Goal: Information Seeking & Learning: Learn about a topic

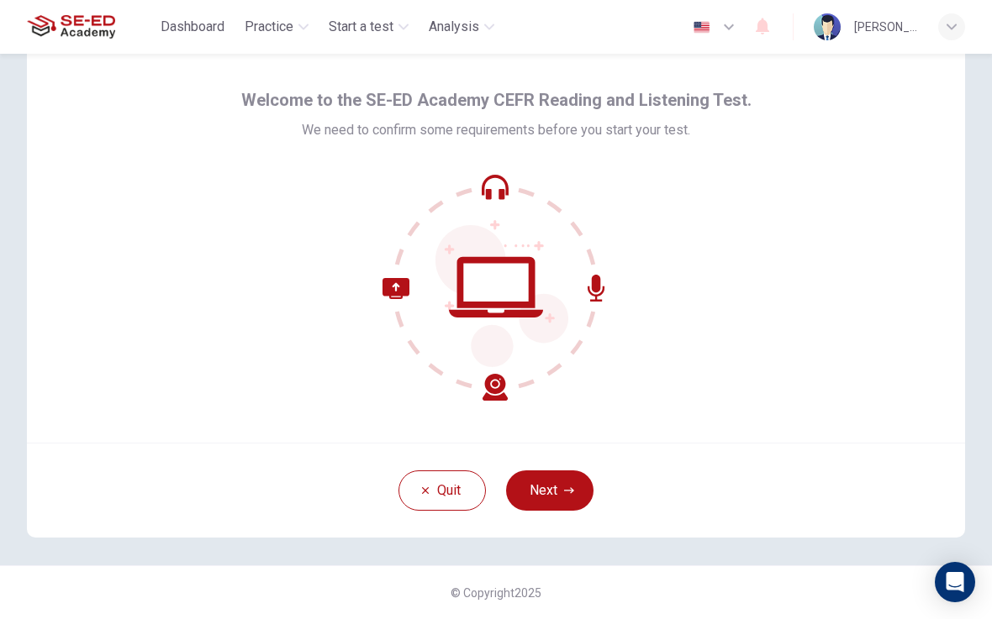
scroll to position [48, 0]
click at [556, 498] on button "Next" at bounding box center [549, 491] width 87 height 40
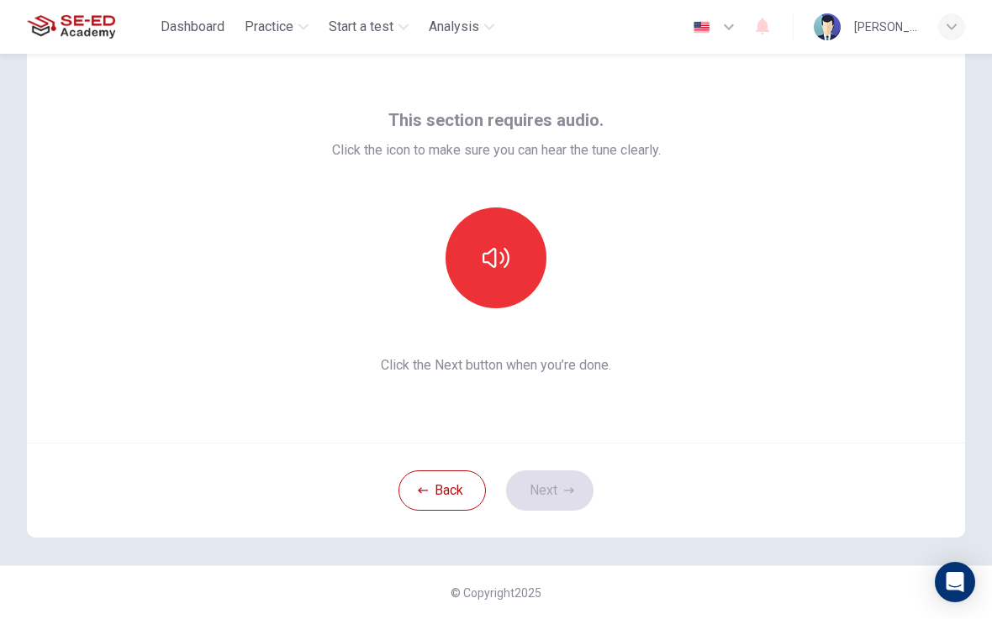
click at [513, 210] on button "button" at bounding box center [495, 258] width 101 height 101
click at [555, 482] on button "Next" at bounding box center [549, 491] width 87 height 40
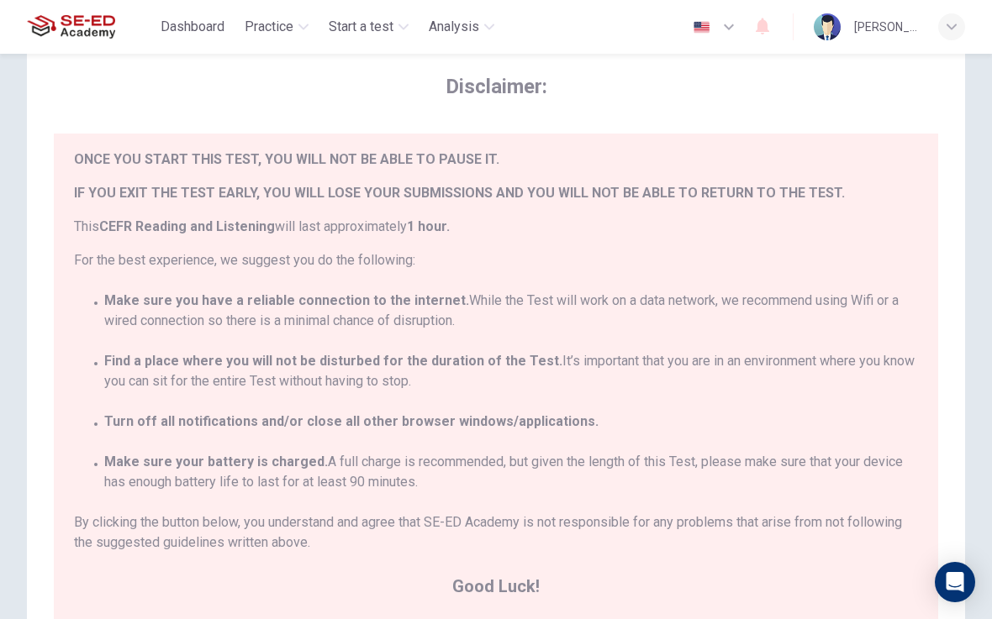
scroll to position [38, 0]
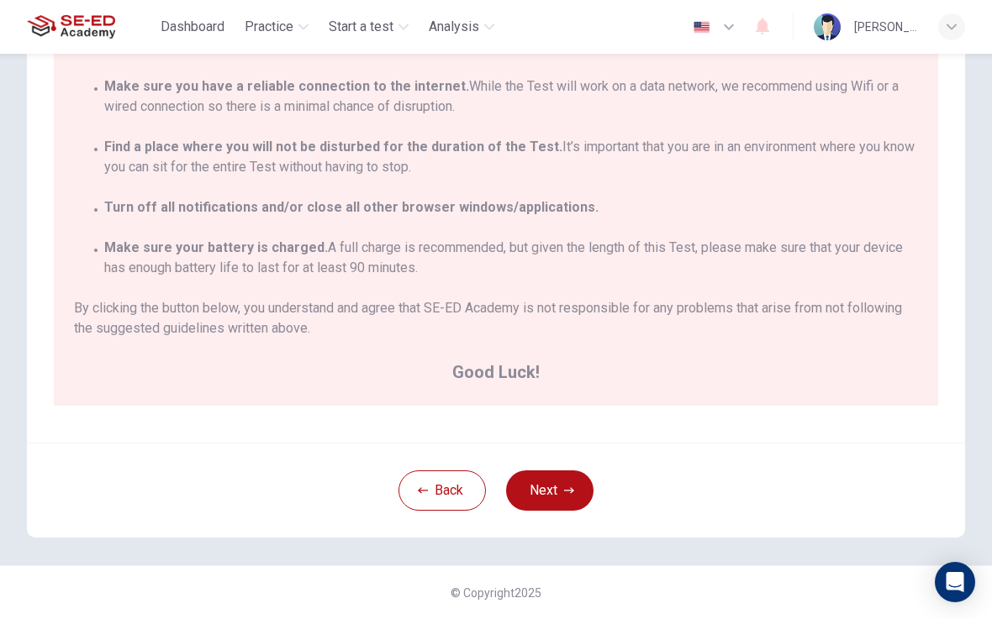
click at [557, 484] on button "Next" at bounding box center [549, 491] width 87 height 40
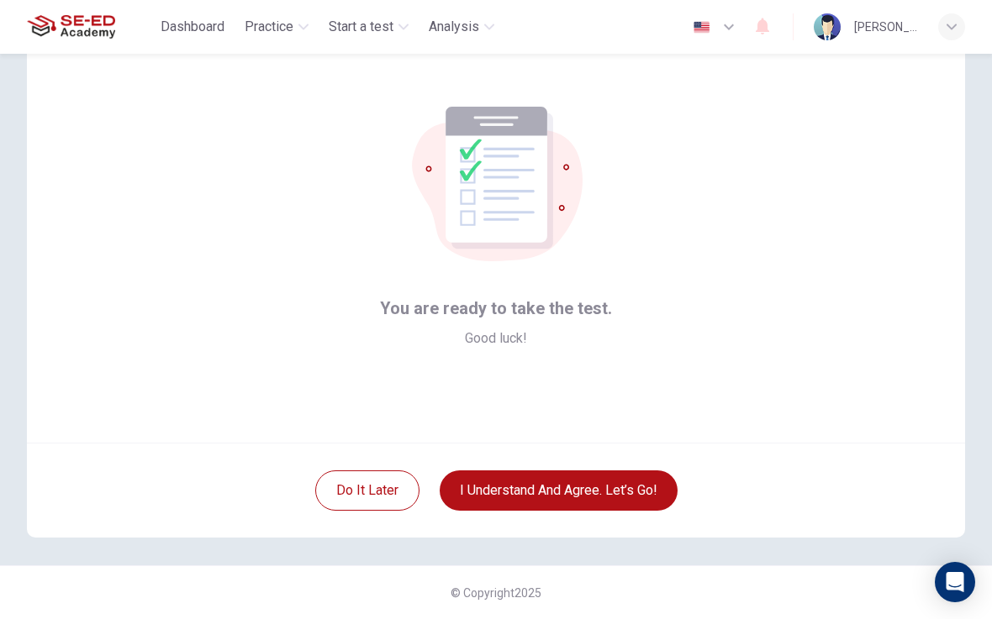
scroll to position [48, 0]
click at [506, 488] on button "I understand and agree. Let’s go!" at bounding box center [559, 491] width 238 height 40
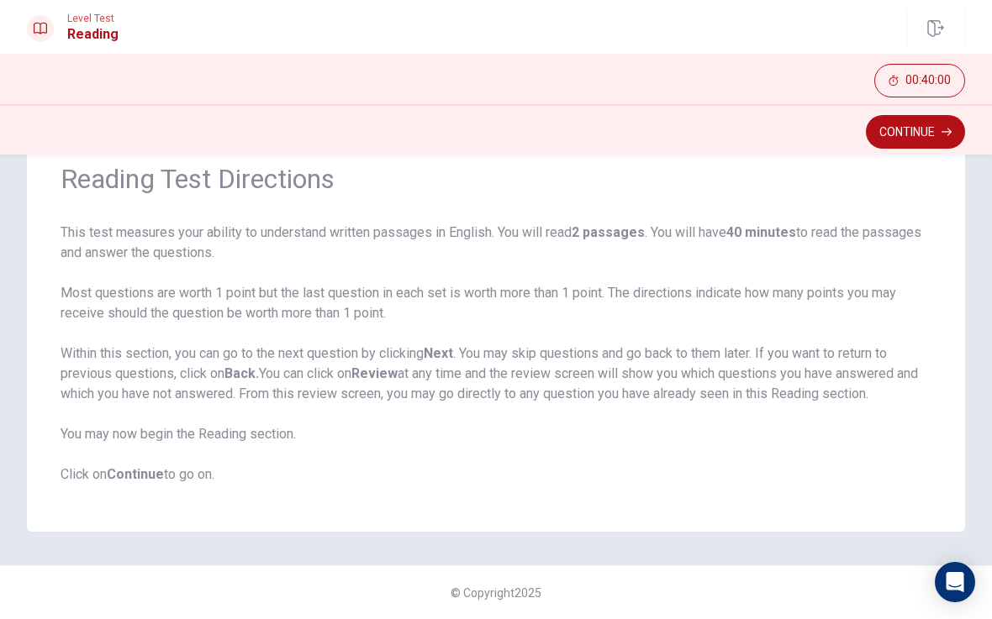
scroll to position [73, 0]
click at [930, 135] on button "Continue" at bounding box center [915, 132] width 99 height 34
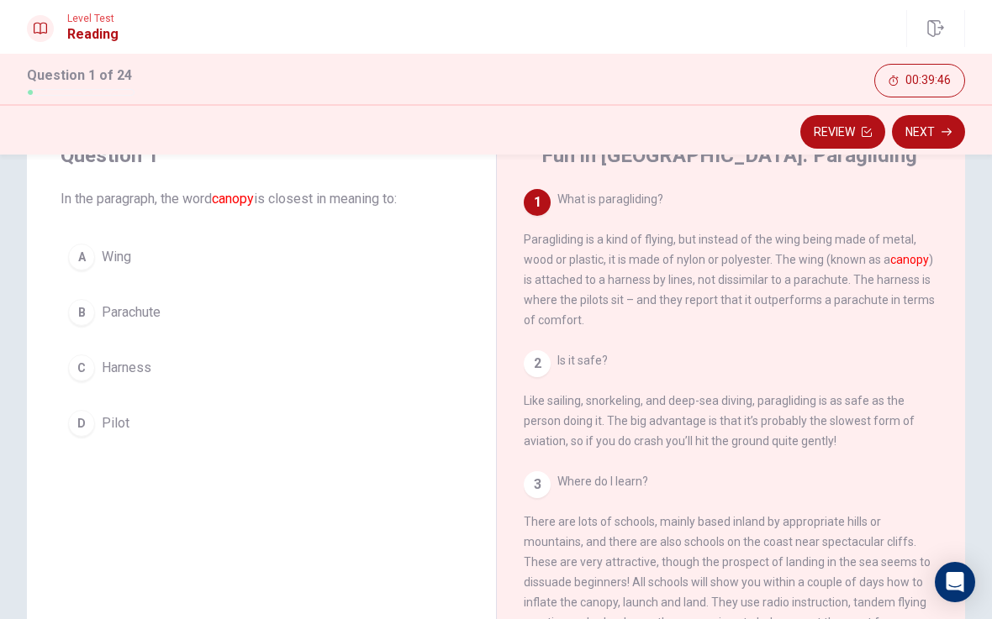
click at [105, 271] on button "A Wing" at bounding box center [262, 257] width 402 height 42
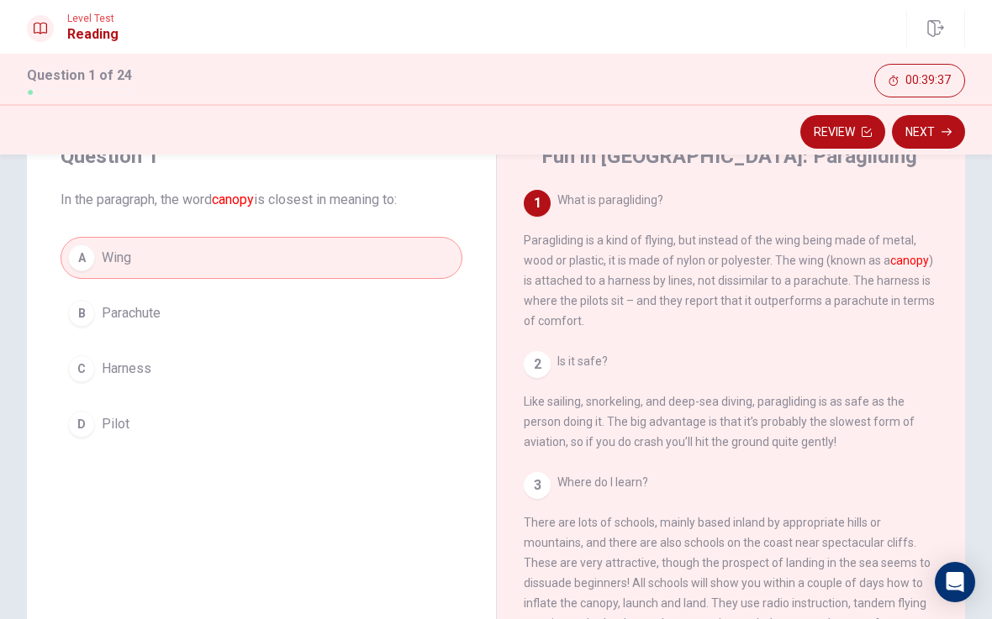
scroll to position [69, 0]
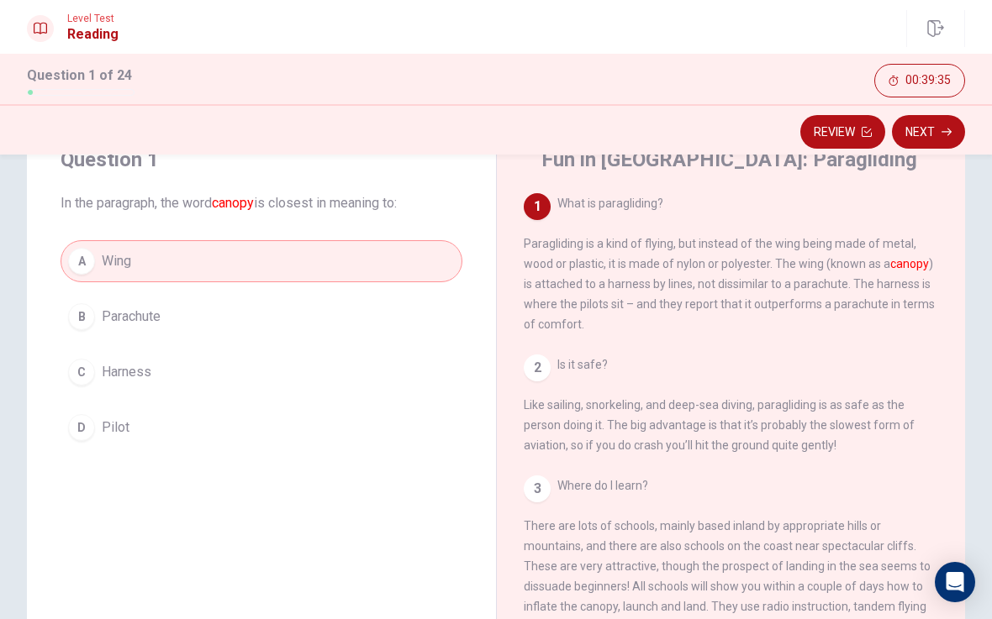
click at [933, 132] on button "Next" at bounding box center [928, 132] width 73 height 34
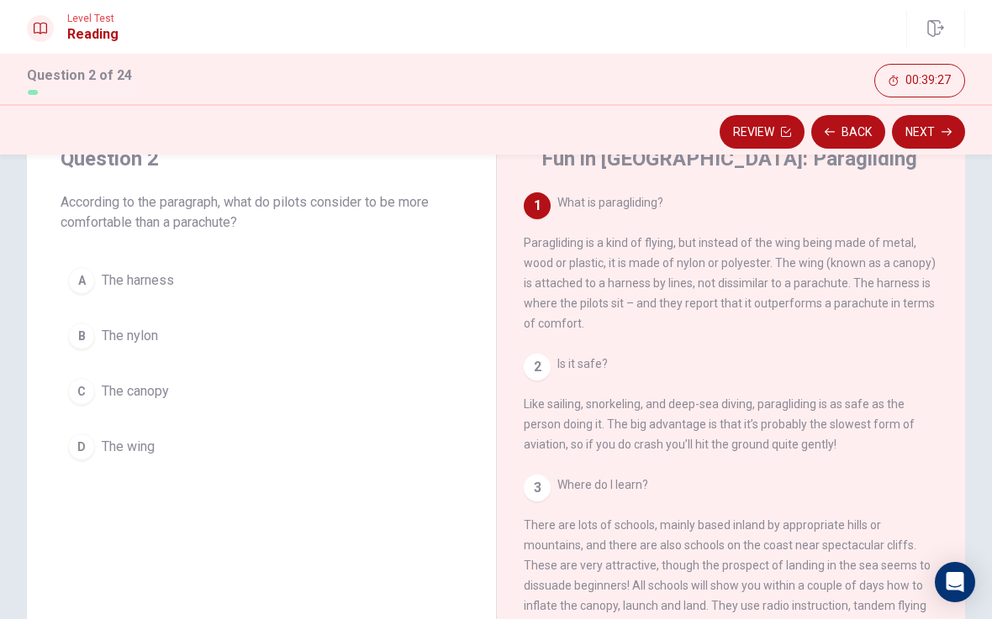
scroll to position [72, 0]
click at [203, 282] on button "A The harness" at bounding box center [262, 278] width 402 height 42
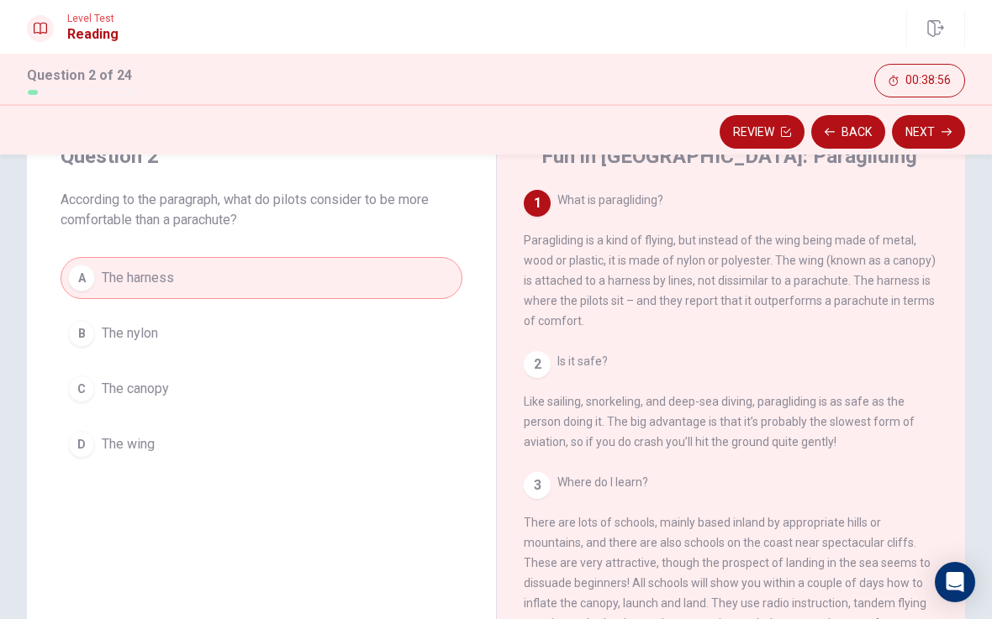
click at [930, 132] on button "Next" at bounding box center [928, 132] width 73 height 34
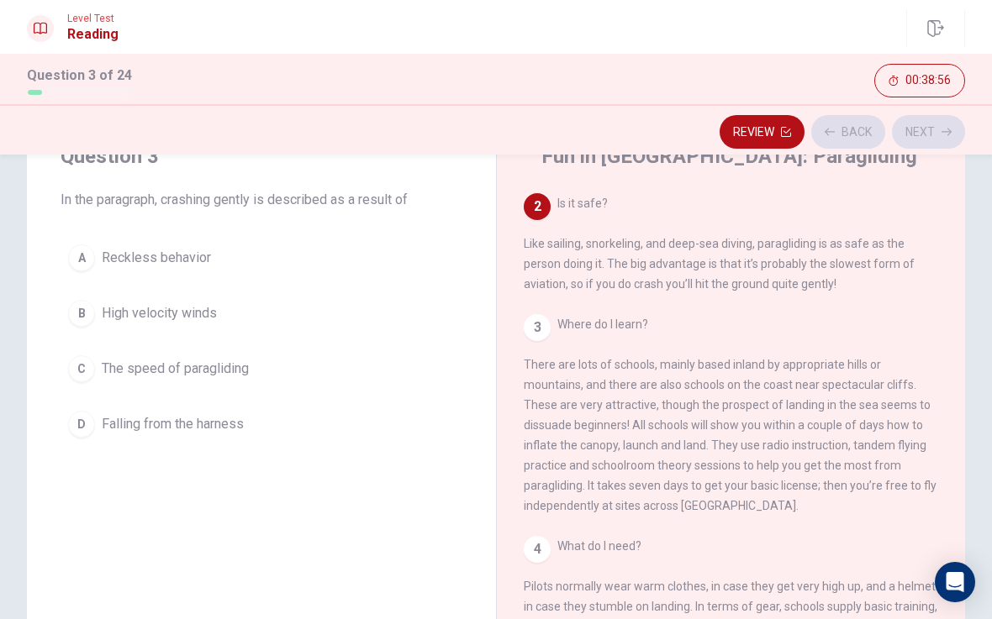
scroll to position [167, 0]
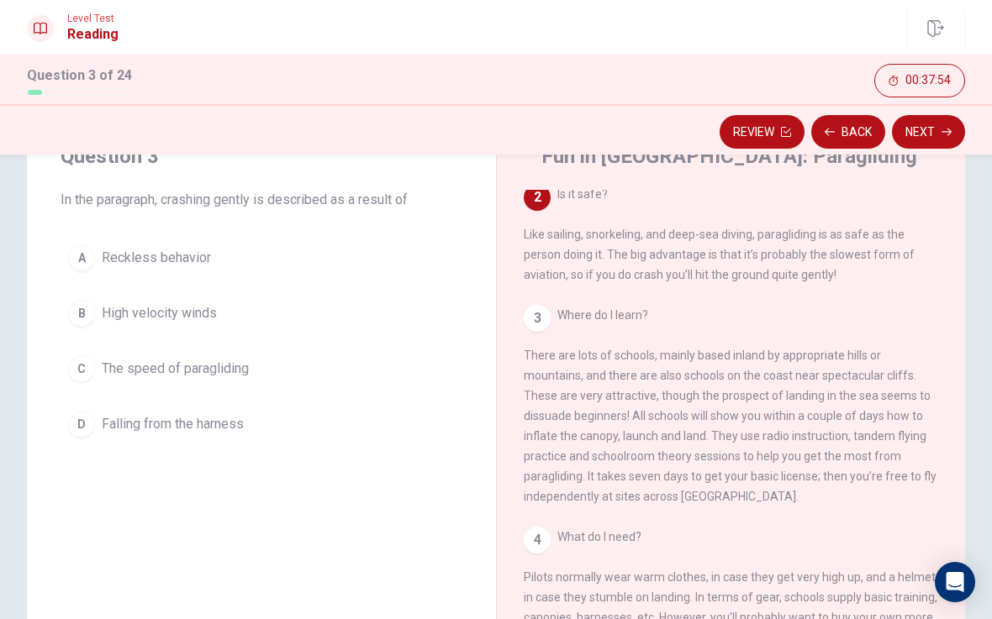
click at [201, 370] on span "The speed of paragliding" at bounding box center [175, 369] width 147 height 20
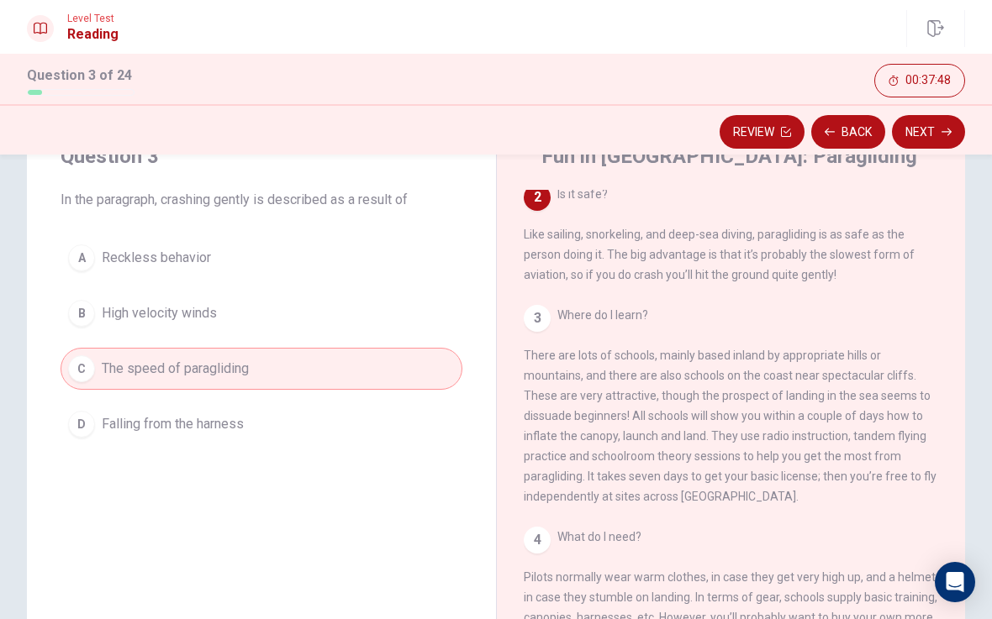
click at [215, 428] on span "Falling from the harness" at bounding box center [173, 424] width 142 height 20
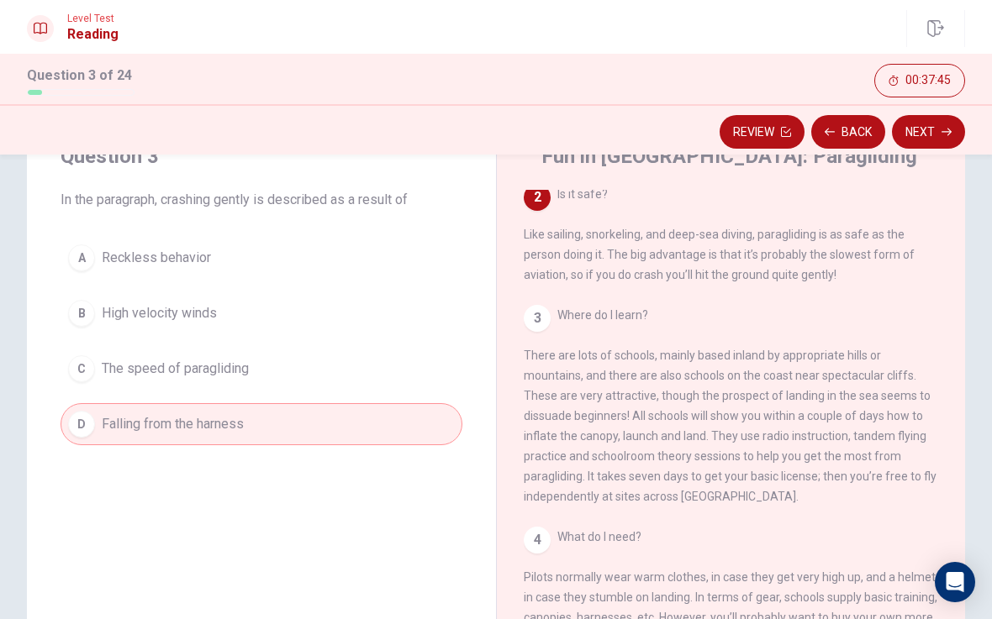
click at [926, 134] on button "Next" at bounding box center [928, 132] width 73 height 34
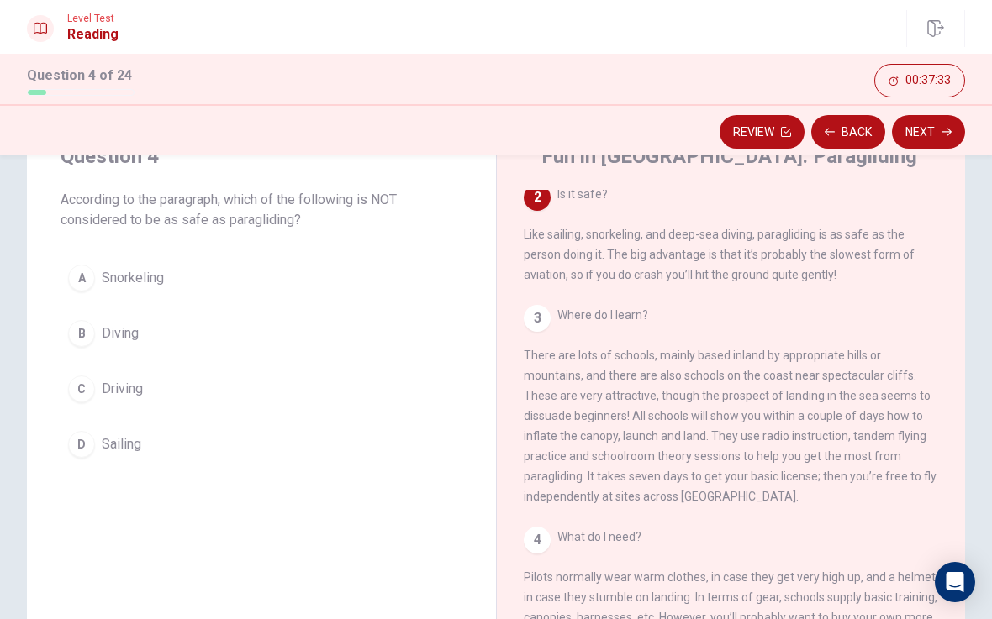
click at [166, 397] on button "C Driving" at bounding box center [262, 389] width 402 height 42
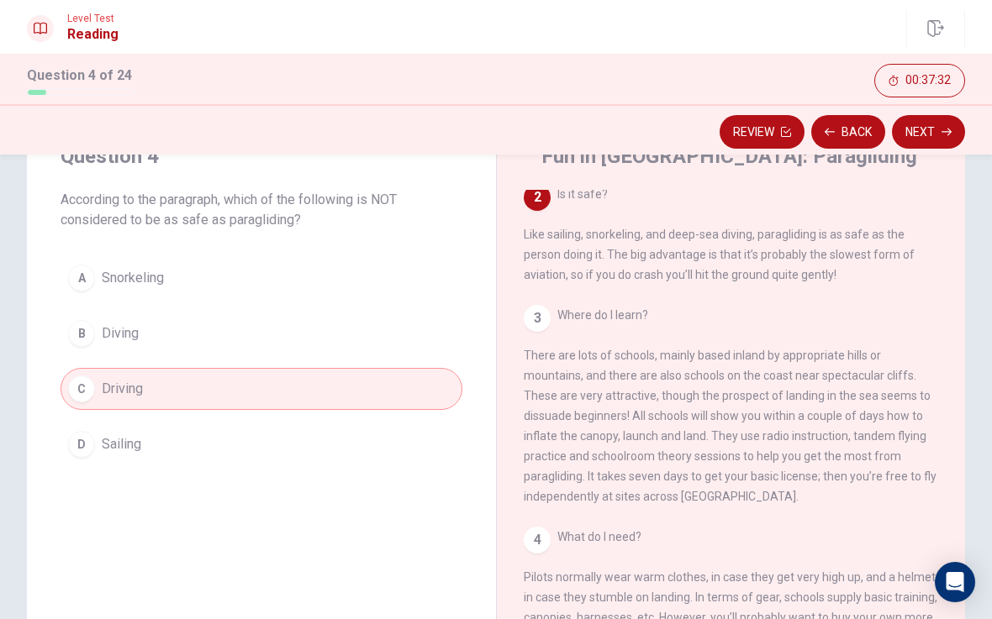
click at [930, 130] on button "Next" at bounding box center [928, 132] width 73 height 34
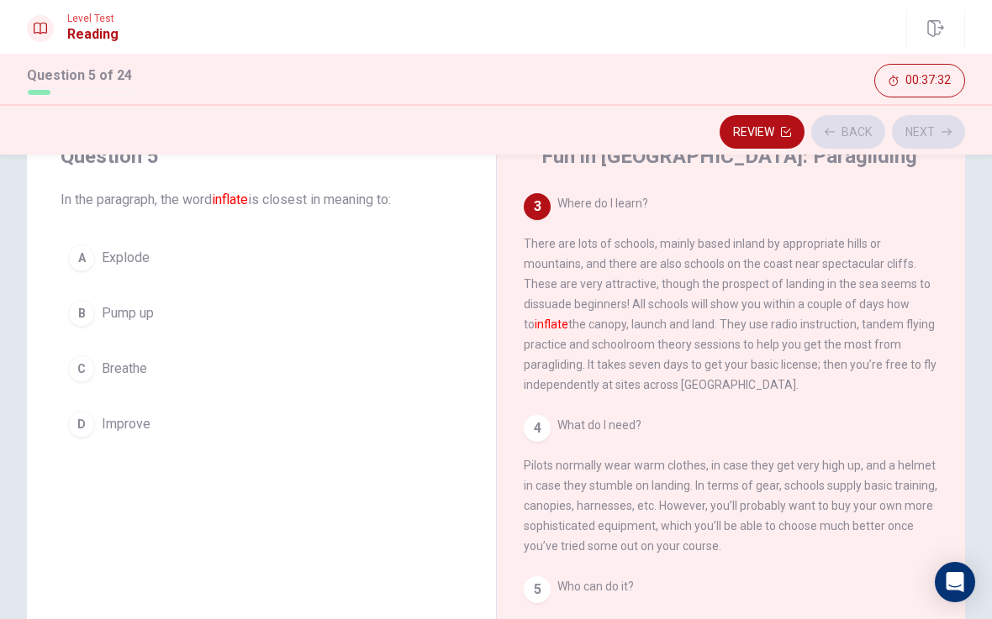
scroll to position [292, 0]
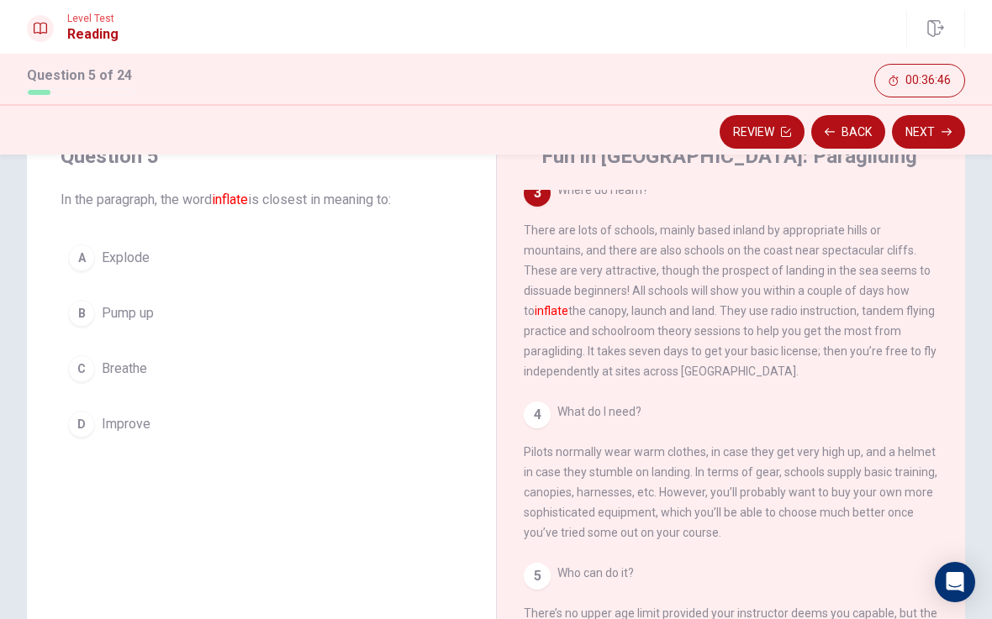
click at [148, 327] on button "B Pump up" at bounding box center [262, 313] width 402 height 42
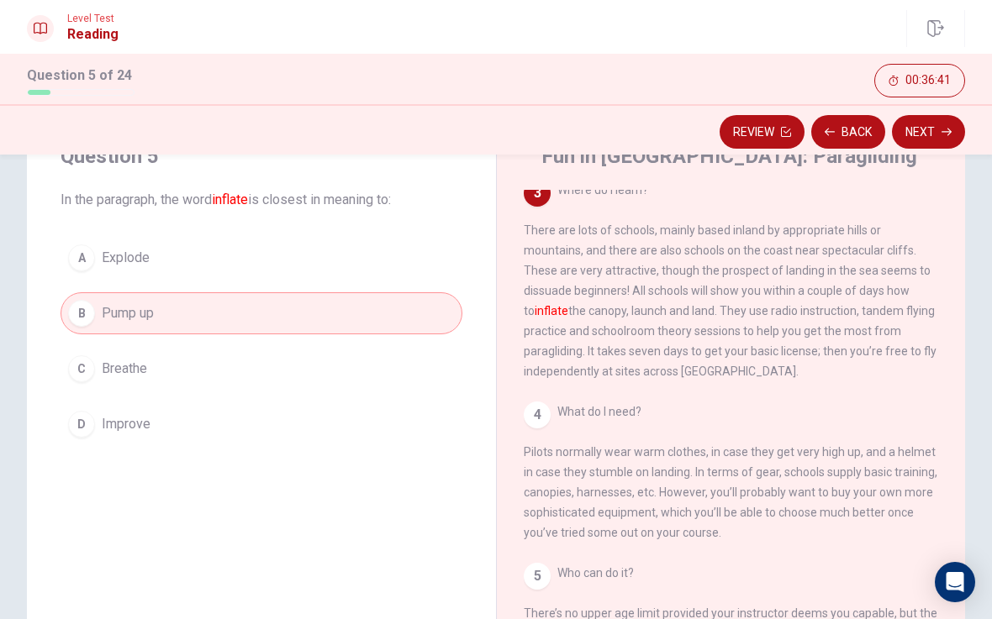
click at [930, 126] on button "Next" at bounding box center [928, 132] width 73 height 34
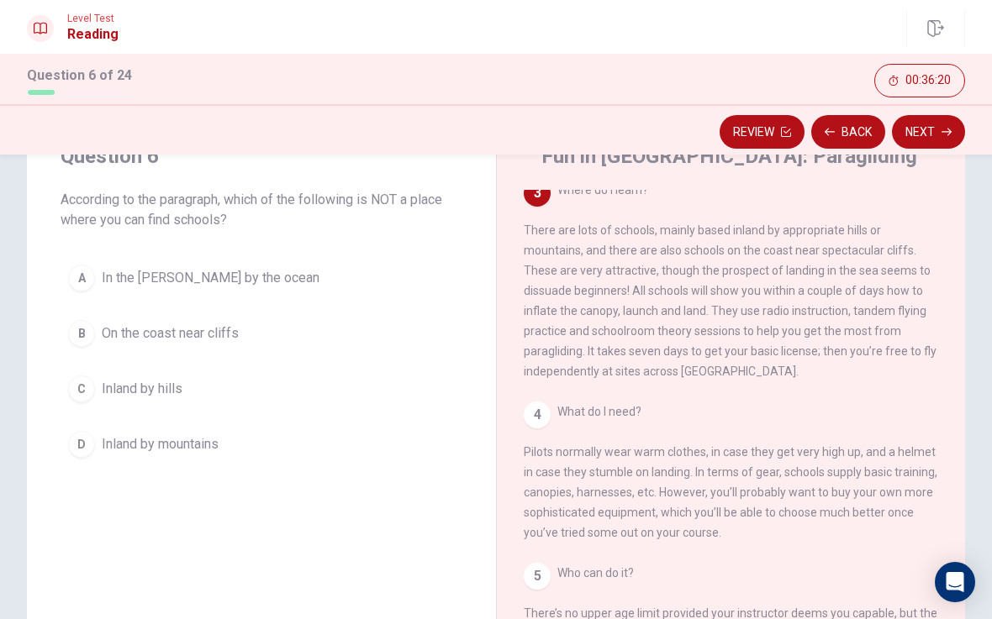
click at [203, 286] on span "In the [PERSON_NAME] by the ocean" at bounding box center [211, 278] width 218 height 20
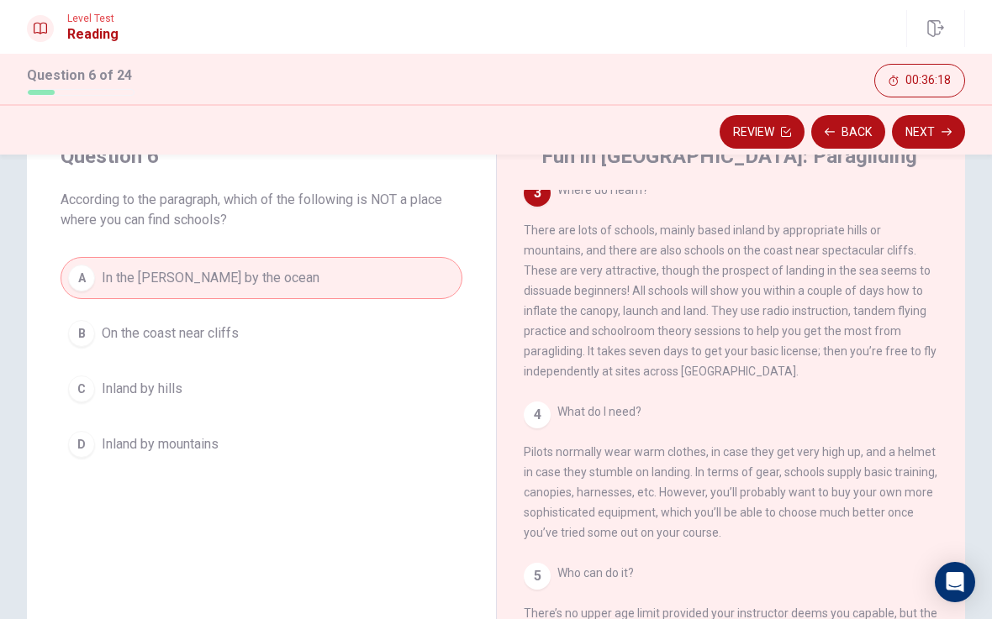
click at [932, 132] on button "Next" at bounding box center [928, 132] width 73 height 34
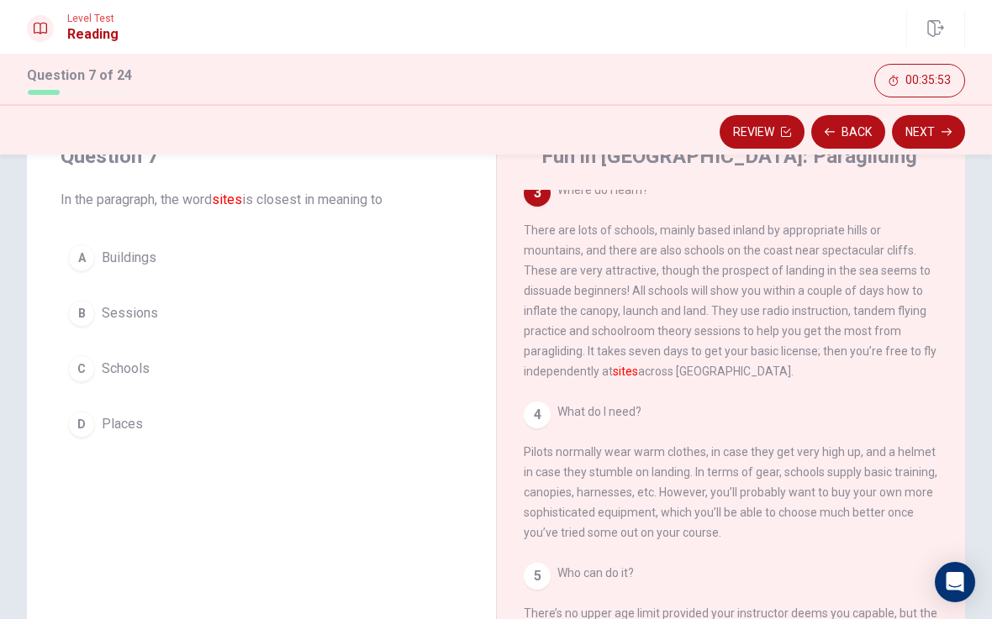
click at [93, 424] on div "D" at bounding box center [81, 424] width 27 height 27
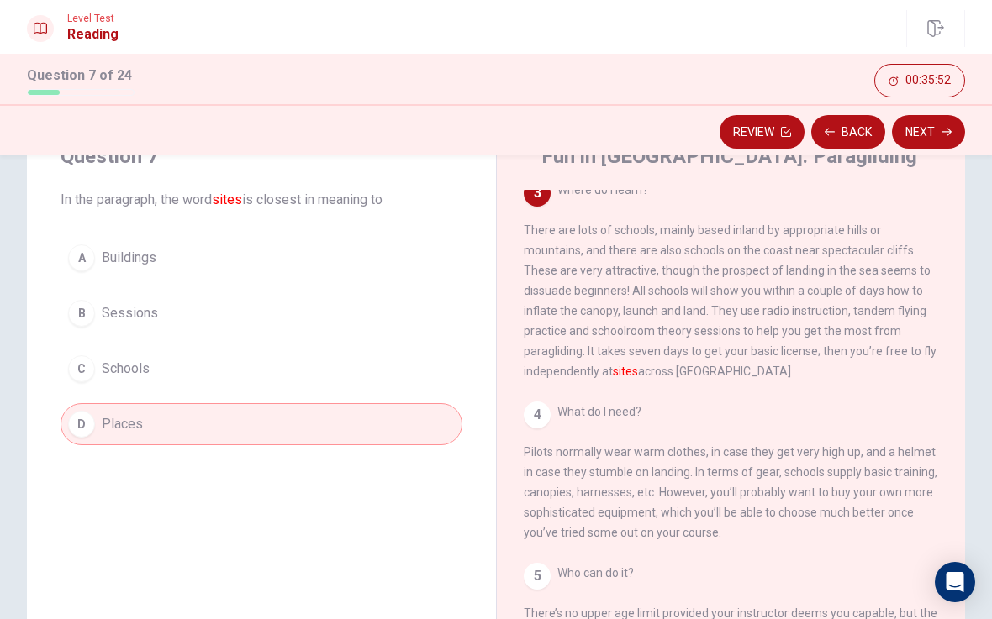
click at [943, 129] on icon "button" at bounding box center [946, 132] width 10 height 10
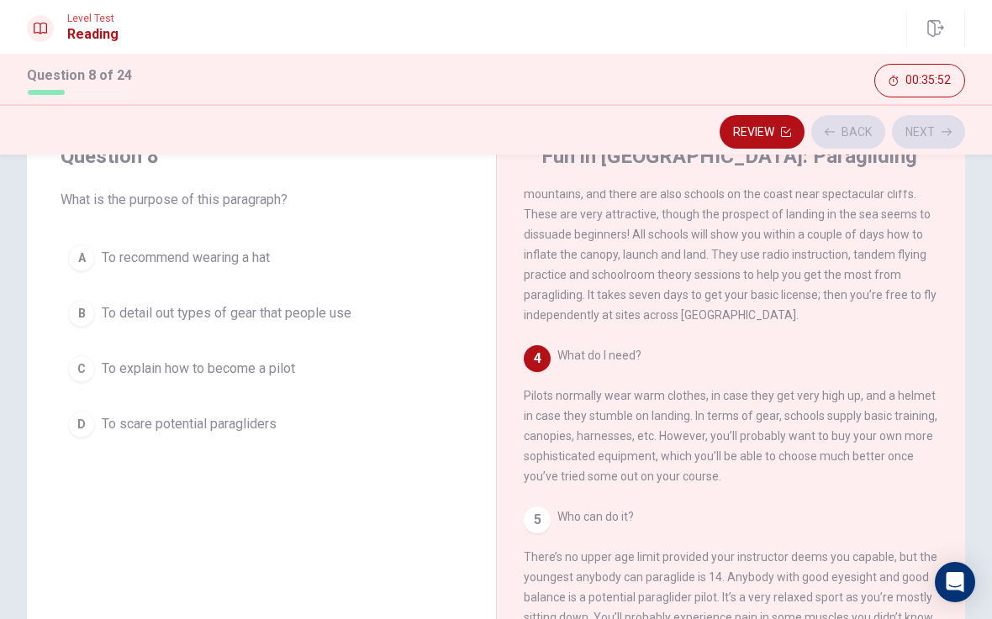
scroll to position [355, 0]
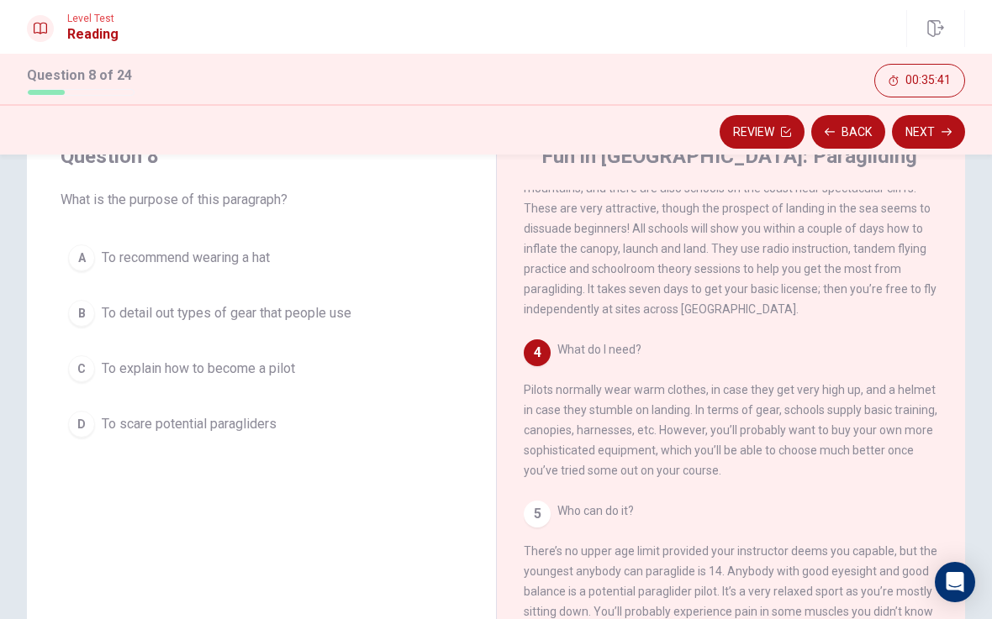
click at [79, 244] on button "A To recommend wearing a hat" at bounding box center [262, 258] width 402 height 42
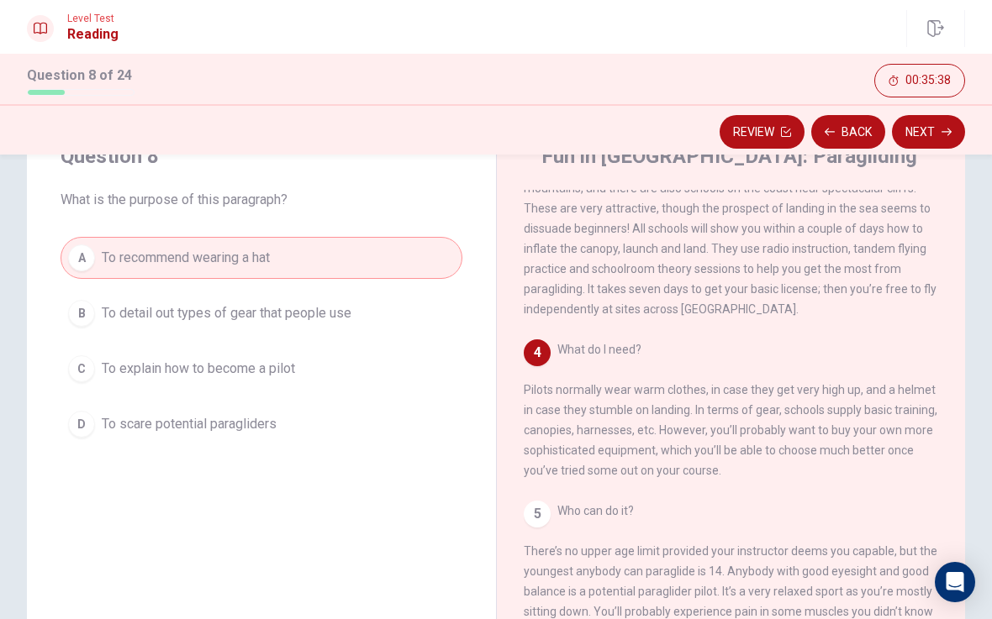
click at [933, 135] on button "Next" at bounding box center [928, 132] width 73 height 34
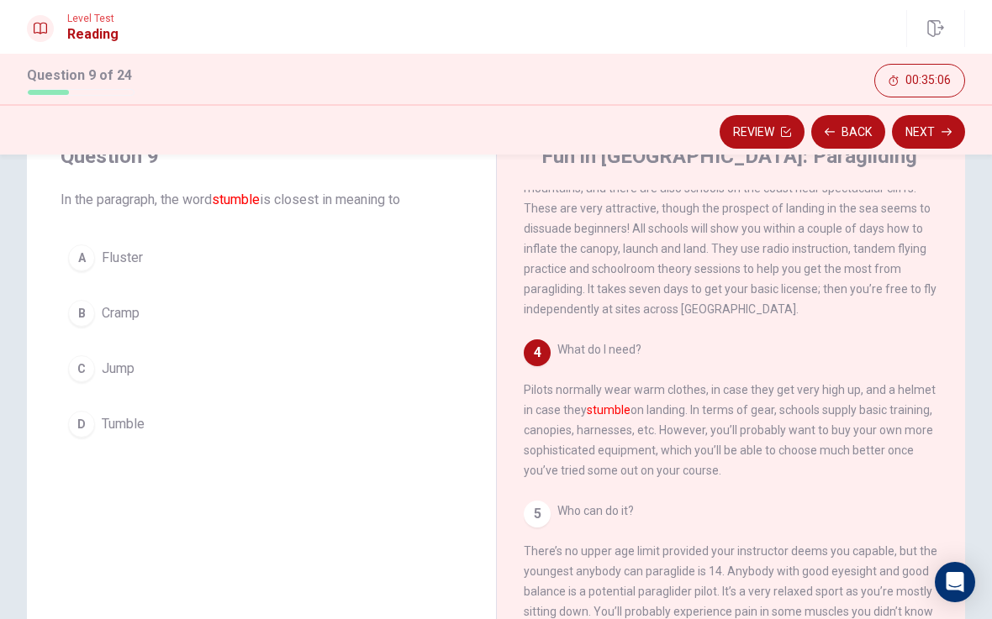
click at [182, 427] on button "D Tumble" at bounding box center [262, 424] width 402 height 42
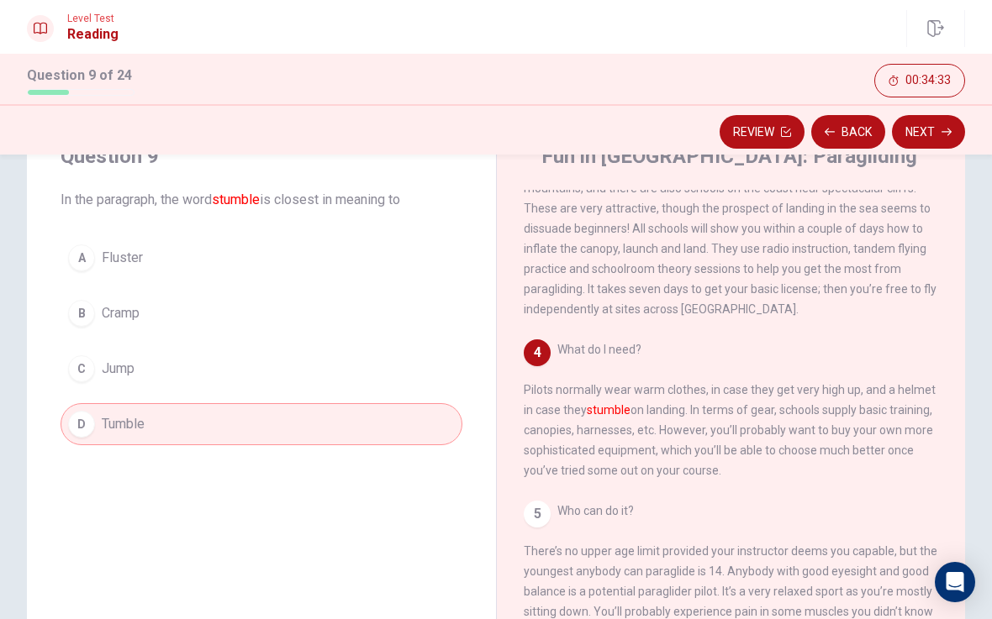
click at [935, 129] on button "Next" at bounding box center [928, 132] width 73 height 34
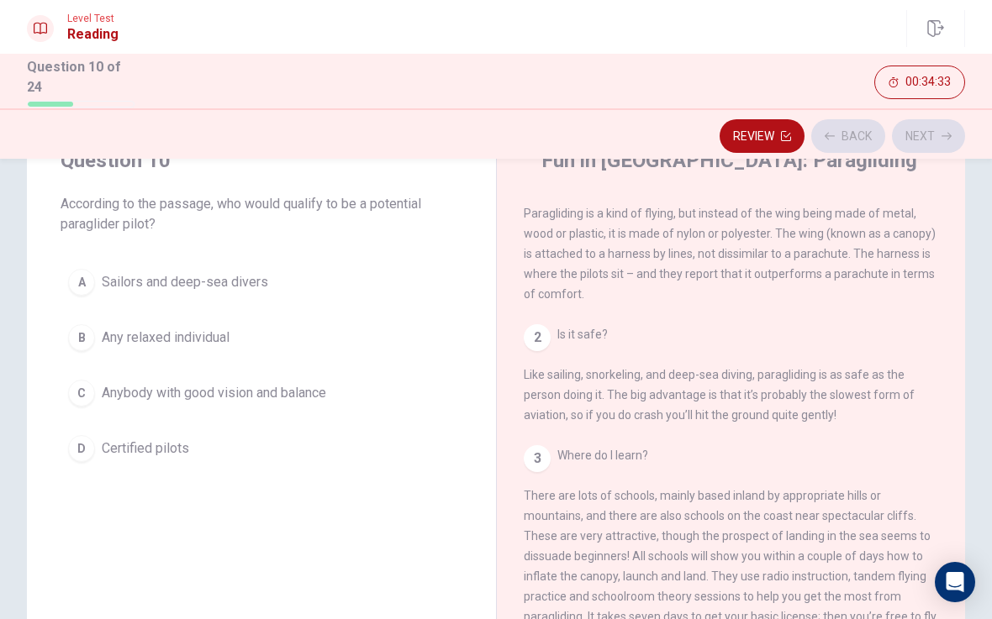
scroll to position [0, 0]
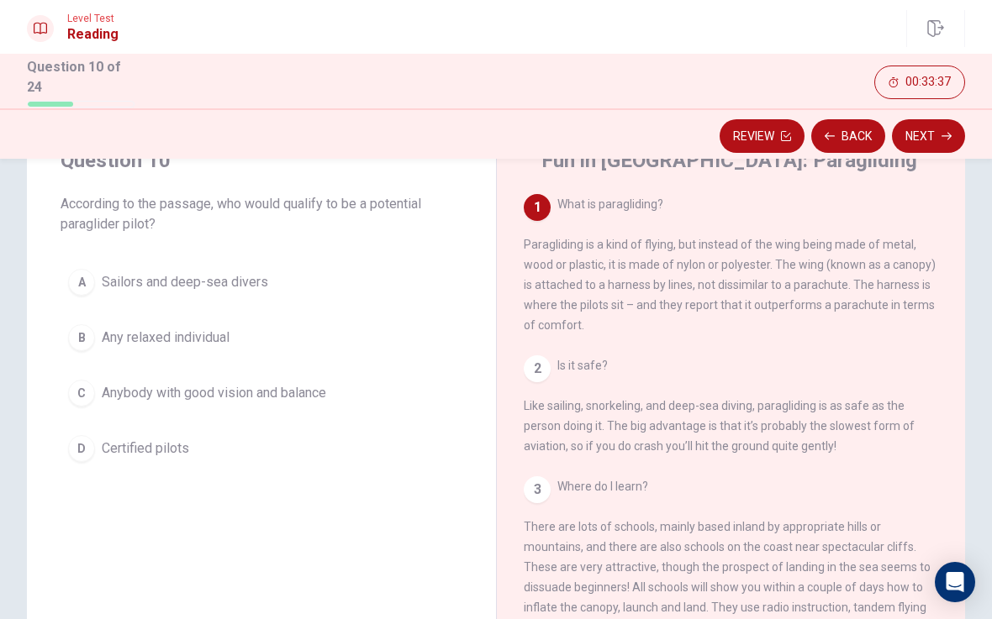
click at [253, 401] on button "C Anybody with good vision and balance" at bounding box center [262, 393] width 402 height 42
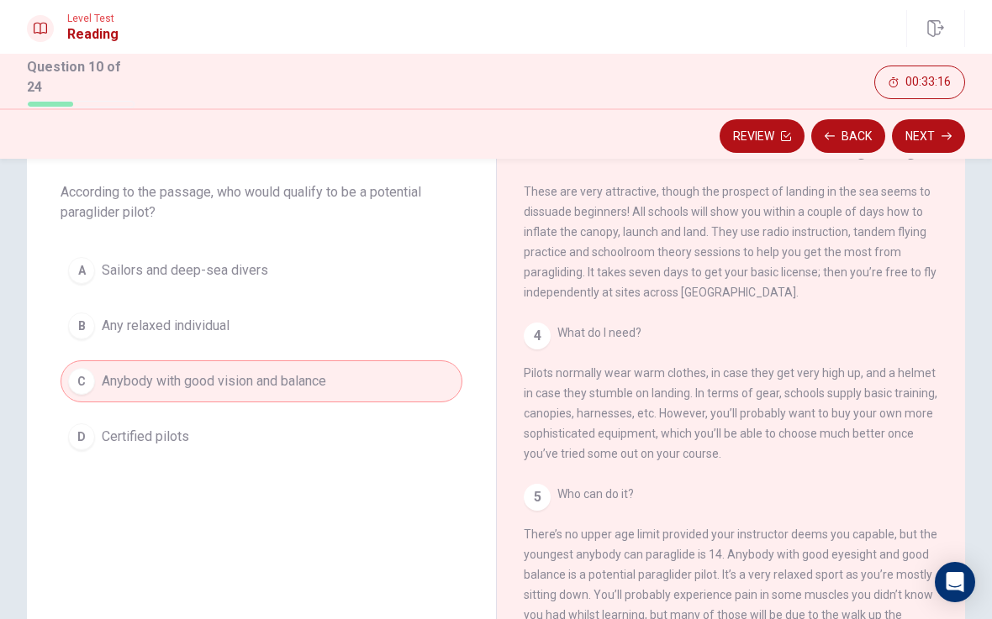
scroll to position [81, 0]
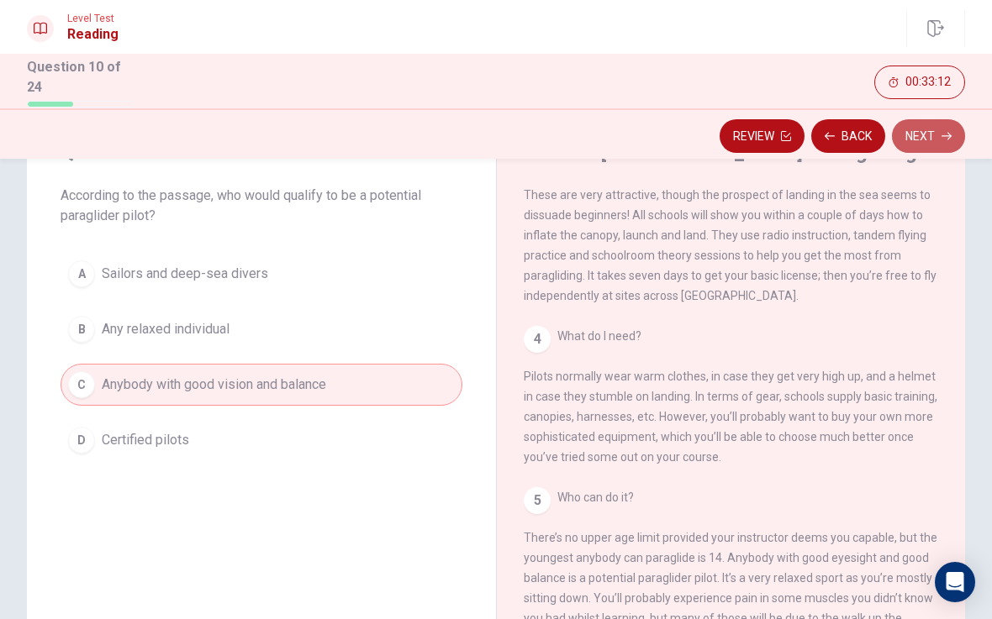
click at [930, 133] on button "Next" at bounding box center [928, 136] width 73 height 34
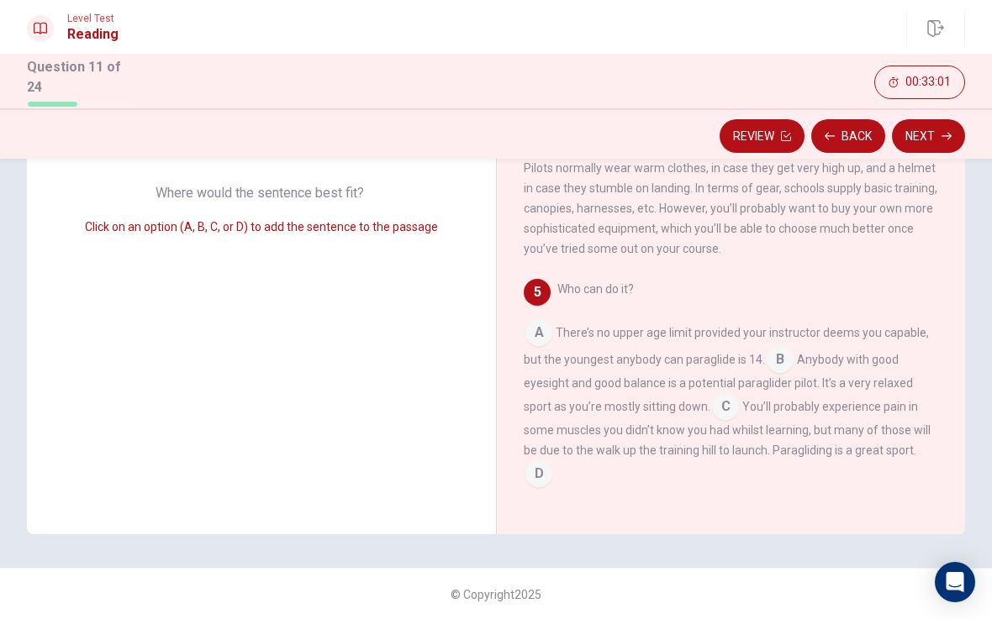
scroll to position [240, 0]
click at [933, 130] on button "Next" at bounding box center [928, 136] width 73 height 34
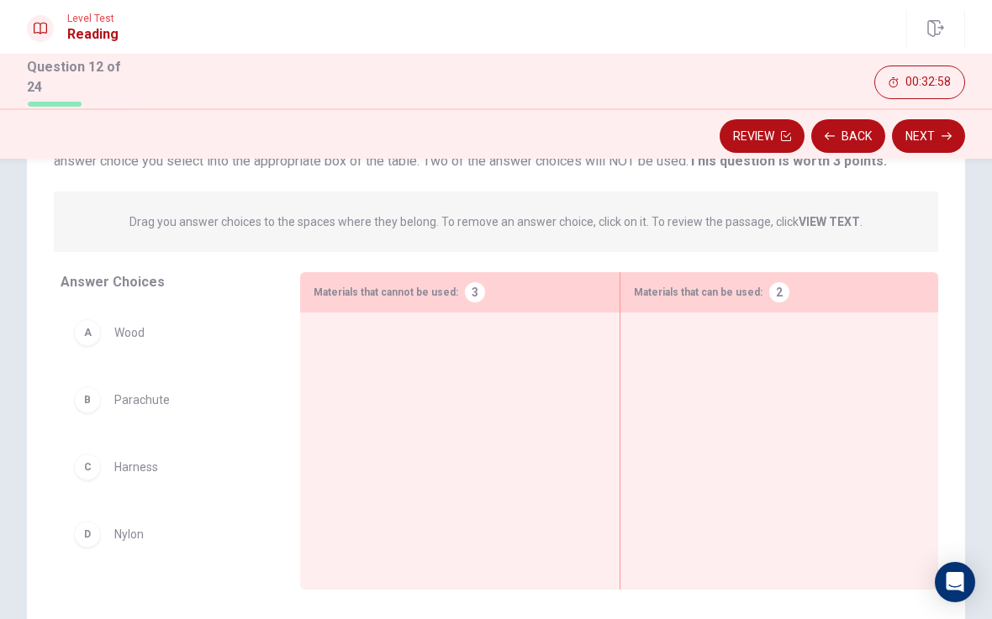
scroll to position [148, 0]
click at [856, 125] on button "Back" at bounding box center [848, 136] width 74 height 34
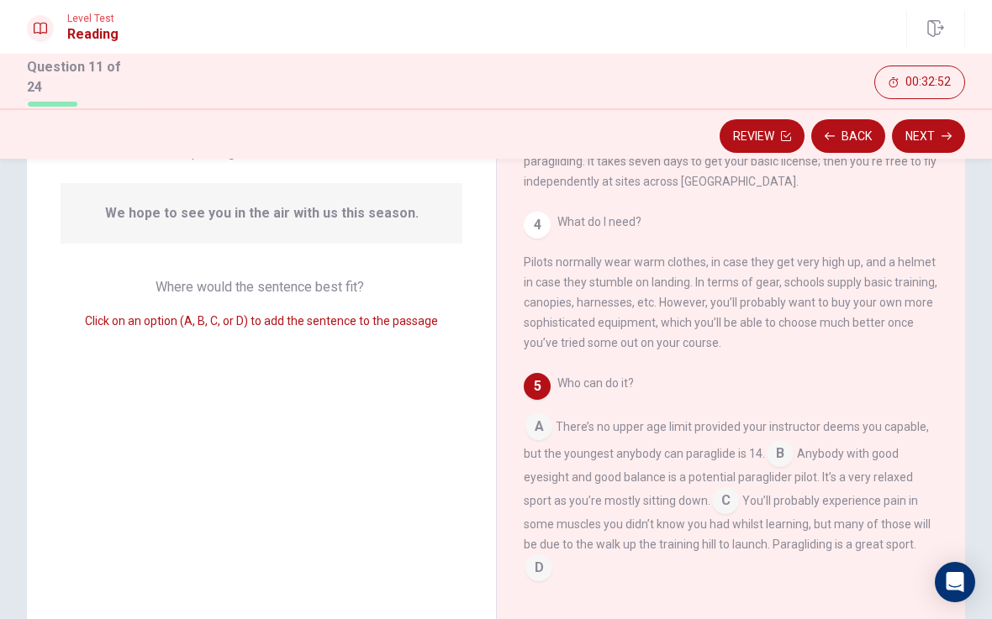
scroll to position [435, 0]
click at [556, 551] on div "Who can do it? A There’s no upper age limit provided your instructor deems you …" at bounding box center [731, 477] width 415 height 208
click at [540, 560] on input at bounding box center [538, 569] width 27 height 27
click at [938, 142] on button "Next" at bounding box center [928, 136] width 73 height 34
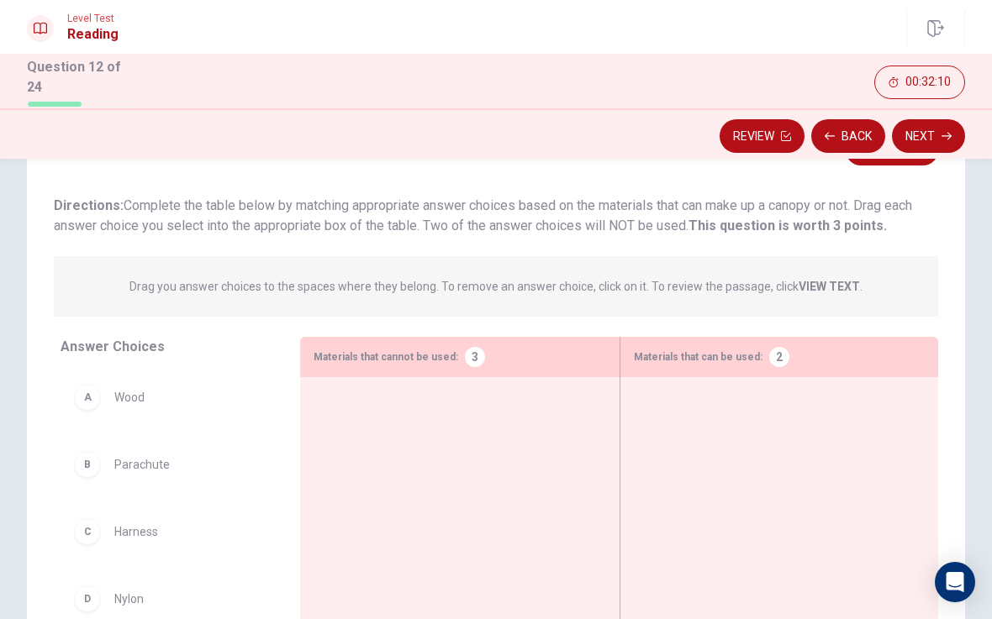
scroll to position [71, 0]
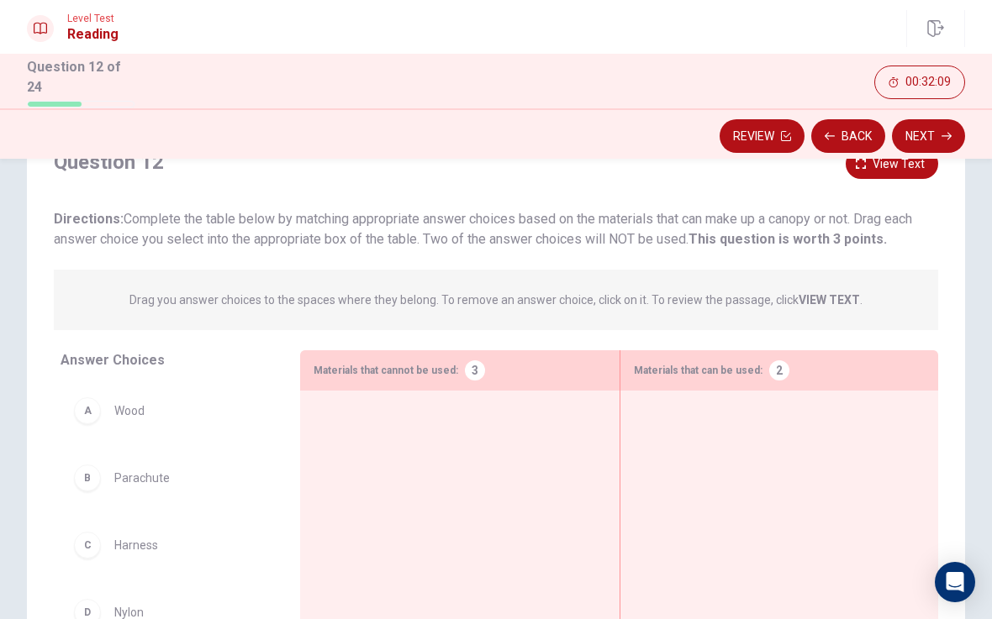
click at [788, 295] on p "Drag you answer choices to the spaces where they belong. To remove an answer ch…" at bounding box center [495, 300] width 733 height 20
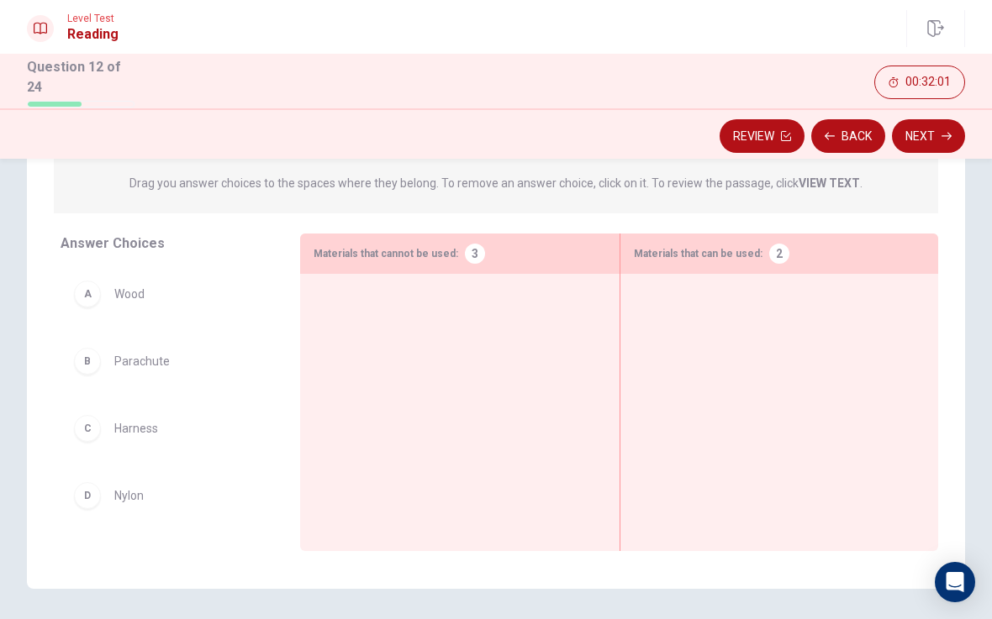
scroll to position [144, 0]
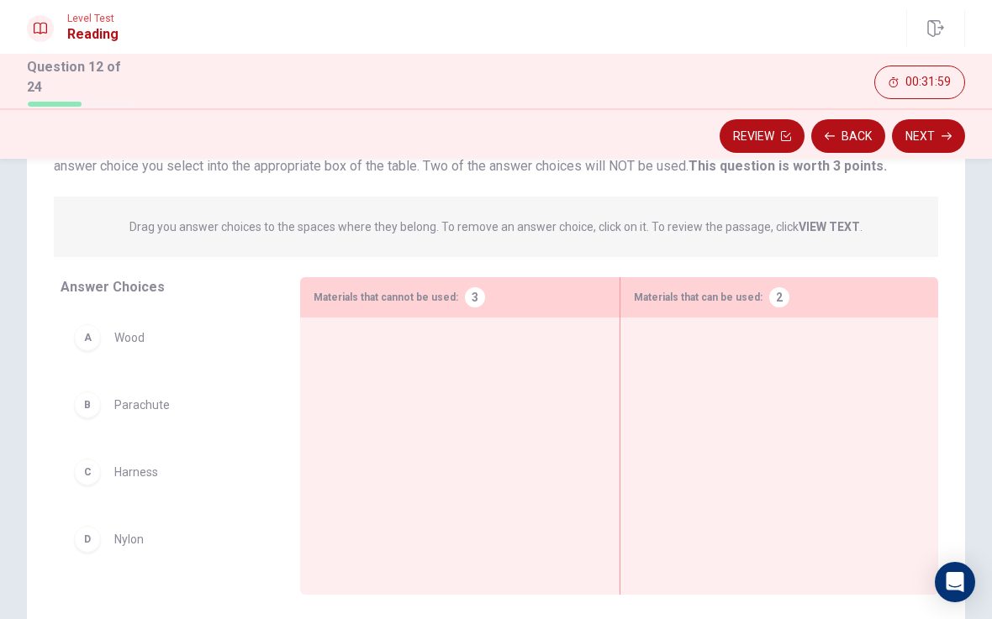
click at [774, 134] on button "Review" at bounding box center [761, 136] width 85 height 34
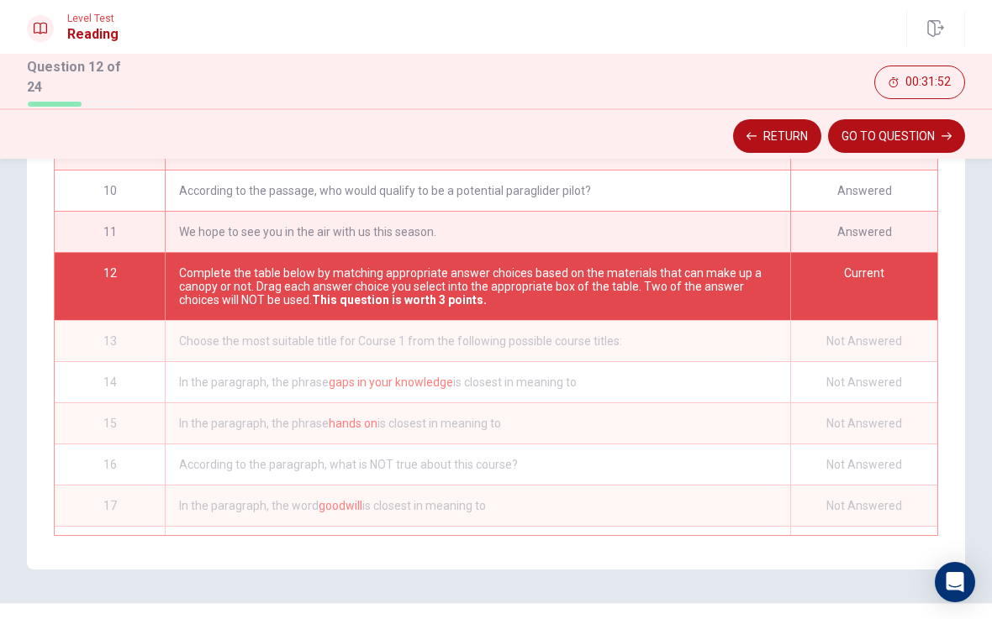
scroll to position [359, 0]
click at [767, 137] on button "Return" at bounding box center [777, 136] width 88 height 34
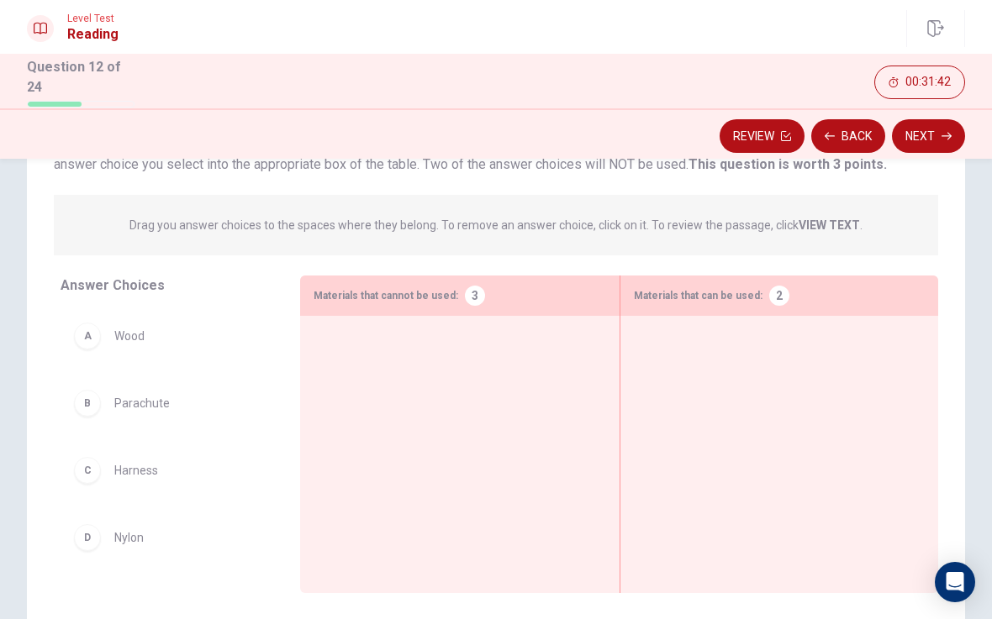
scroll to position [145, 0]
click at [851, 133] on button "Back" at bounding box center [848, 136] width 74 height 34
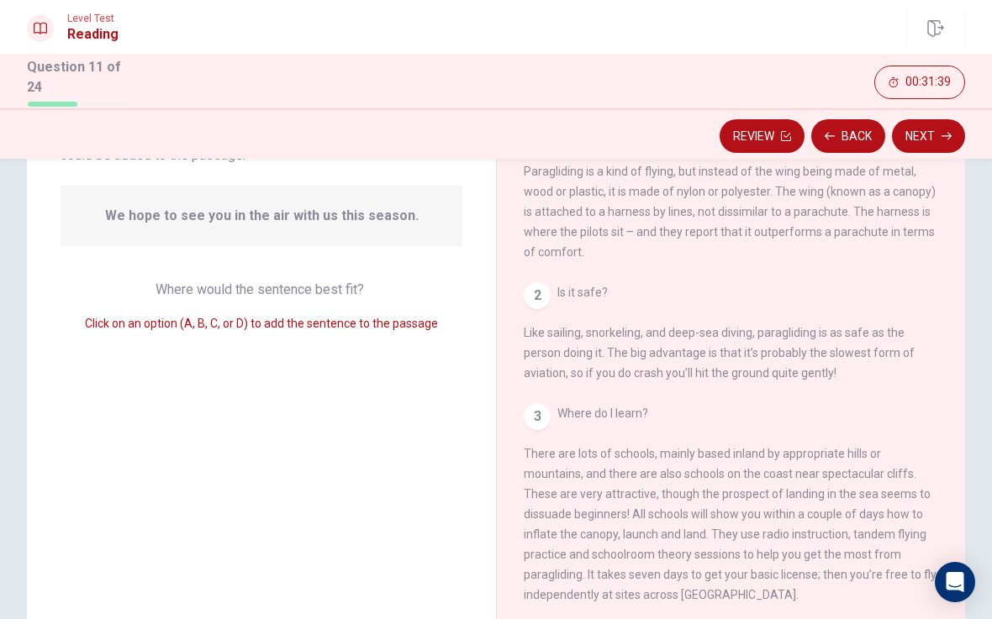
scroll to position [0, 0]
click at [935, 134] on button "Next" at bounding box center [928, 136] width 73 height 34
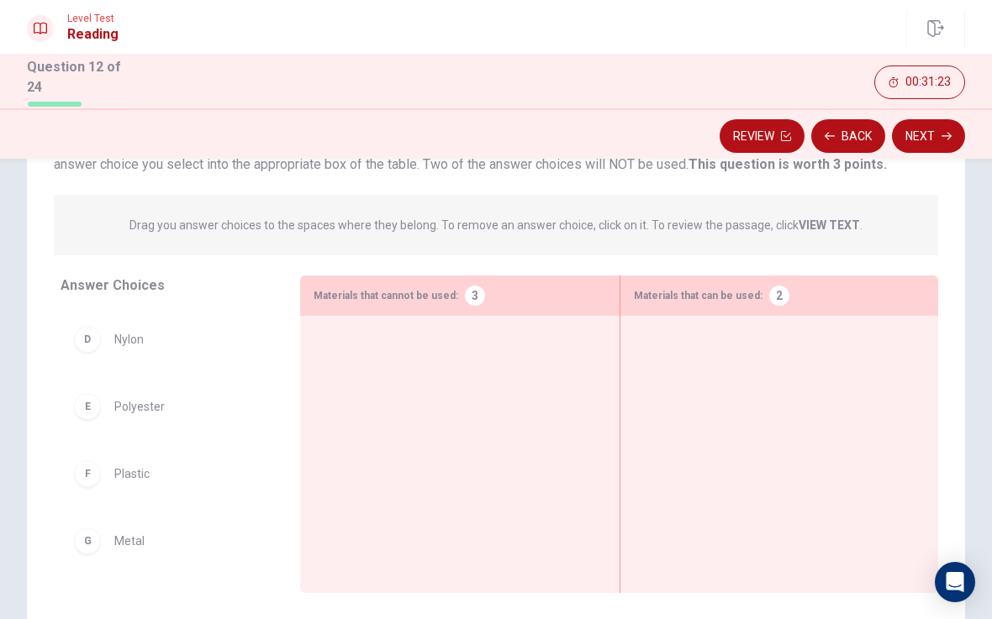
scroll to position [198, 0]
click at [118, 540] on span "Metal" at bounding box center [129, 541] width 30 height 20
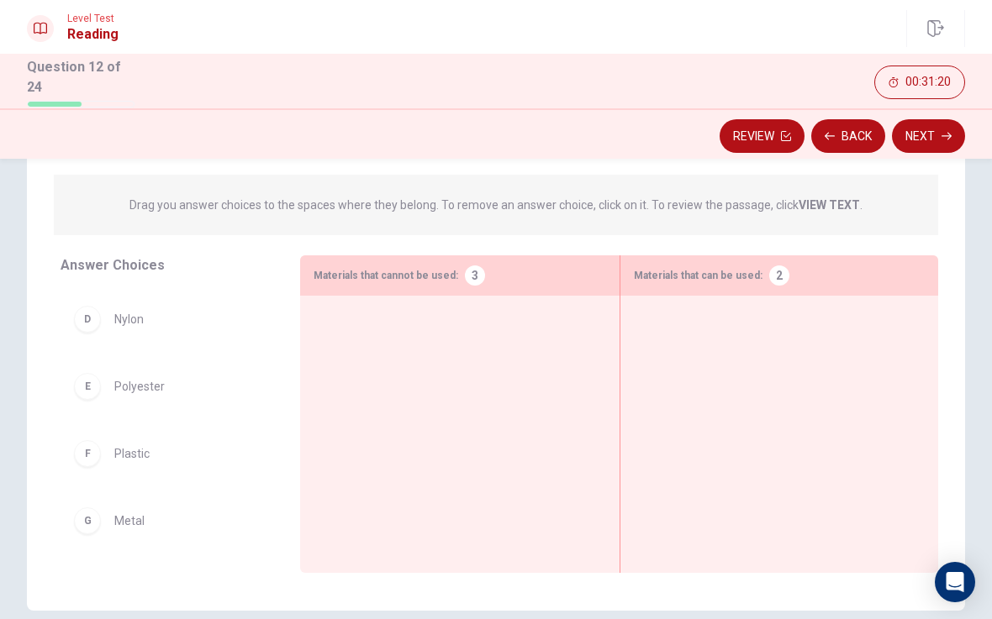
scroll to position [166, 0]
click at [89, 511] on div "G" at bounding box center [87, 521] width 27 height 27
click at [406, 319] on div at bounding box center [459, 408] width 292 height 198
click at [76, 526] on div "G Metal" at bounding box center [167, 521] width 186 height 27
click at [75, 526] on div "G Metal" at bounding box center [167, 521] width 186 height 27
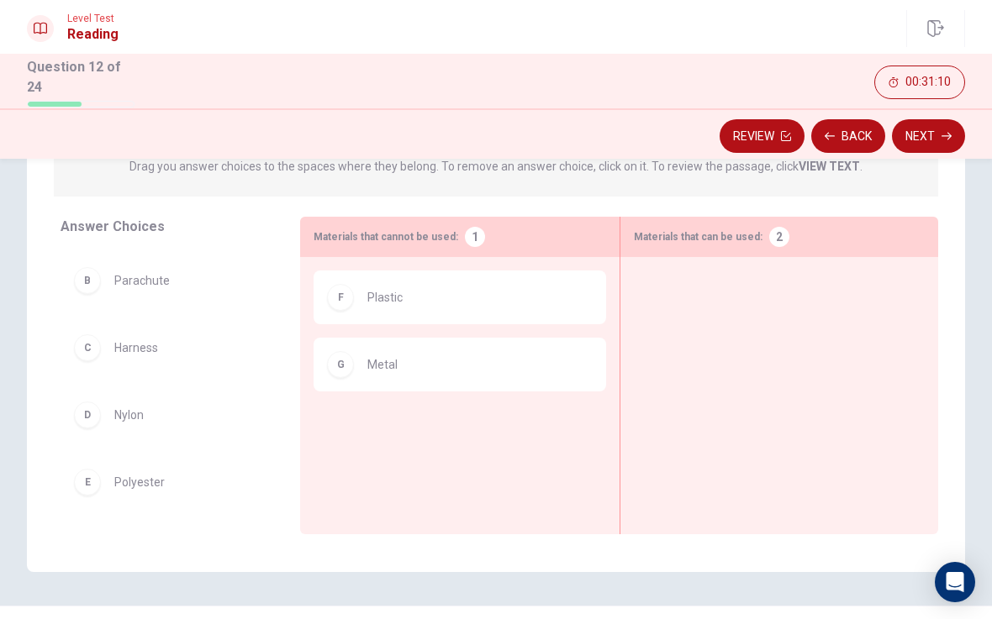
scroll to position [64, 0]
click at [849, 135] on button "Back" at bounding box center [848, 136] width 74 height 34
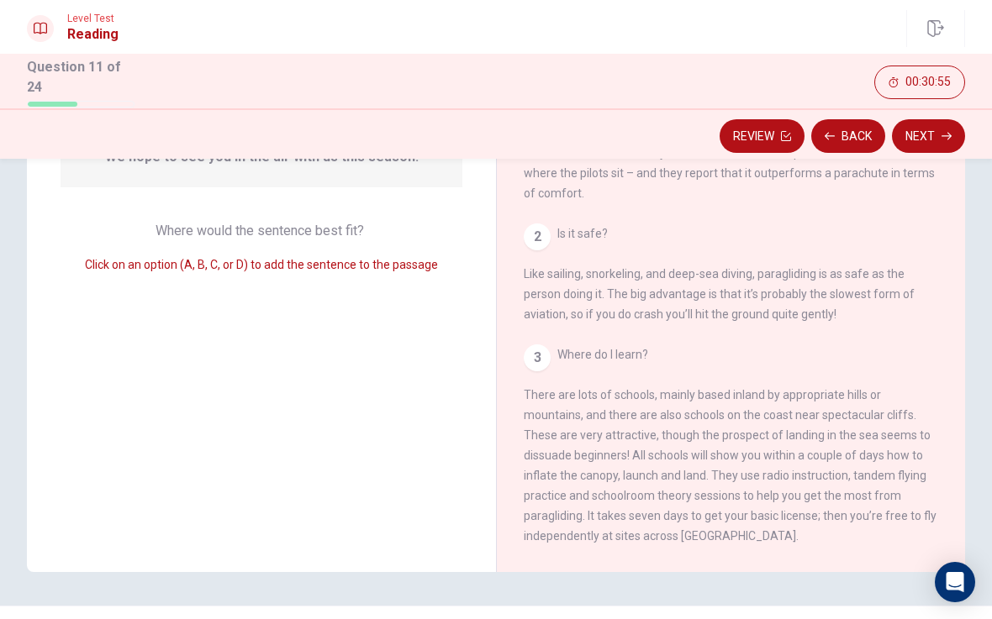
scroll to position [0, 0]
click at [927, 135] on button "Next" at bounding box center [928, 136] width 73 height 34
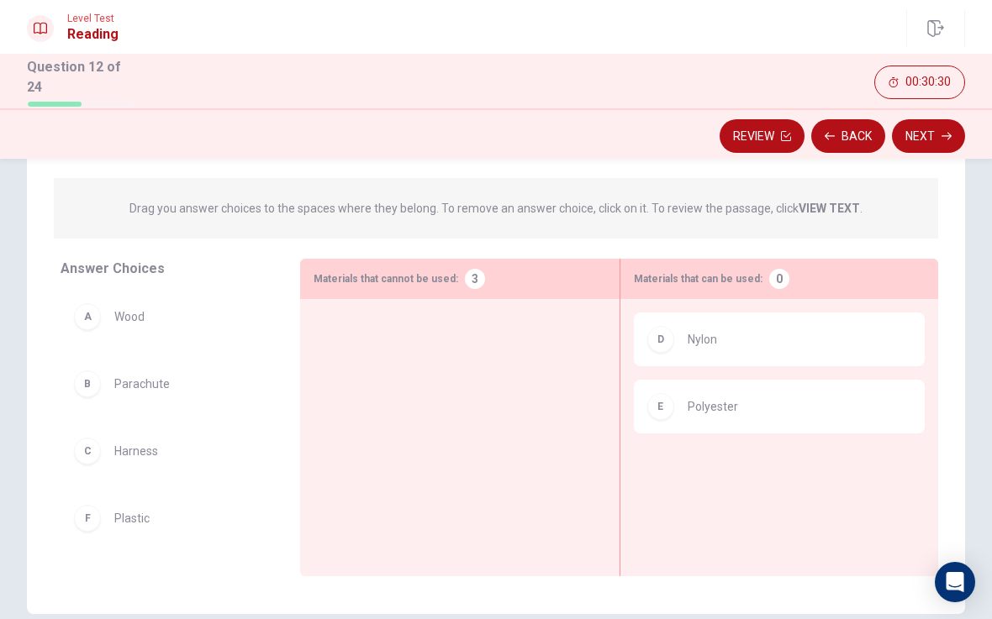
scroll to position [163, 0]
click at [739, 483] on div "D Nylon E Polyester" at bounding box center [779, 411] width 291 height 198
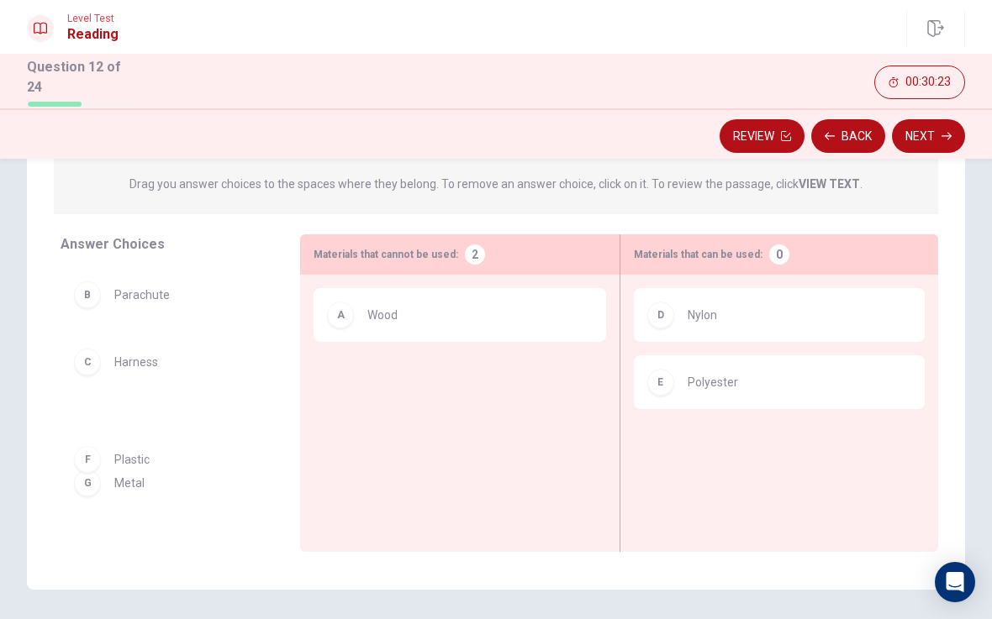
scroll to position [187, 0]
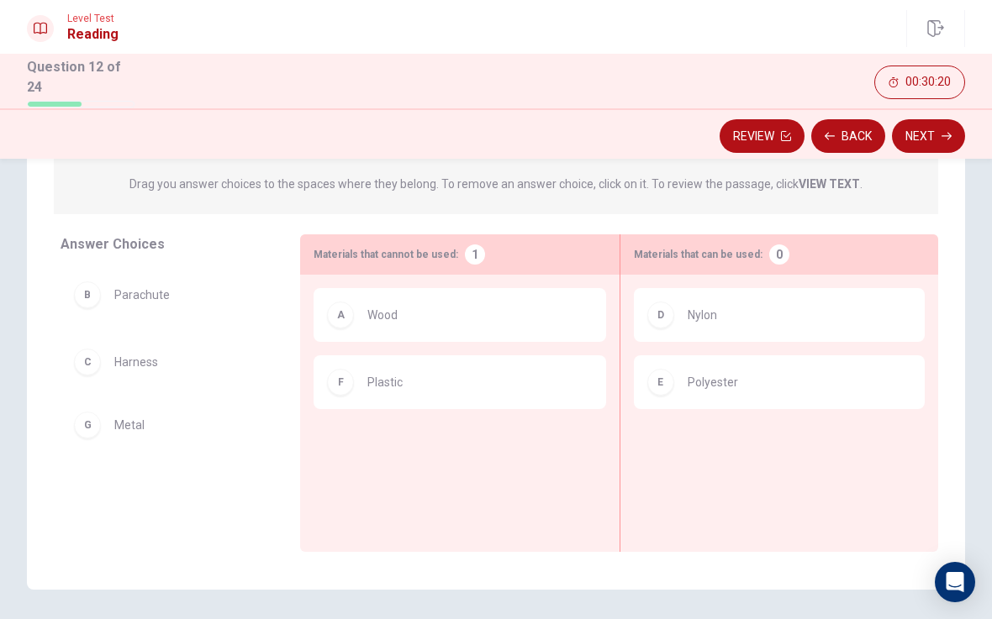
click at [117, 435] on div "B Parachute C Harness" at bounding box center [167, 397] width 213 height 259
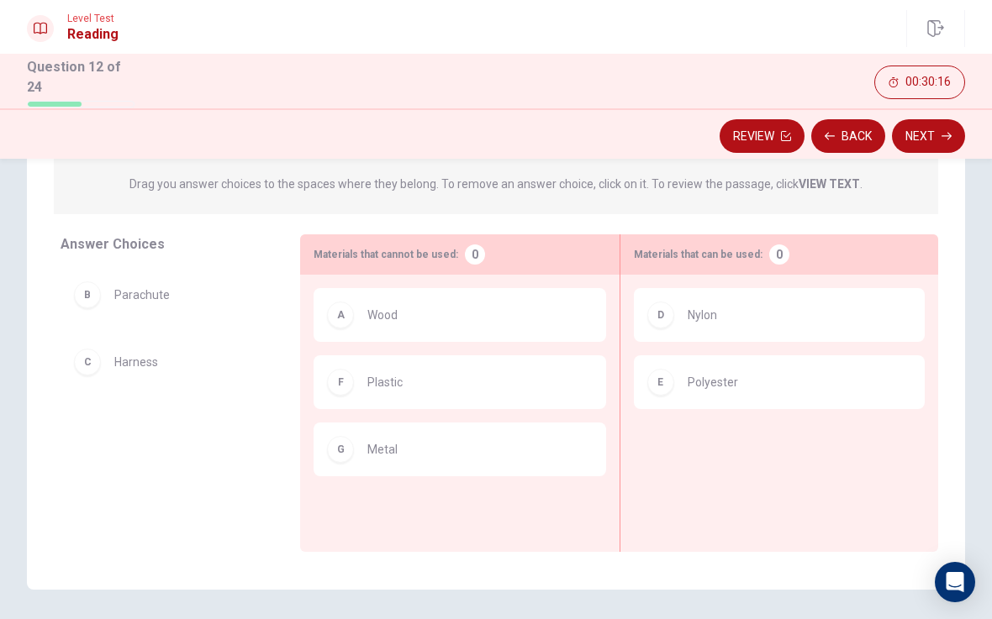
click at [931, 134] on button "Next" at bounding box center [928, 136] width 73 height 34
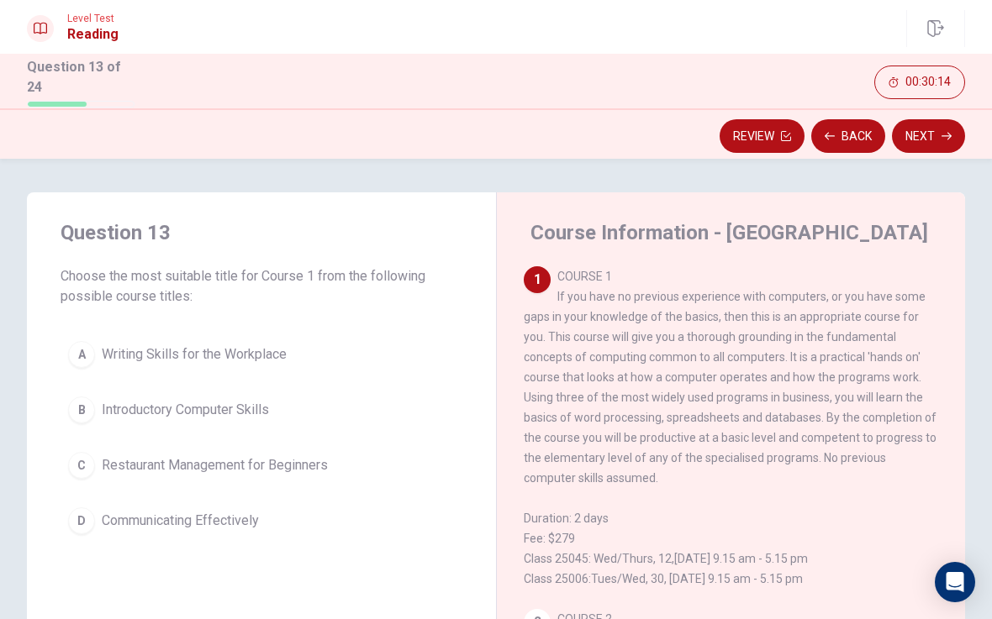
scroll to position [0, 0]
click at [219, 411] on span "Introductory Computer Skills" at bounding box center [185, 410] width 167 height 20
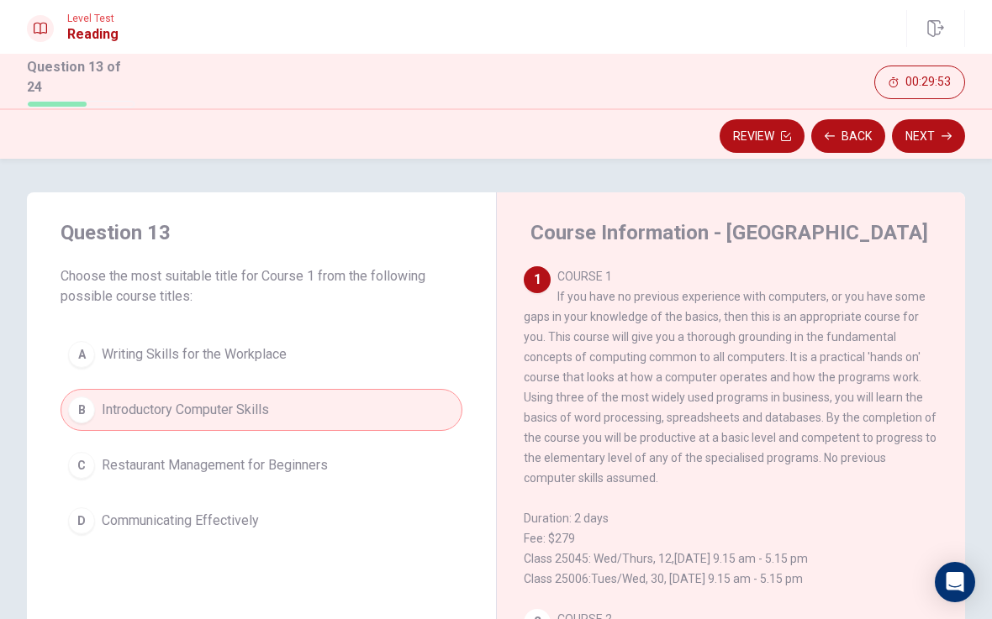
click at [930, 133] on button "Next" at bounding box center [928, 136] width 73 height 34
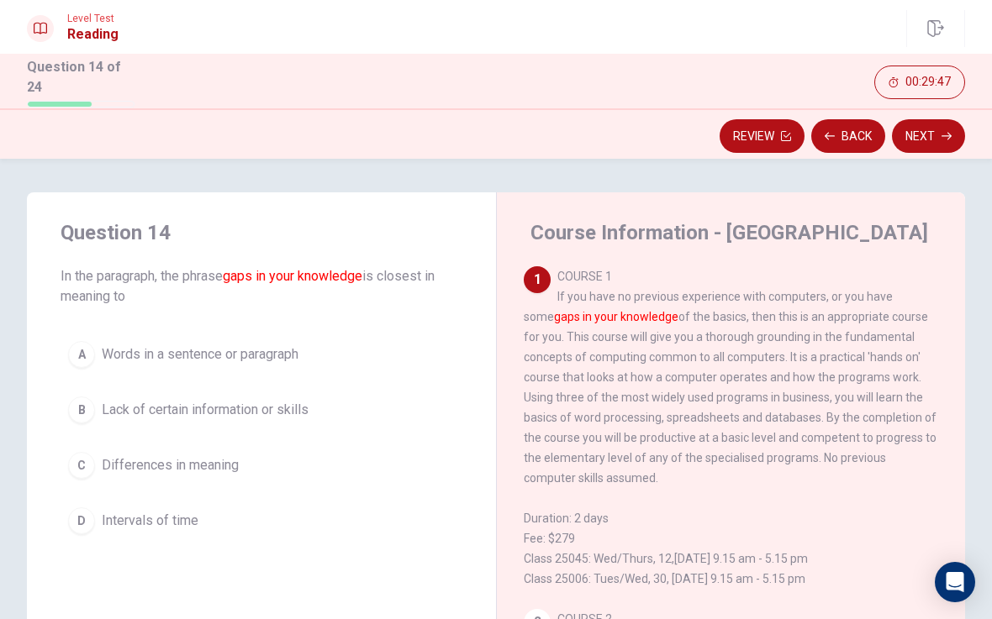
click at [263, 409] on span "Lack of certain information or skills" at bounding box center [205, 410] width 207 height 20
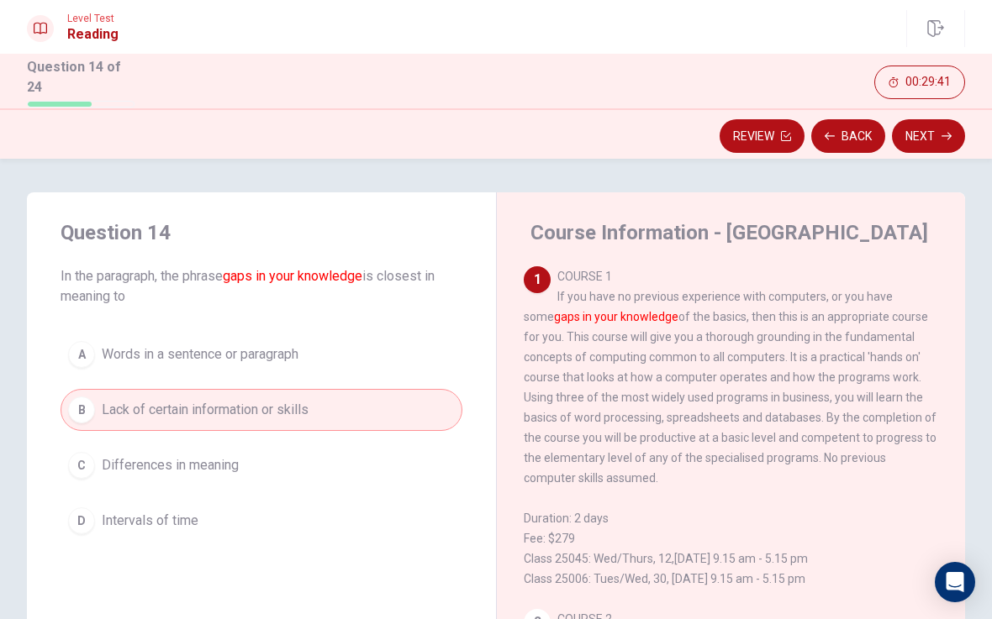
click at [944, 135] on icon "button" at bounding box center [946, 136] width 10 height 10
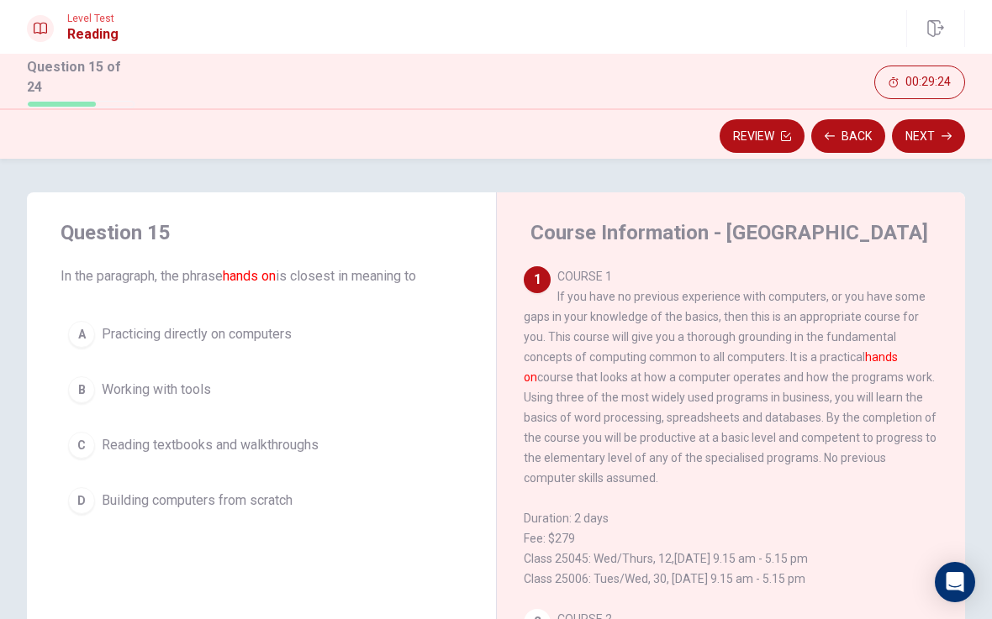
click at [250, 343] on button "A Practicing directly on computers" at bounding box center [262, 334] width 402 height 42
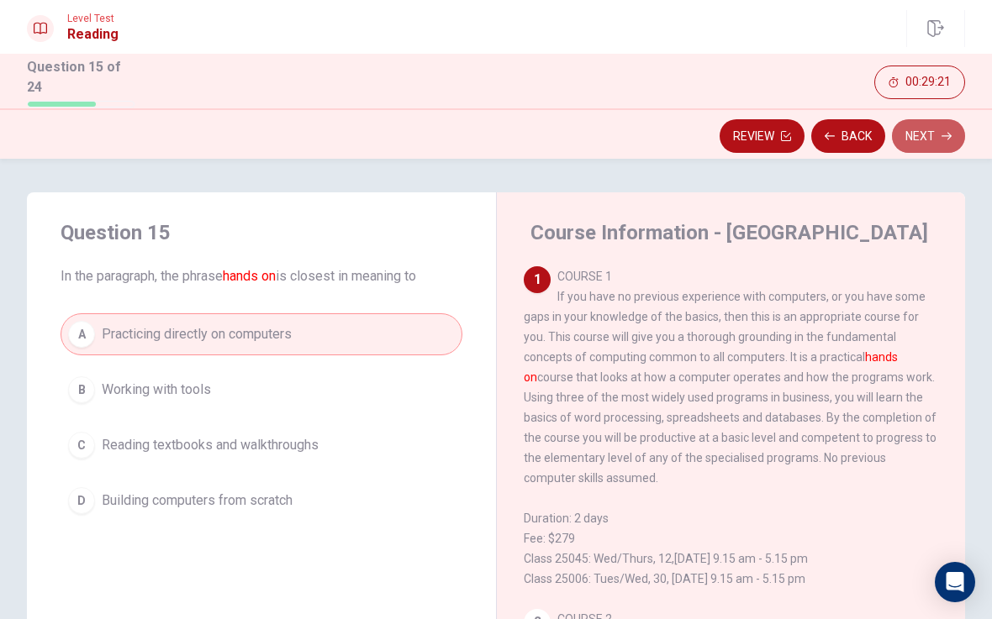
click at [947, 131] on icon "button" at bounding box center [946, 136] width 10 height 10
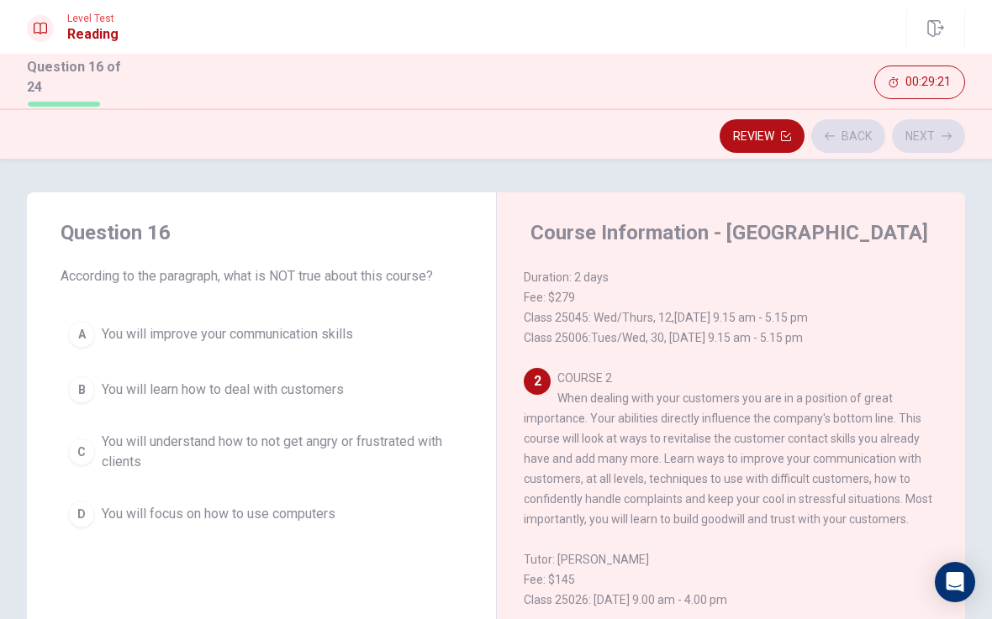
scroll to position [293, 0]
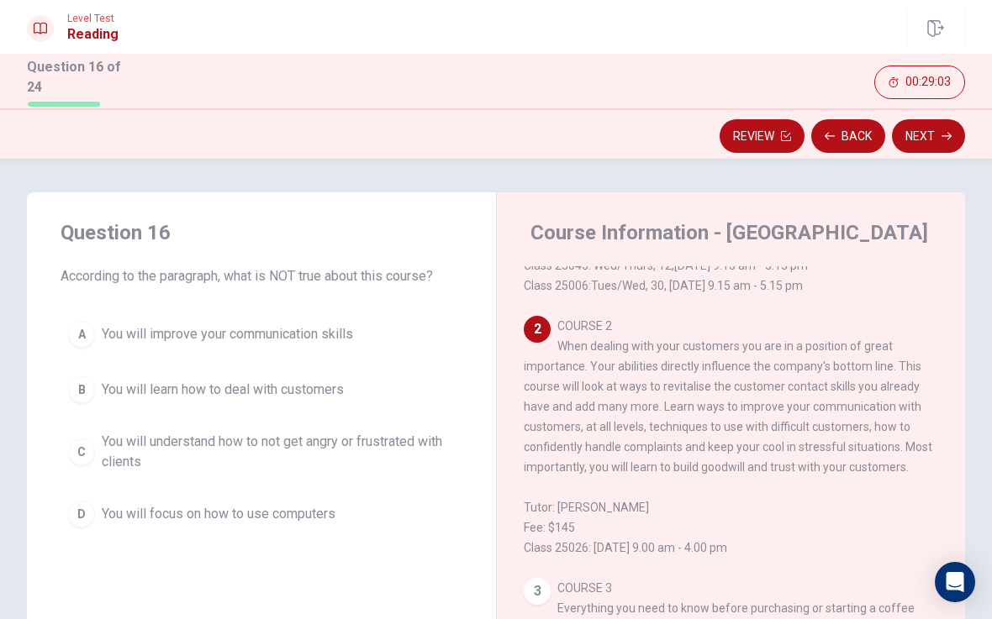
click at [335, 505] on span "You will focus on how to use computers" at bounding box center [219, 514] width 234 height 20
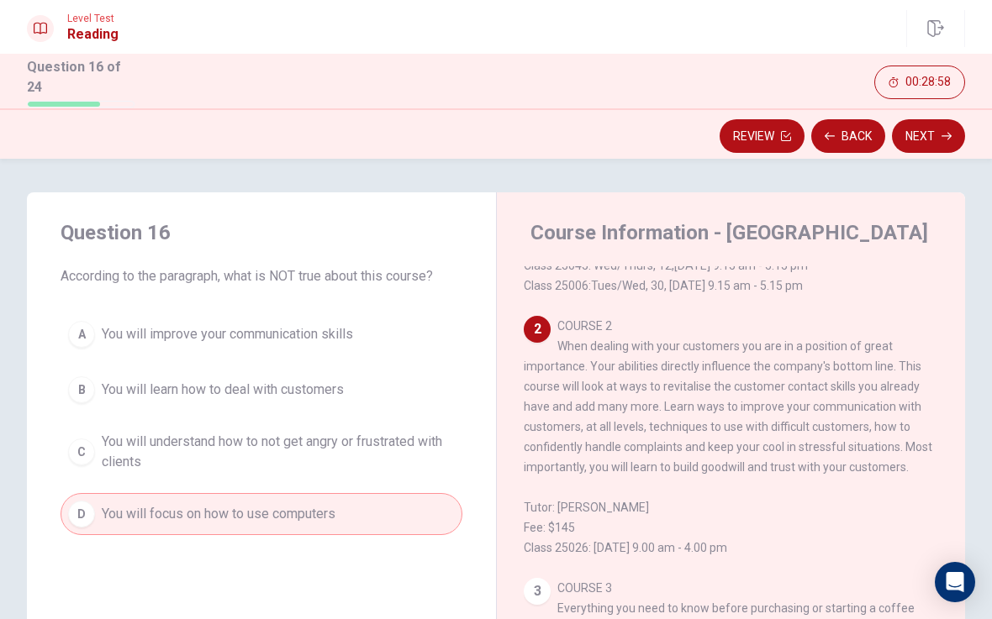
click at [937, 134] on button "Next" at bounding box center [928, 136] width 73 height 34
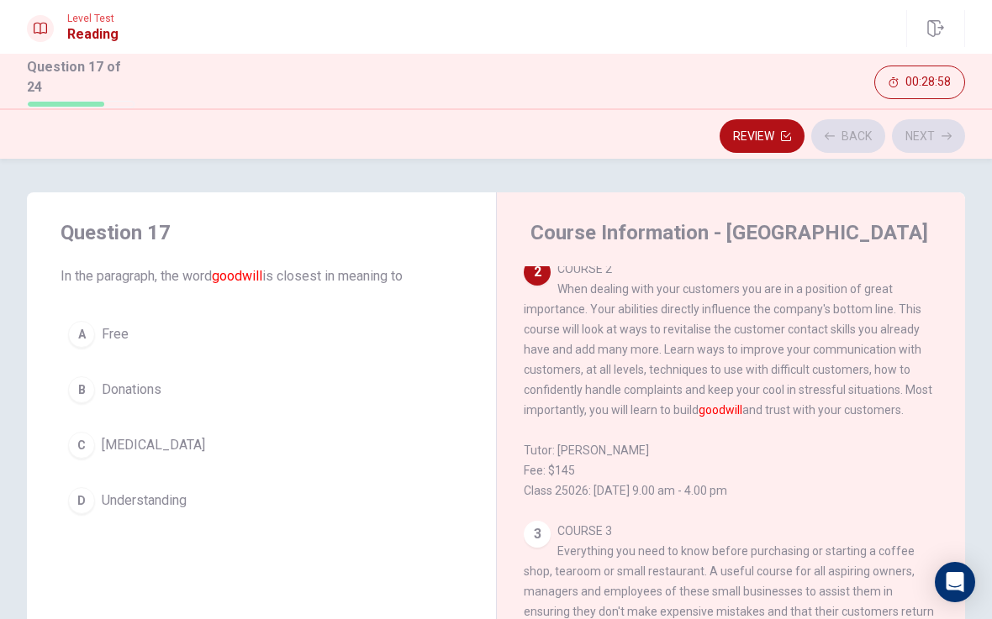
scroll to position [356, 0]
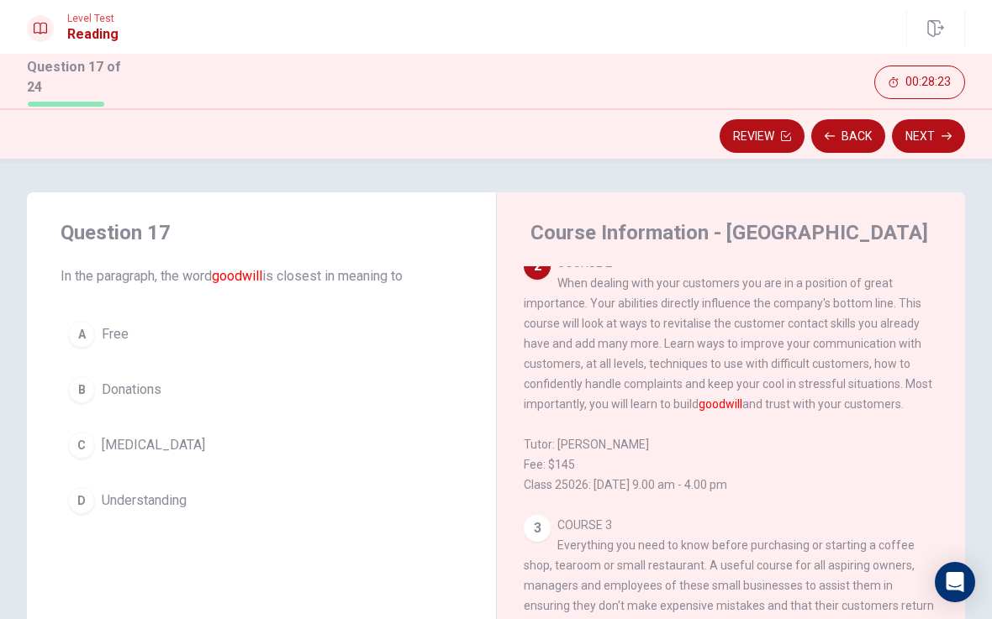
click at [171, 509] on button "D Understanding" at bounding box center [262, 501] width 402 height 42
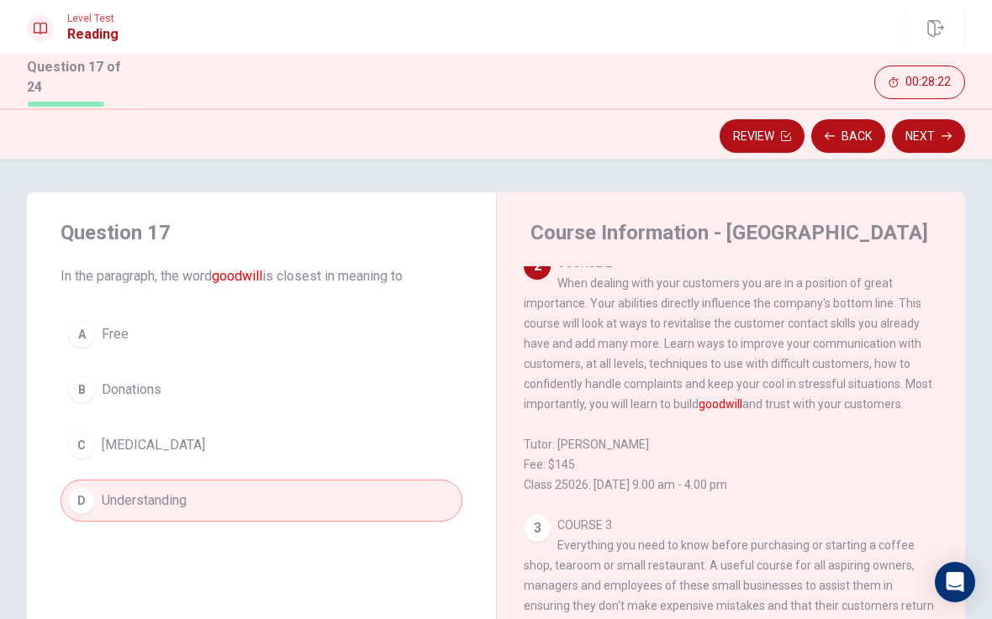
click at [923, 132] on button "Next" at bounding box center [928, 136] width 73 height 34
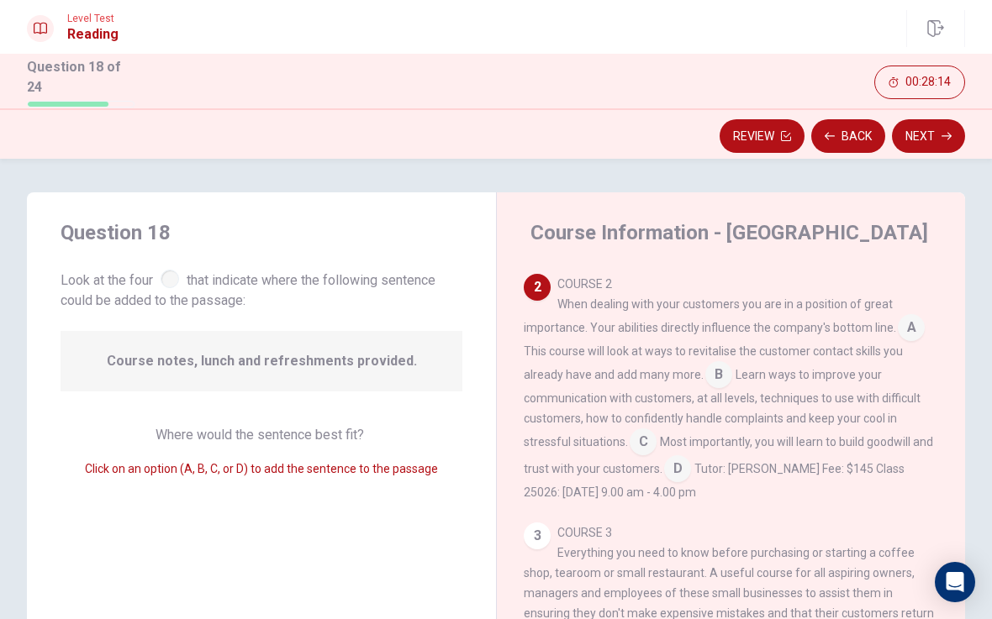
scroll to position [335, 0]
click at [679, 476] on input at bounding box center [677, 471] width 27 height 27
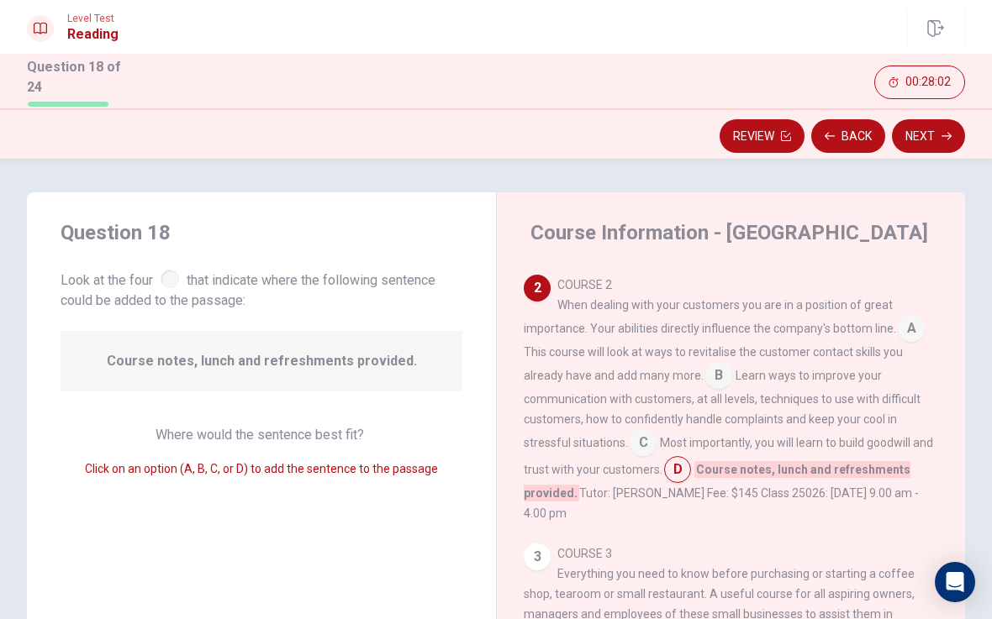
click at [919, 141] on button "Next" at bounding box center [928, 136] width 73 height 34
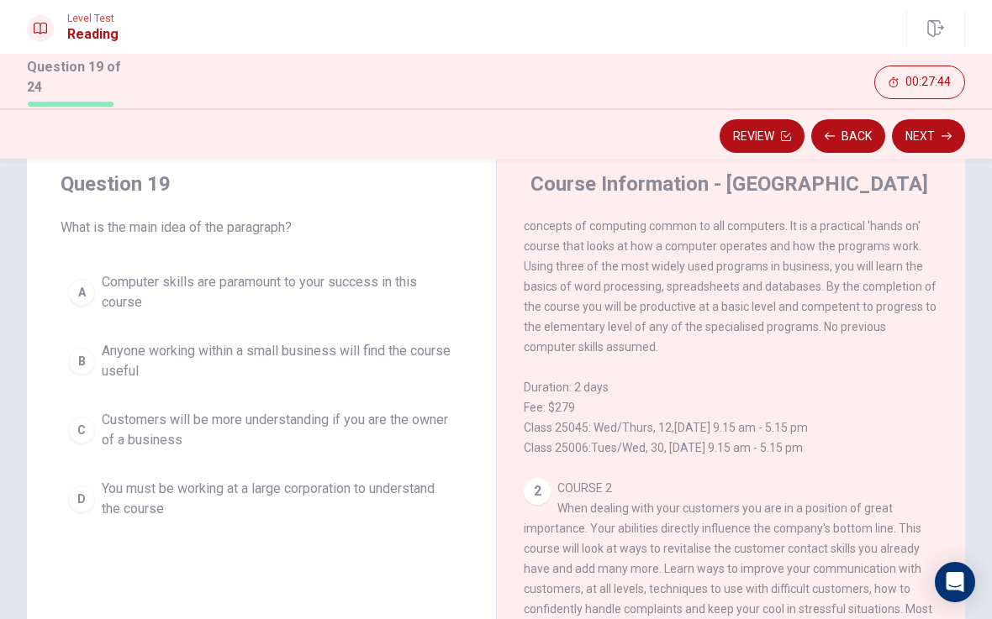
scroll to position [92, 0]
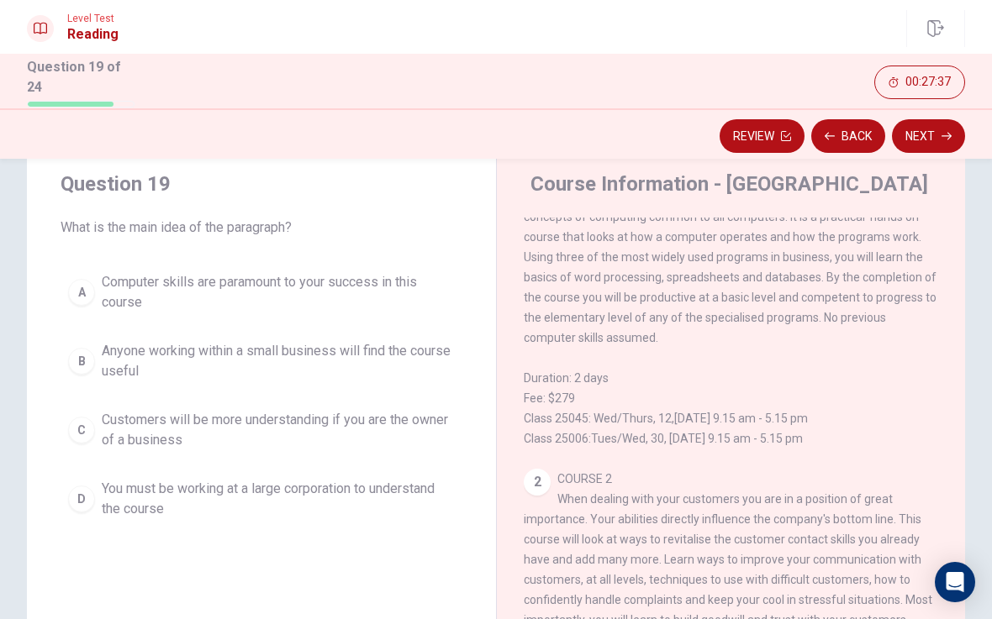
click at [374, 343] on span "Anyone working within a small business will find the course useful" at bounding box center [278, 361] width 353 height 40
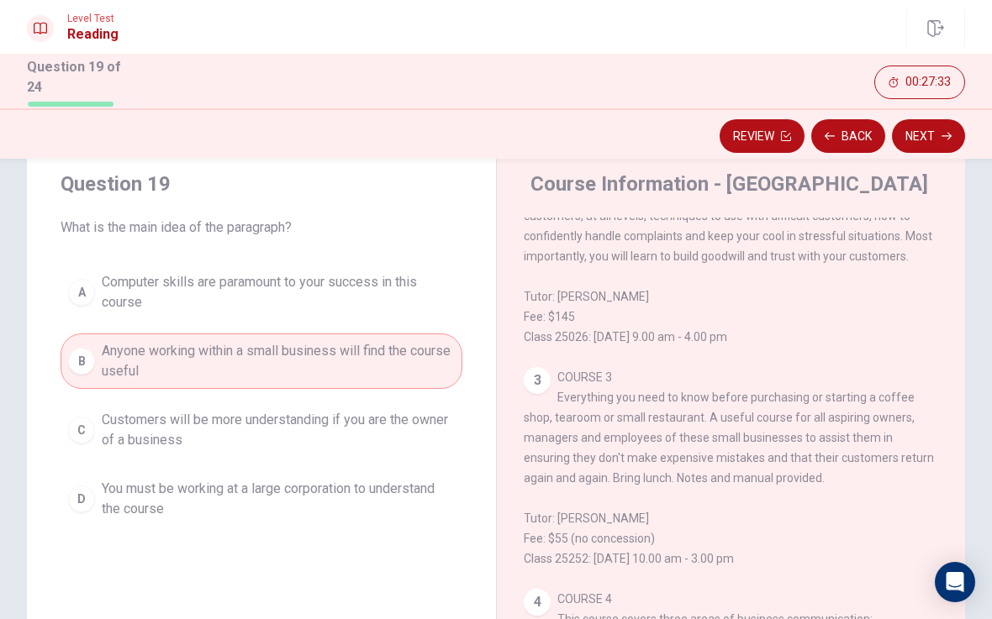
click at [939, 137] on button "Next" at bounding box center [928, 136] width 73 height 34
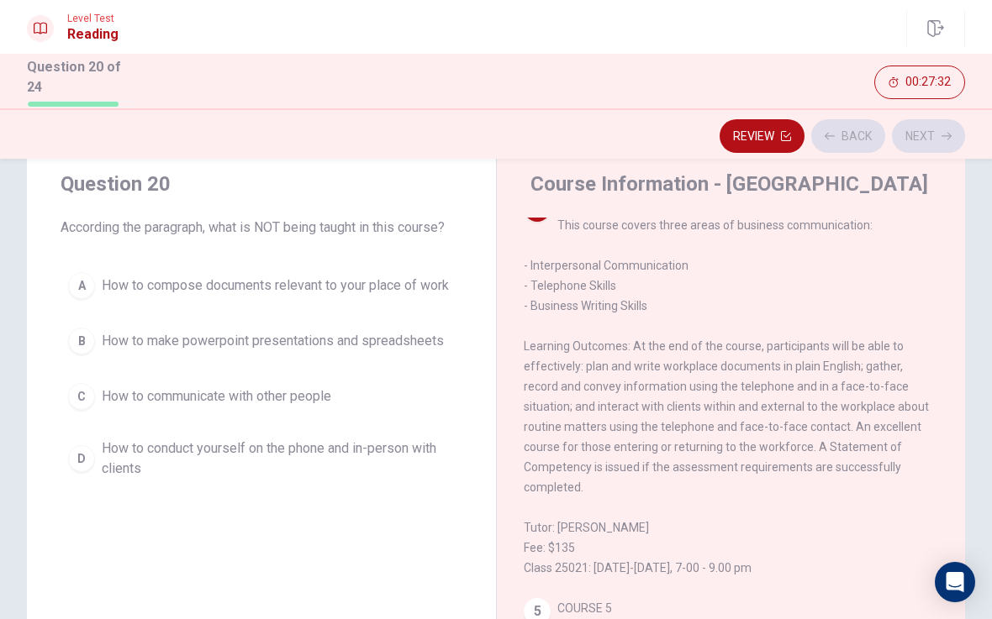
scroll to position [922, 0]
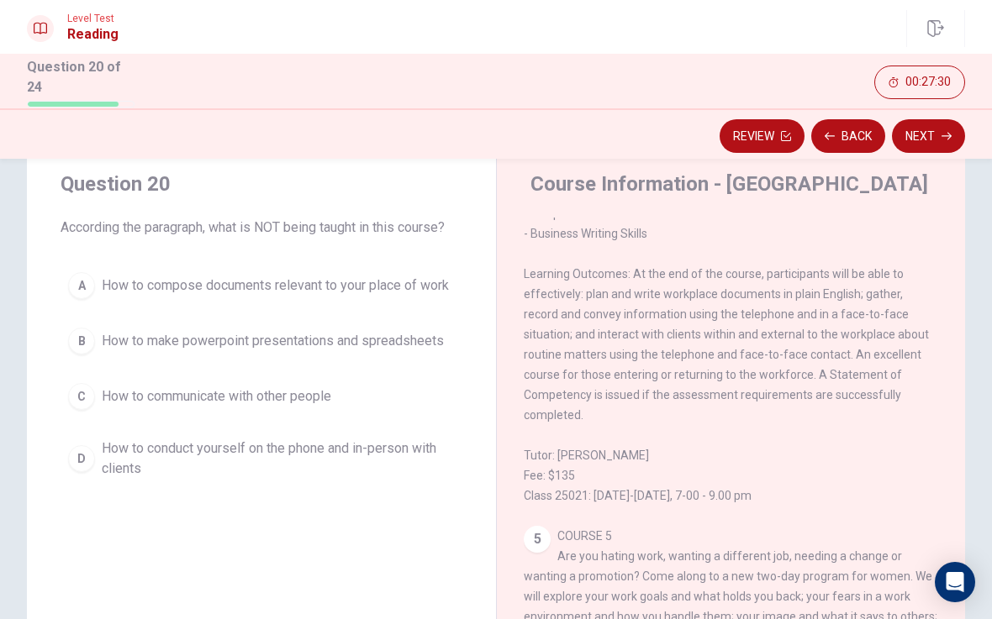
click at [846, 131] on button "Back" at bounding box center [848, 136] width 74 height 34
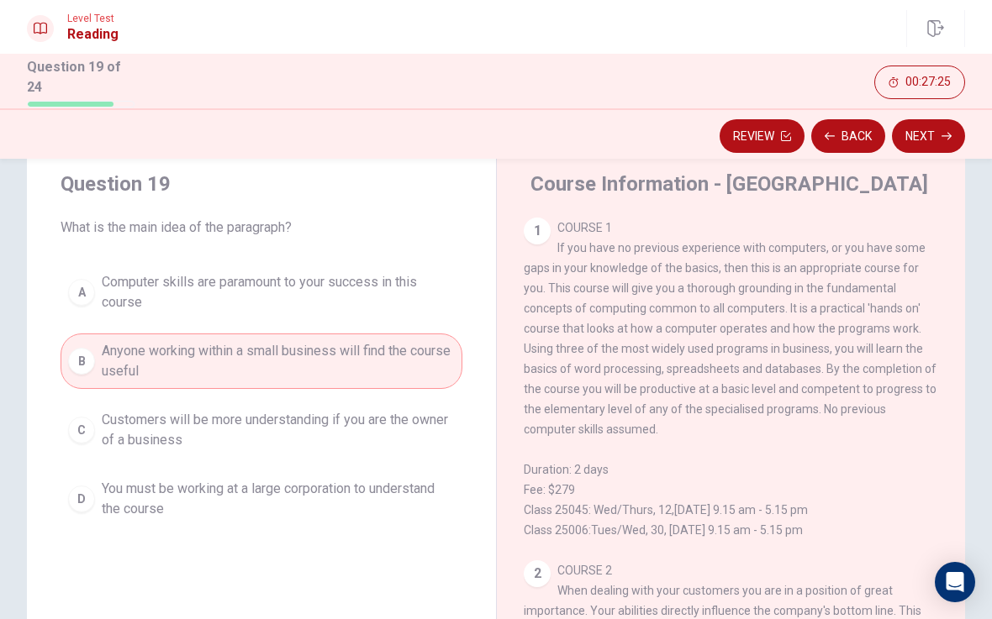
scroll to position [0, 0]
click at [933, 129] on button "Next" at bounding box center [928, 136] width 73 height 34
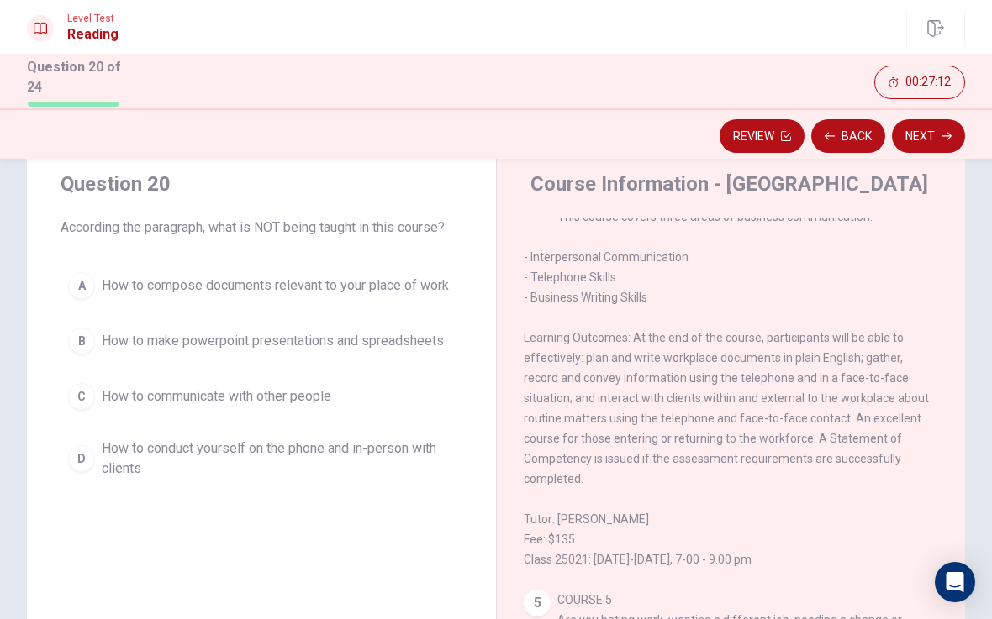
scroll to position [858, 0]
click at [279, 394] on span "How to communicate with other people" at bounding box center [216, 397] width 229 height 20
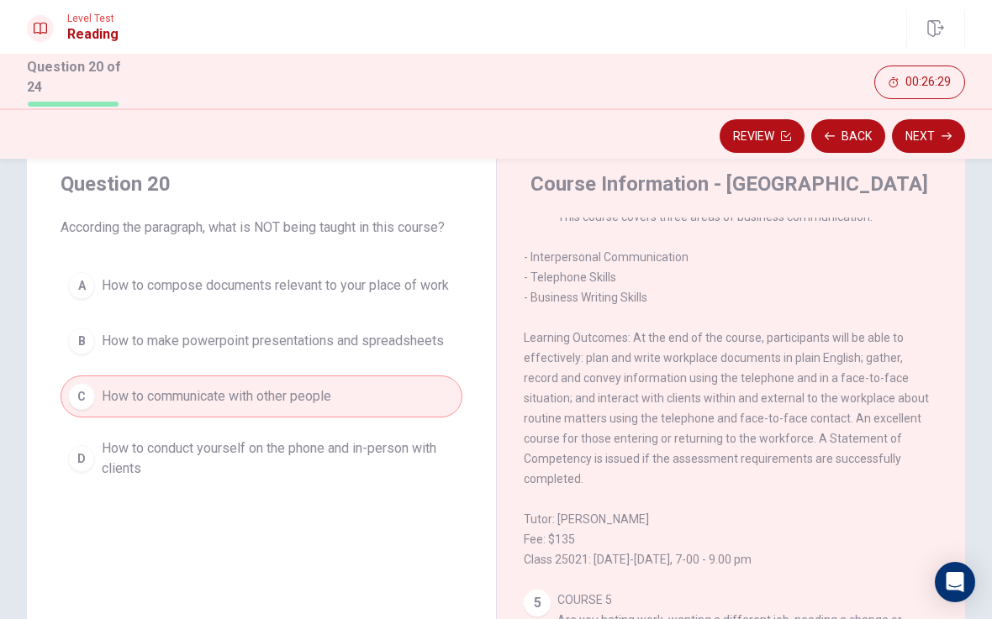
click at [365, 340] on span "How to make powerpoint presentations and spreadsheets" at bounding box center [273, 341] width 342 height 20
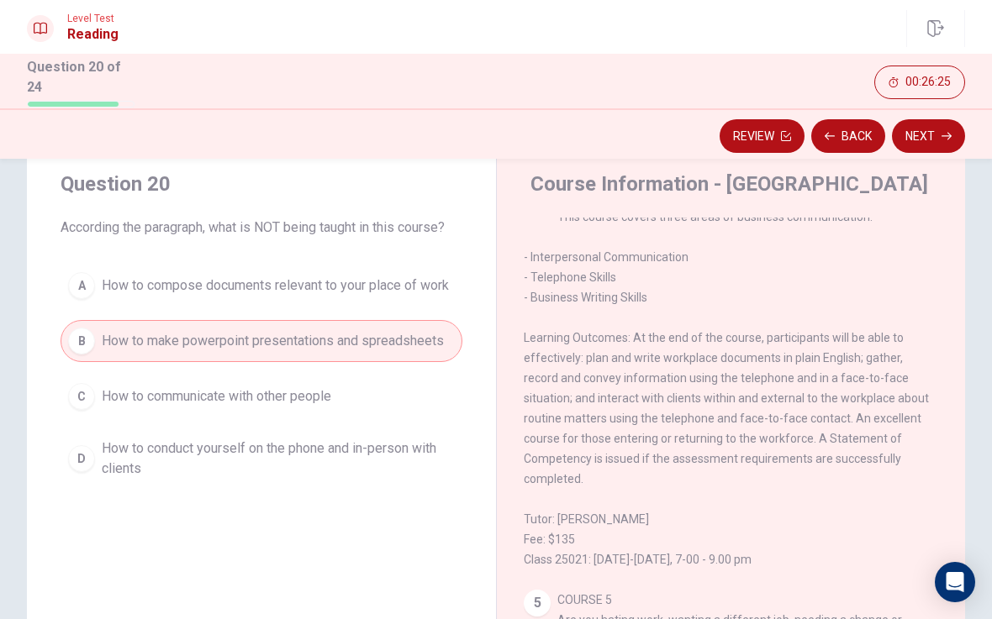
click at [939, 133] on button "Next" at bounding box center [928, 136] width 73 height 34
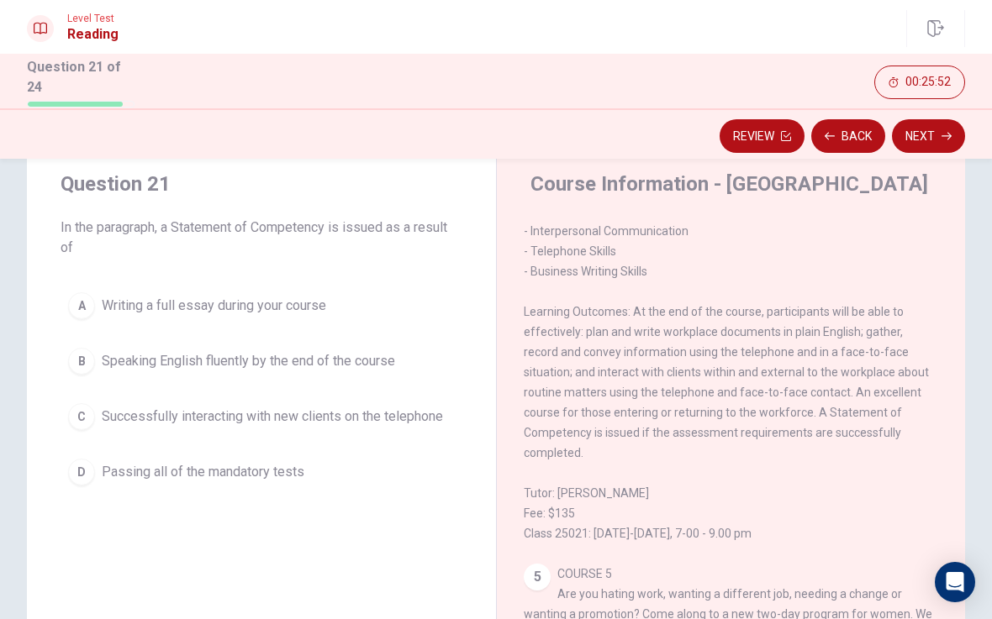
scroll to position [884, 0]
click at [356, 423] on button "C Successfully interacting with new clients on the telephone" at bounding box center [262, 417] width 402 height 42
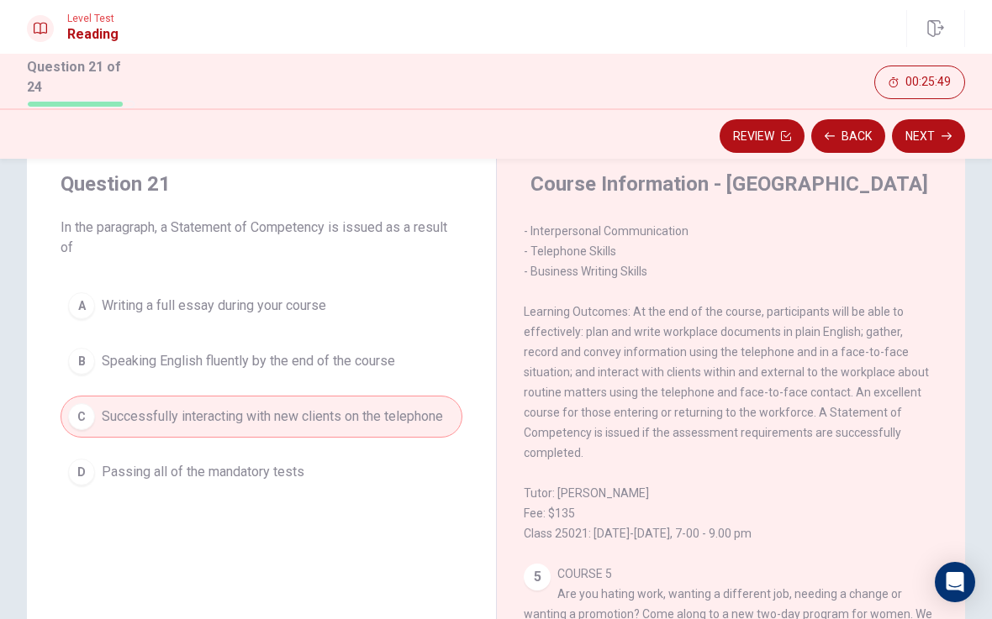
click at [938, 130] on button "Next" at bounding box center [928, 136] width 73 height 34
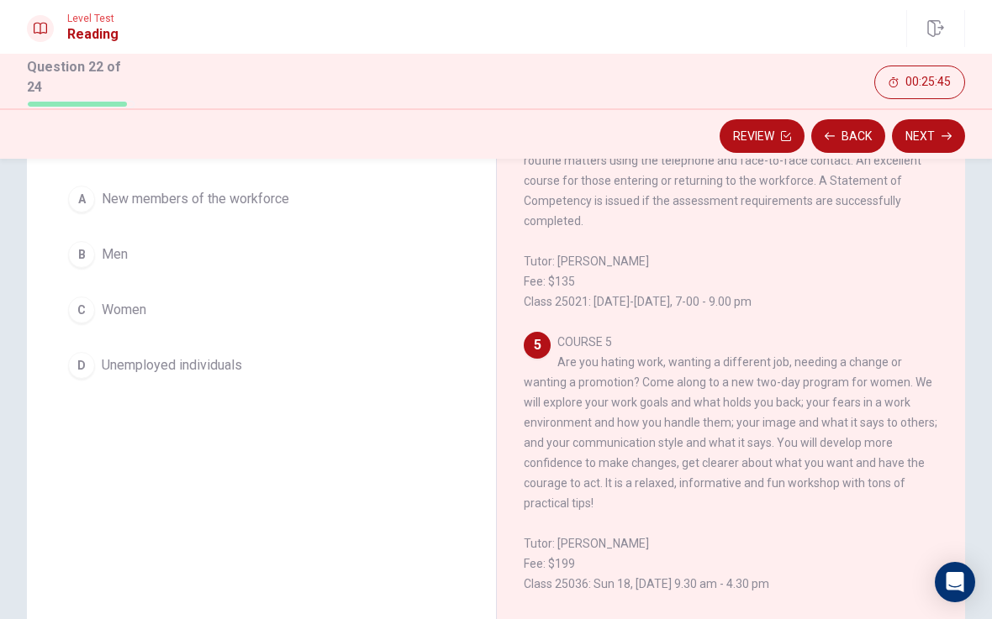
scroll to position [135, 0]
click at [235, 359] on span "Unemployed individuals" at bounding box center [172, 366] width 140 height 20
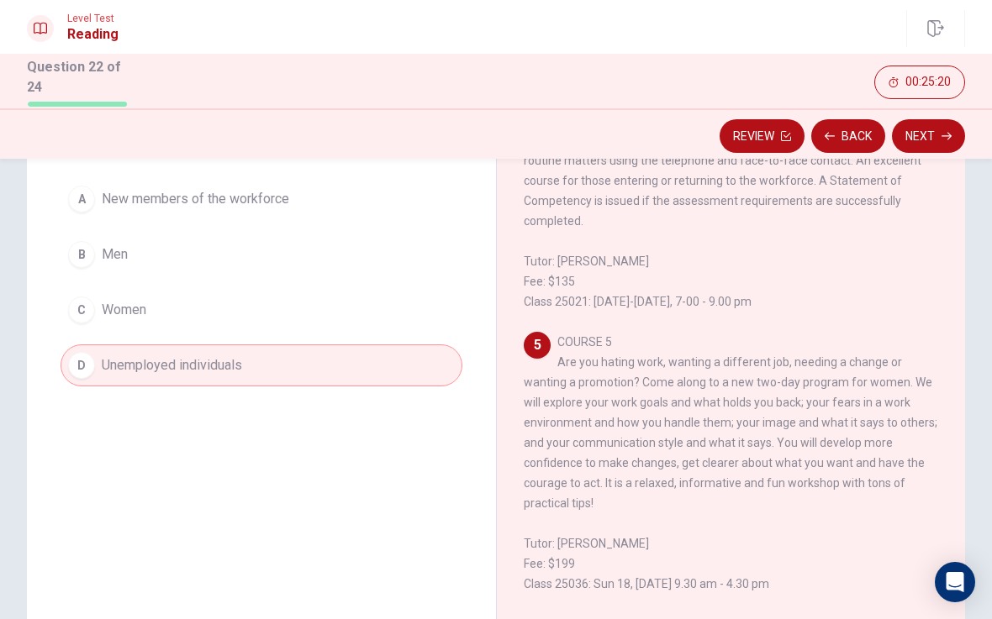
click at [932, 134] on button "Next" at bounding box center [928, 136] width 73 height 34
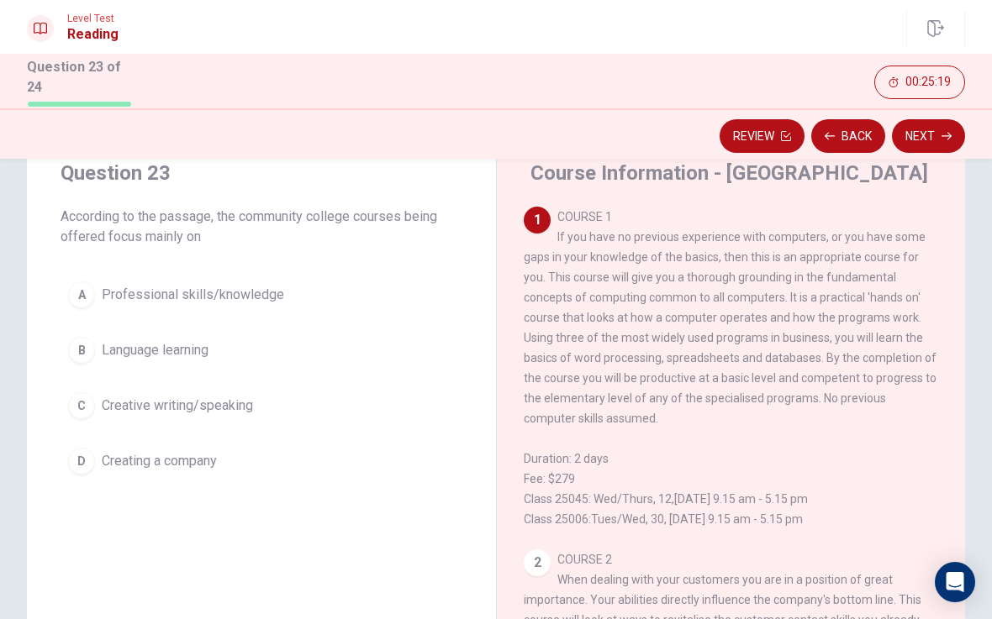
scroll to position [61, 0]
click at [266, 290] on span "Professional skills/knowledge" at bounding box center [193, 294] width 182 height 20
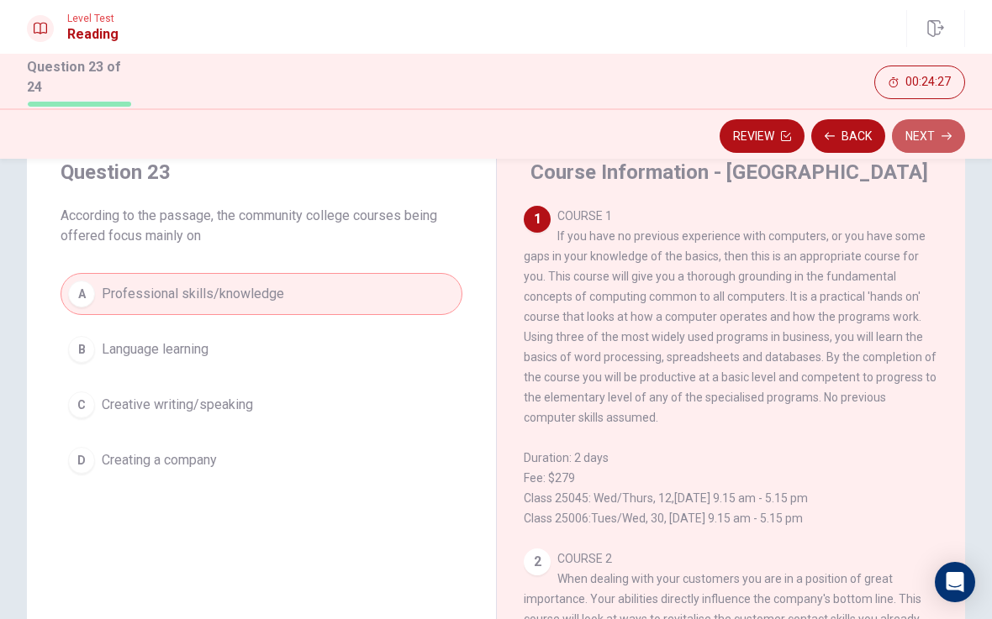
click at [914, 126] on button "Next" at bounding box center [928, 136] width 73 height 34
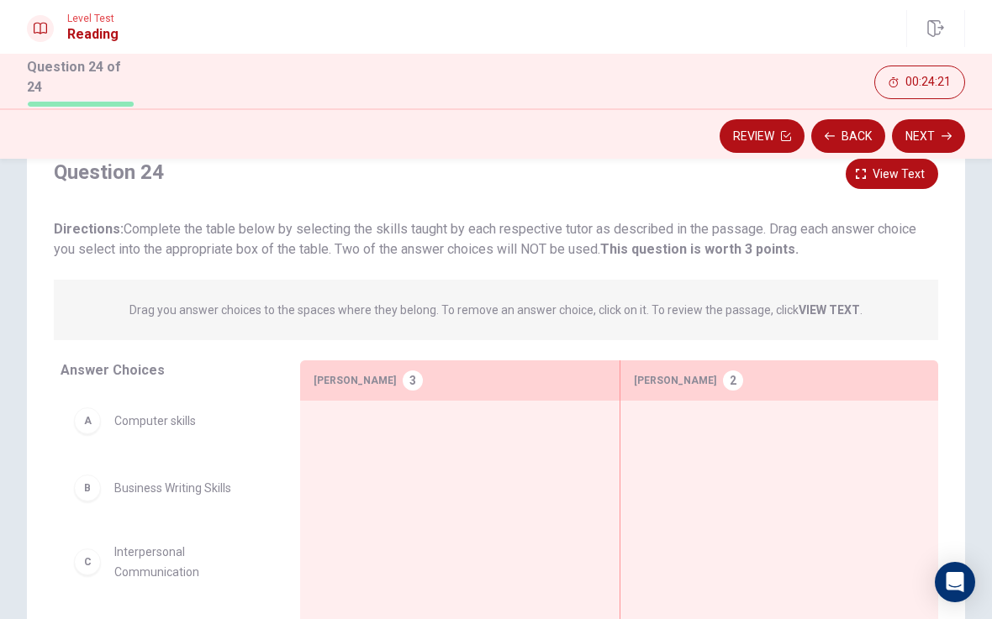
click at [821, 304] on strong "VIEW TEXT" at bounding box center [828, 309] width 61 height 13
click at [819, 308] on strong "VIEW TEXT" at bounding box center [828, 309] width 61 height 13
click at [830, 303] on strong "VIEW TEXT" at bounding box center [828, 309] width 61 height 13
click at [828, 308] on strong "VIEW TEXT" at bounding box center [828, 309] width 61 height 13
click at [820, 304] on strong "VIEW TEXT" at bounding box center [828, 309] width 61 height 13
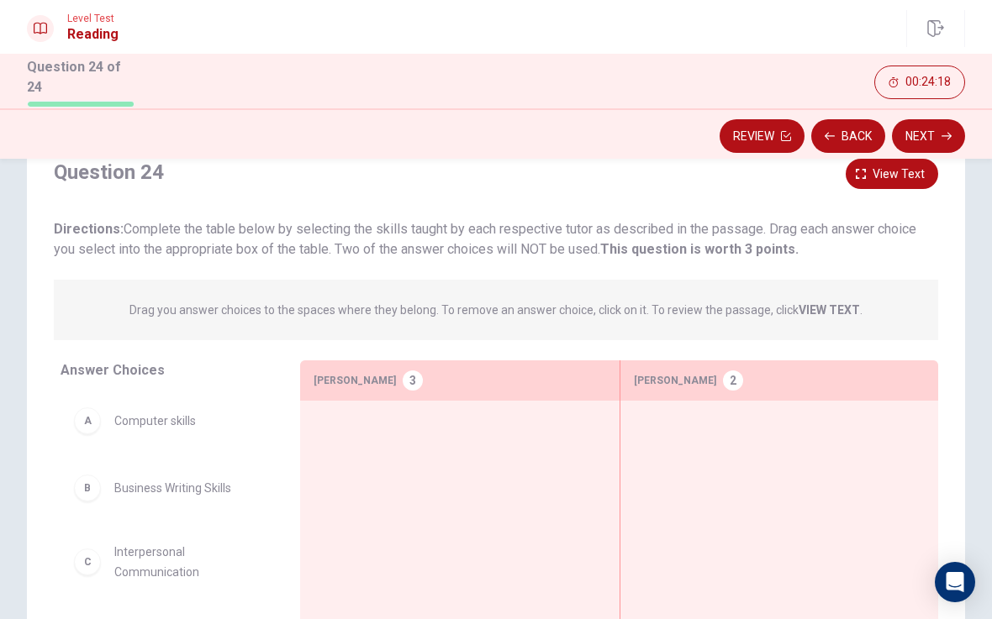
click at [819, 304] on strong "VIEW TEXT" at bounding box center [828, 309] width 61 height 13
click at [815, 303] on strong "VIEW TEXT" at bounding box center [828, 309] width 61 height 13
click at [814, 303] on strong "VIEW TEXT" at bounding box center [828, 309] width 61 height 13
click at [835, 303] on strong "VIEW TEXT" at bounding box center [828, 309] width 61 height 13
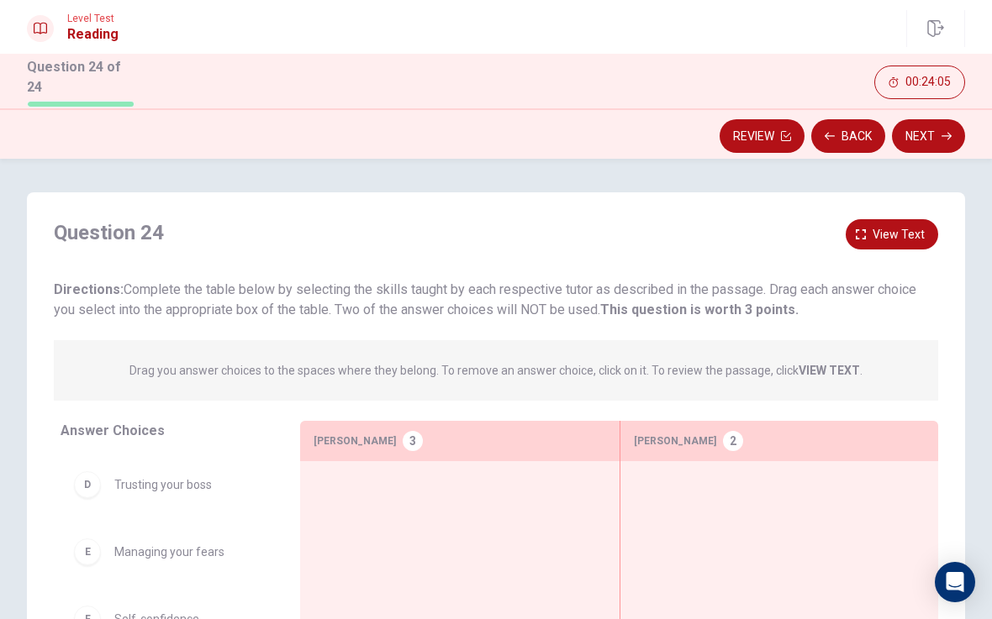
scroll to position [0, 0]
click at [883, 229] on span "View text" at bounding box center [898, 234] width 52 height 21
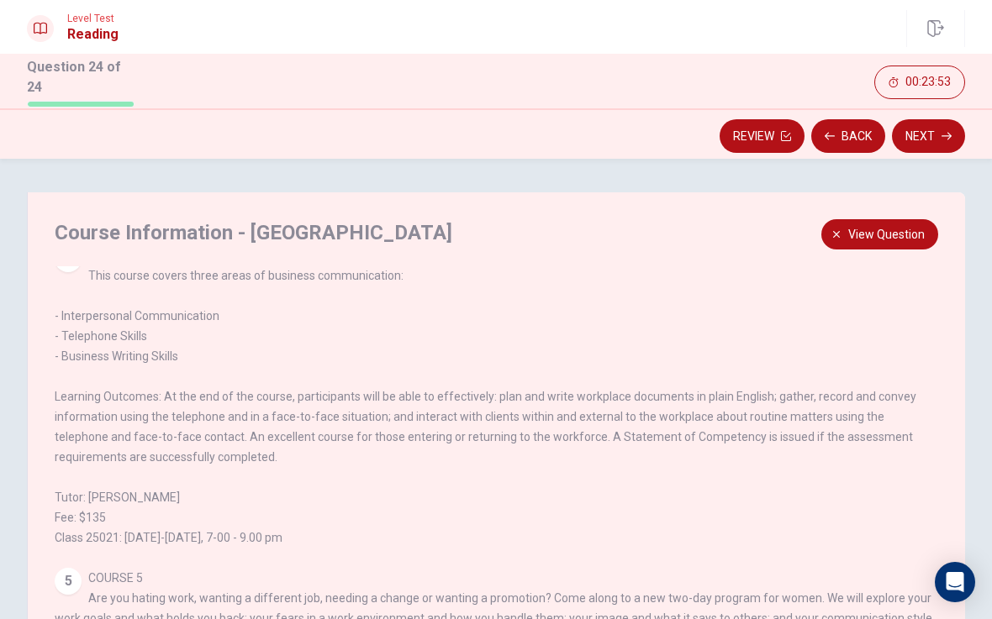
scroll to position [655, 0]
click at [830, 222] on button "View question" at bounding box center [879, 234] width 117 height 31
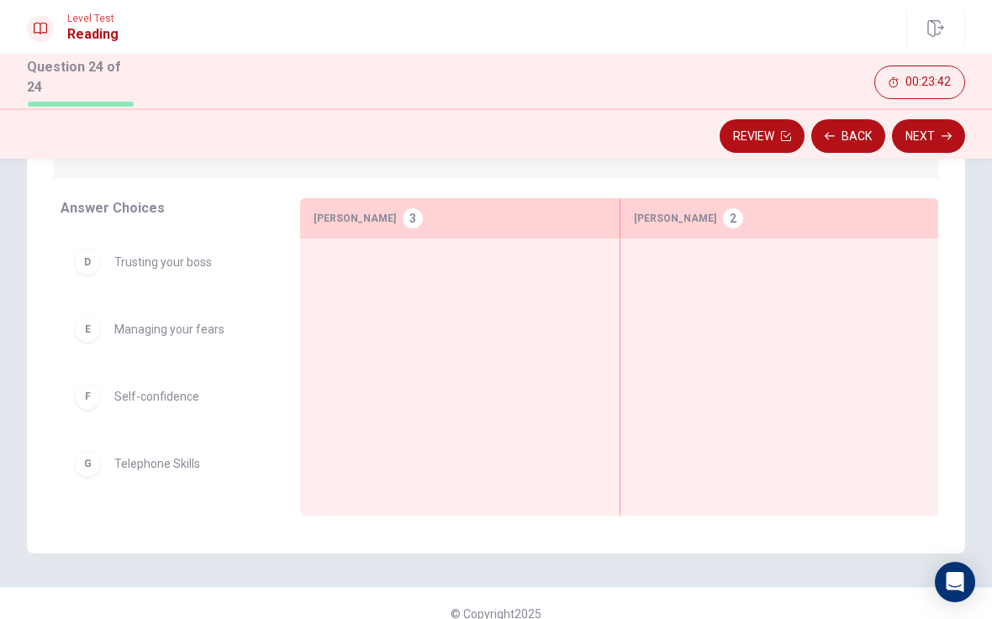
scroll to position [223, 0]
click at [87, 464] on div "G" at bounding box center [87, 463] width 27 height 27
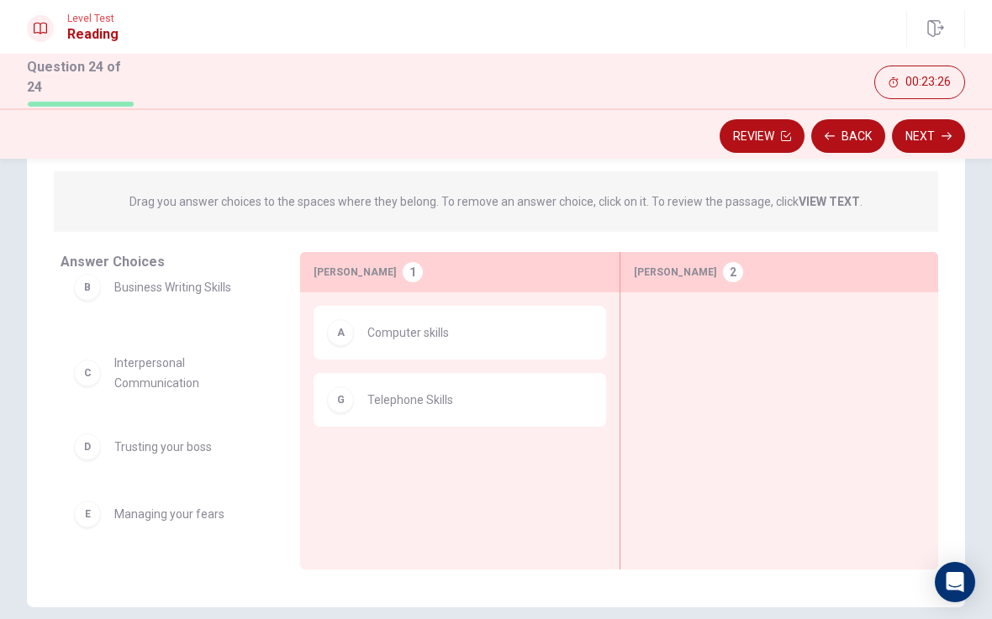
scroll to position [171, 0]
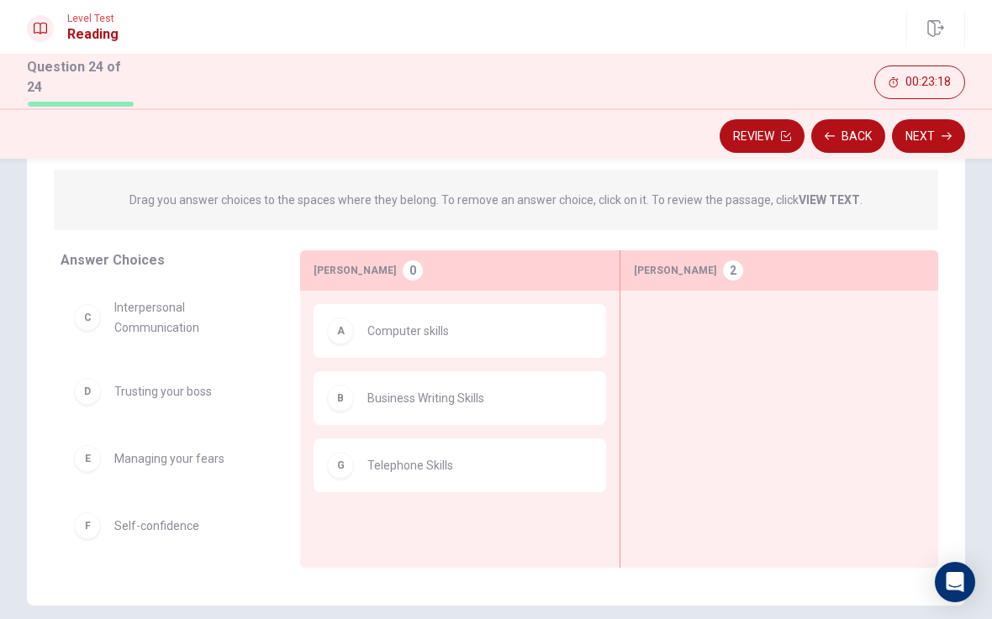
click at [839, 196] on strong "VIEW TEXT" at bounding box center [828, 199] width 61 height 13
click at [824, 193] on strong "VIEW TEXT" at bounding box center [828, 199] width 61 height 13
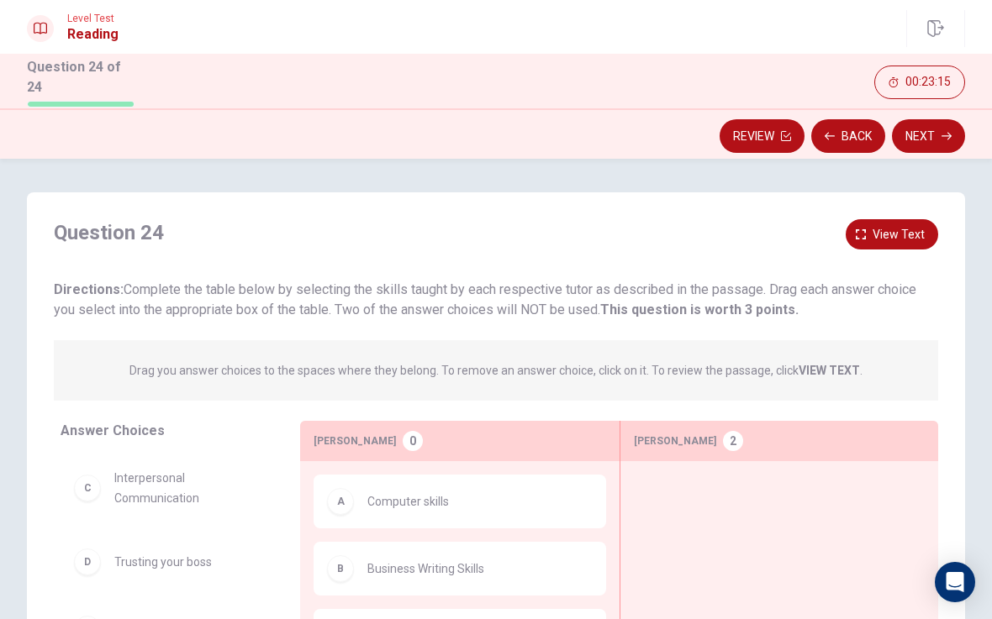
scroll to position [0, 0]
click at [888, 228] on span "View text" at bounding box center [898, 234] width 52 height 21
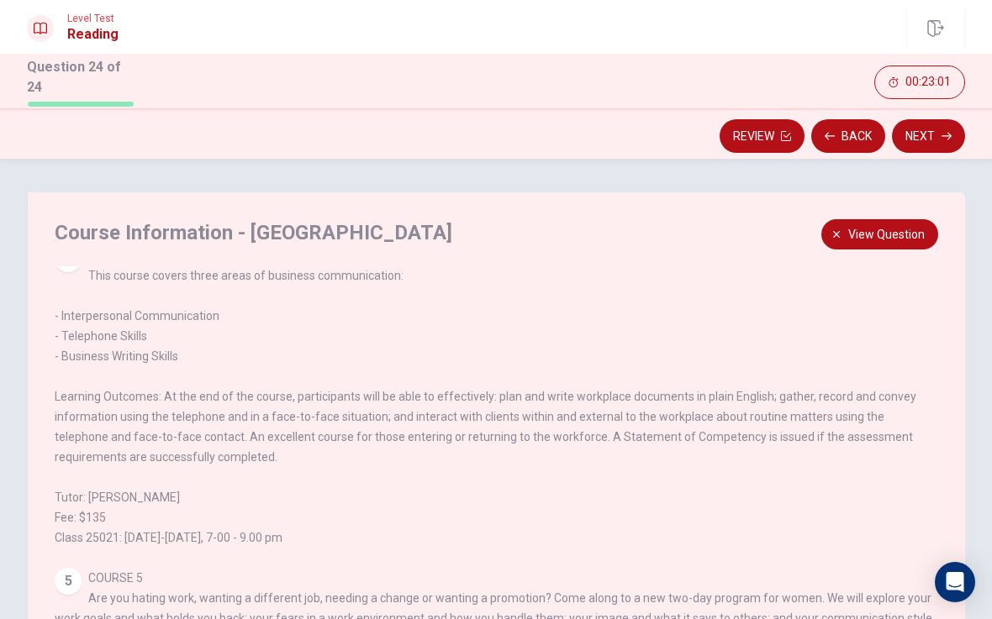
scroll to position [690, 0]
click at [856, 227] on span "View question" at bounding box center [886, 234] width 76 height 21
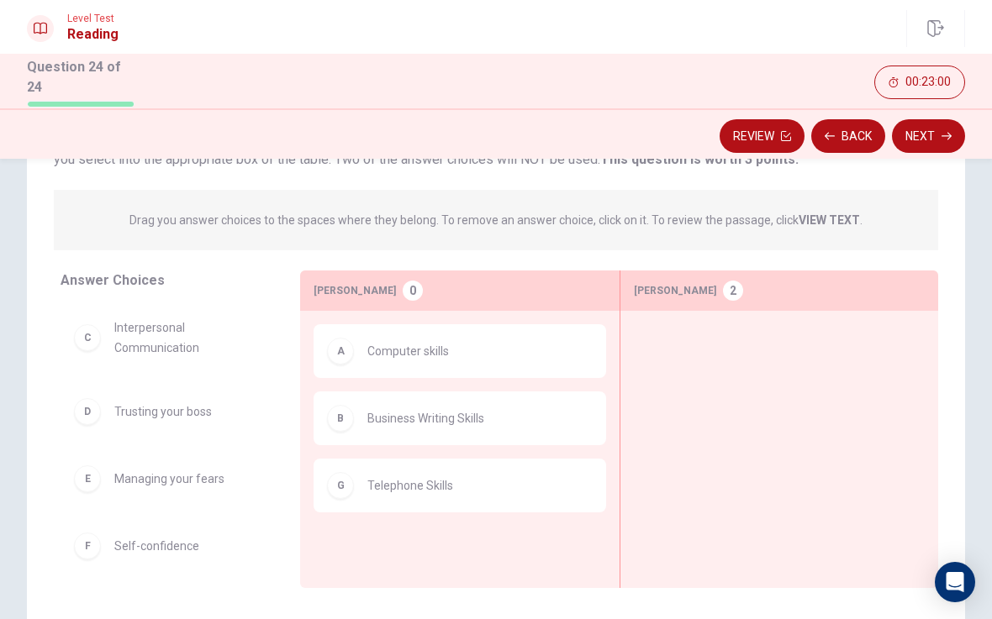
scroll to position [150, 0]
click at [414, 345] on span "Computer skills" at bounding box center [408, 351] width 82 height 20
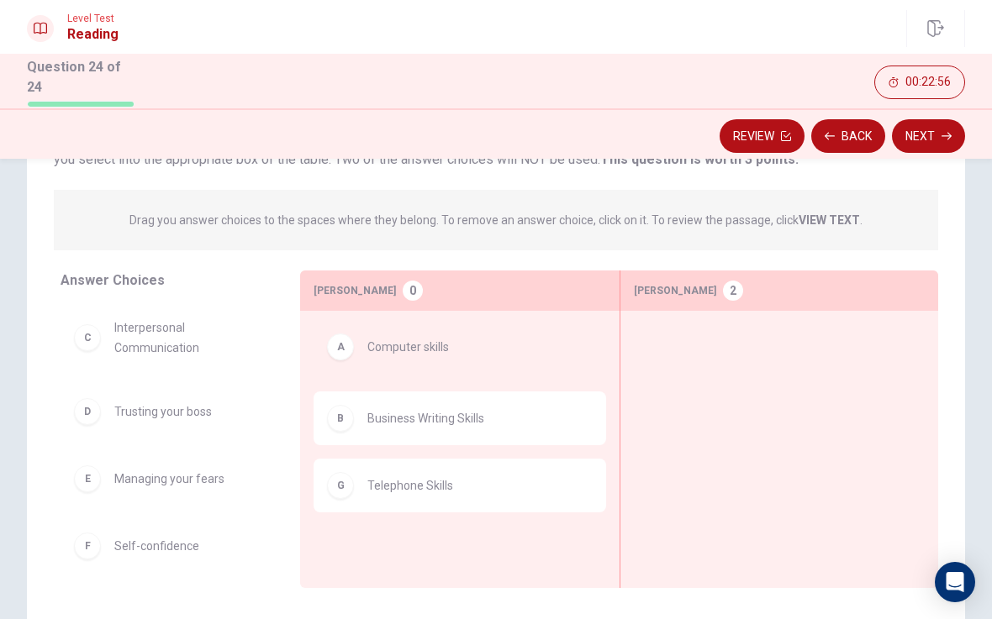
click at [356, 343] on div "B Business Writing Skills" at bounding box center [459, 365] width 292 height 54
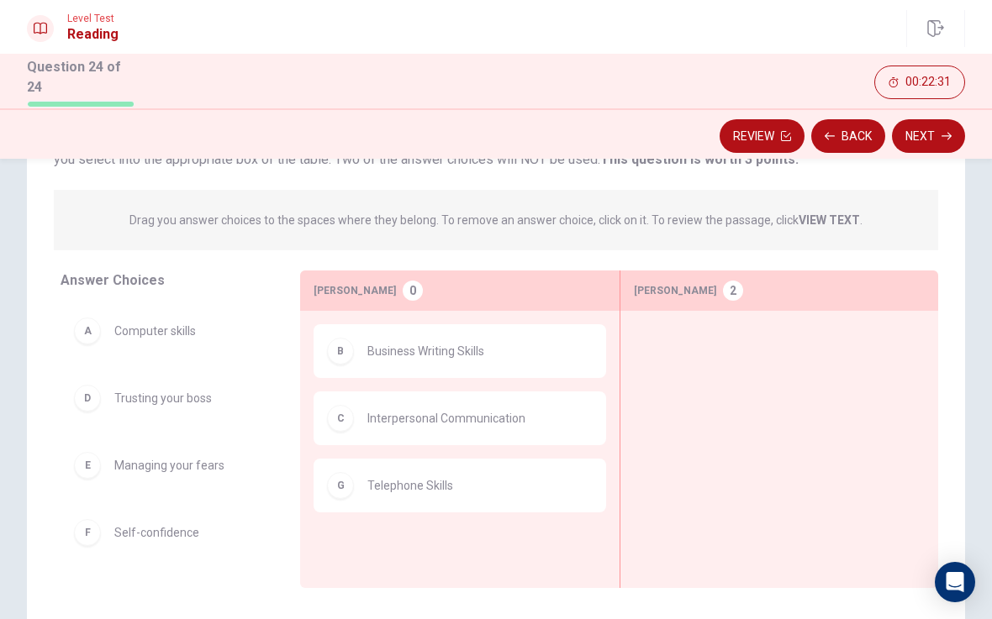
click at [845, 134] on button "Back" at bounding box center [848, 136] width 74 height 34
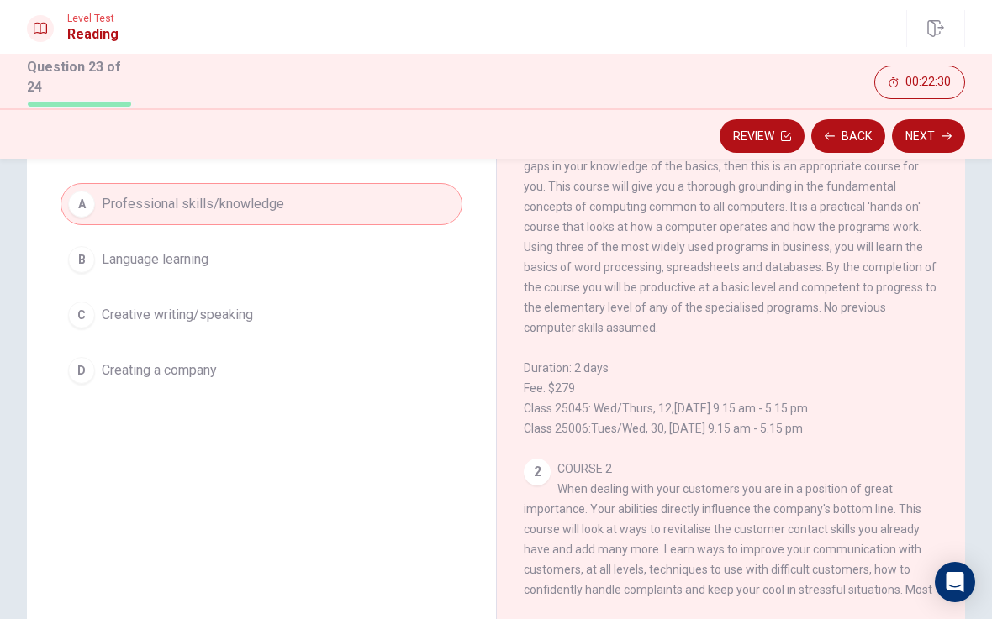
click at [850, 125] on button "Back" at bounding box center [848, 136] width 74 height 34
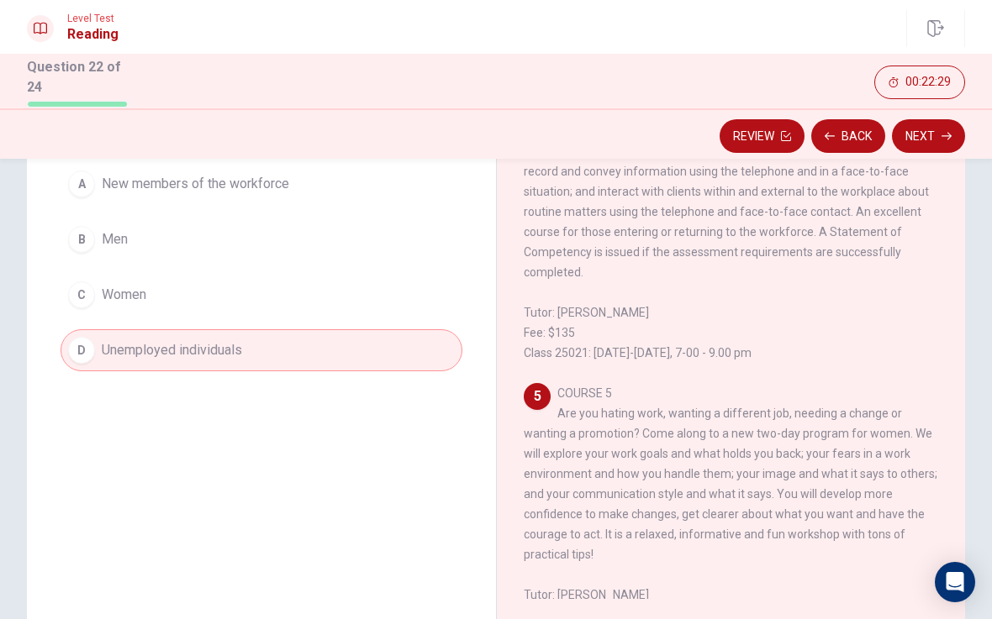
scroll to position [1067, 0]
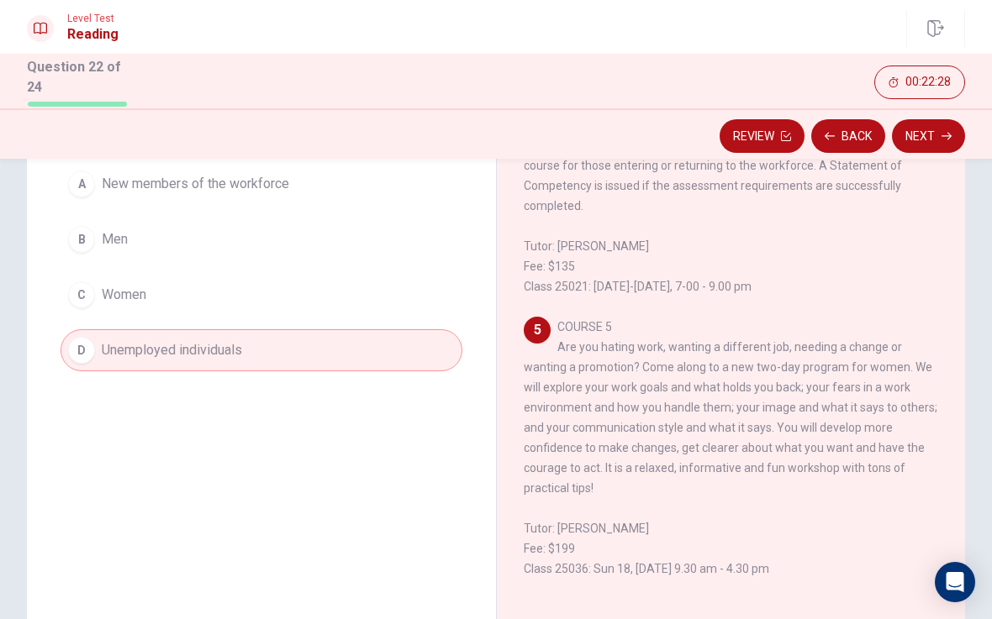
click at [213, 286] on button "C Women" at bounding box center [262, 295] width 402 height 42
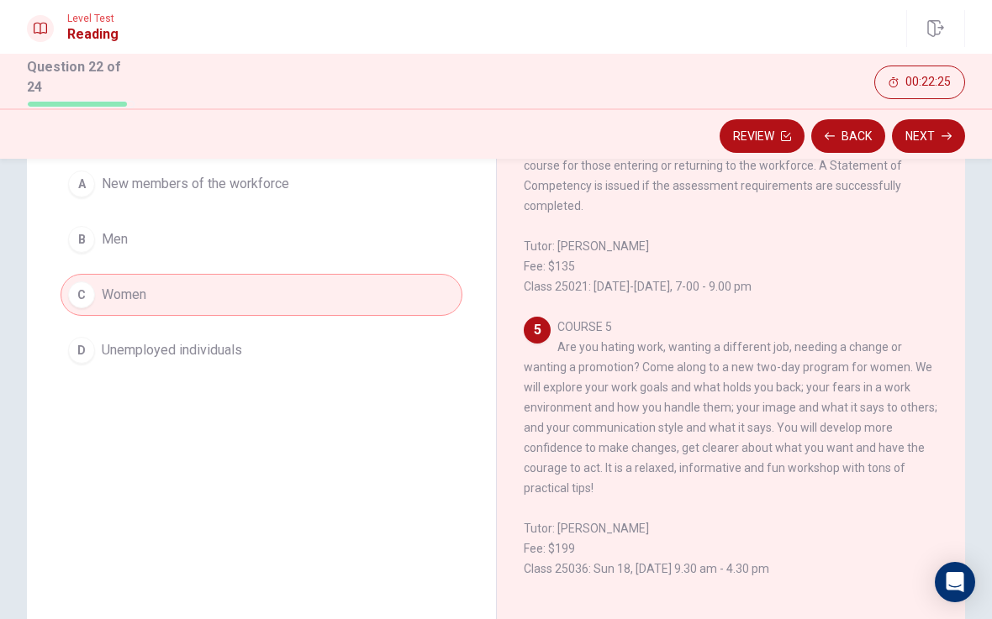
click at [930, 131] on button "Next" at bounding box center [928, 136] width 73 height 34
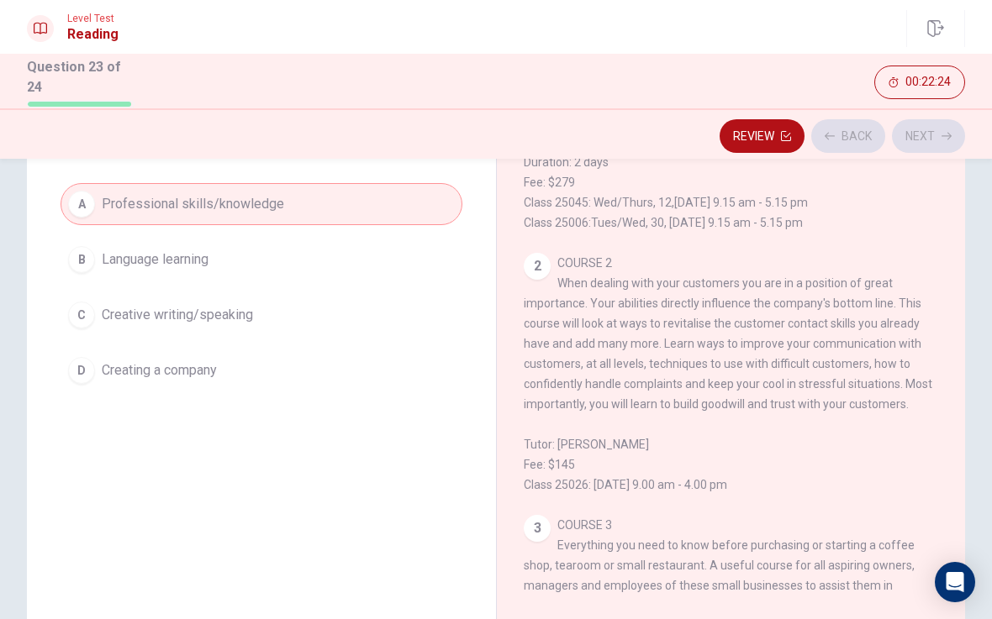
scroll to position [0, 0]
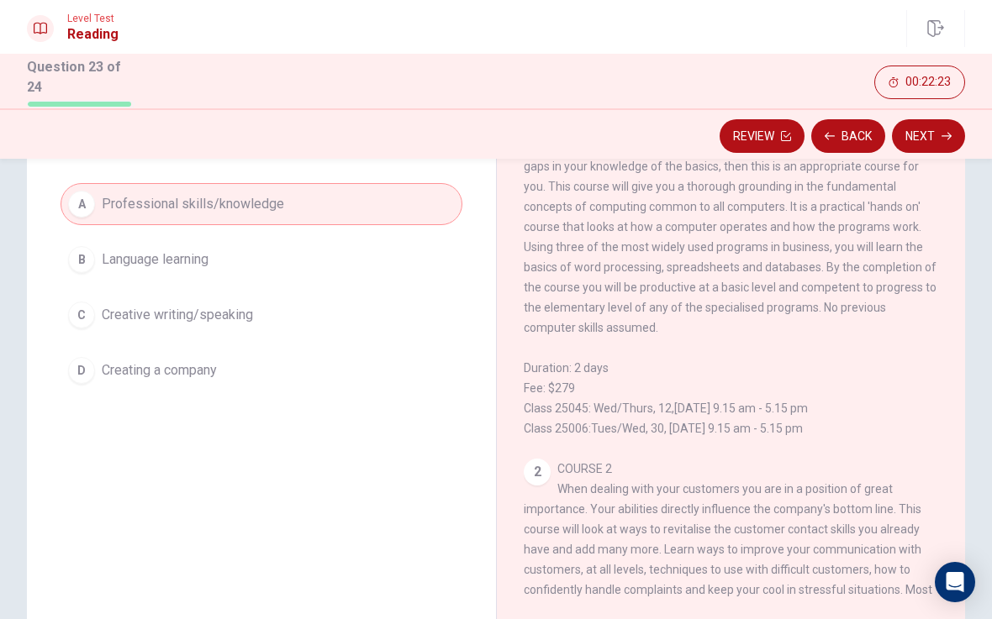
click at [928, 131] on button "Next" at bounding box center [928, 136] width 73 height 34
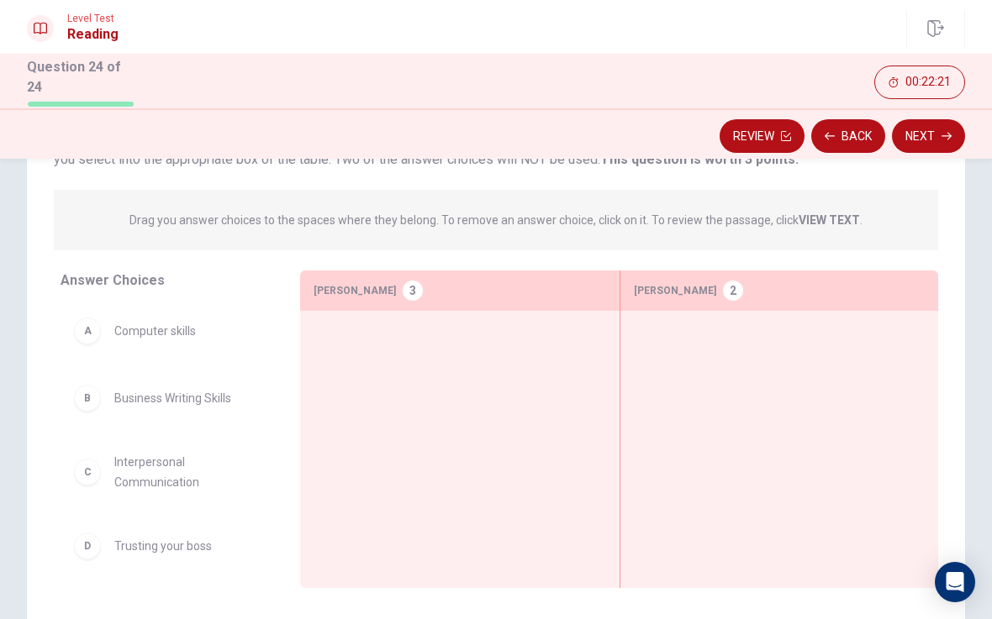
click at [114, 395] on span "Business Writing Skills" at bounding box center [172, 398] width 117 height 20
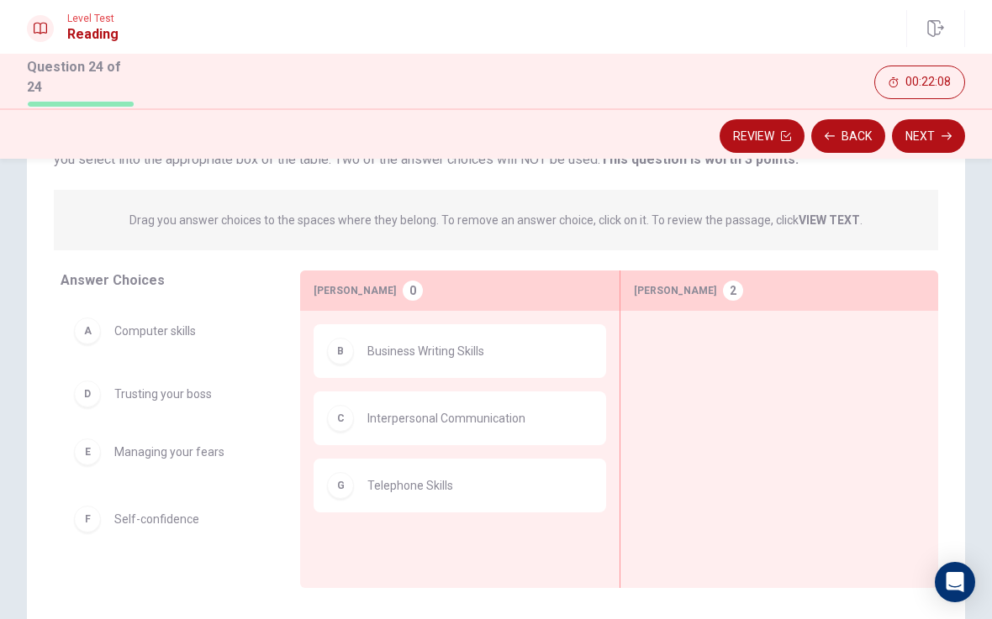
click at [198, 390] on div "A Computer skills E Managing your fears F Self-confidence" at bounding box center [167, 433] width 213 height 259
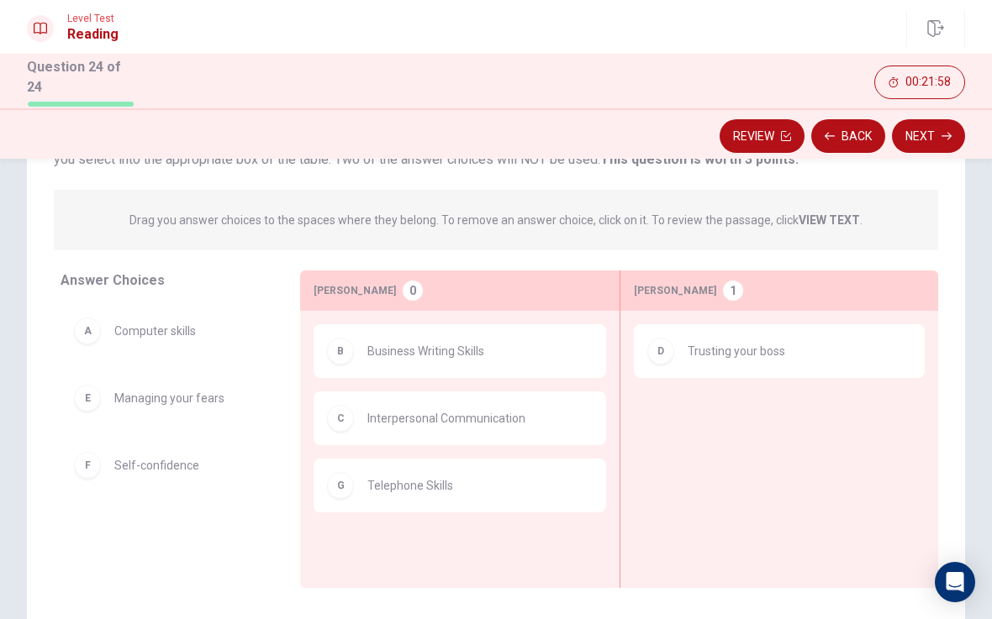
click at [153, 482] on div "F Self-confidence" at bounding box center [167, 466] width 213 height 54
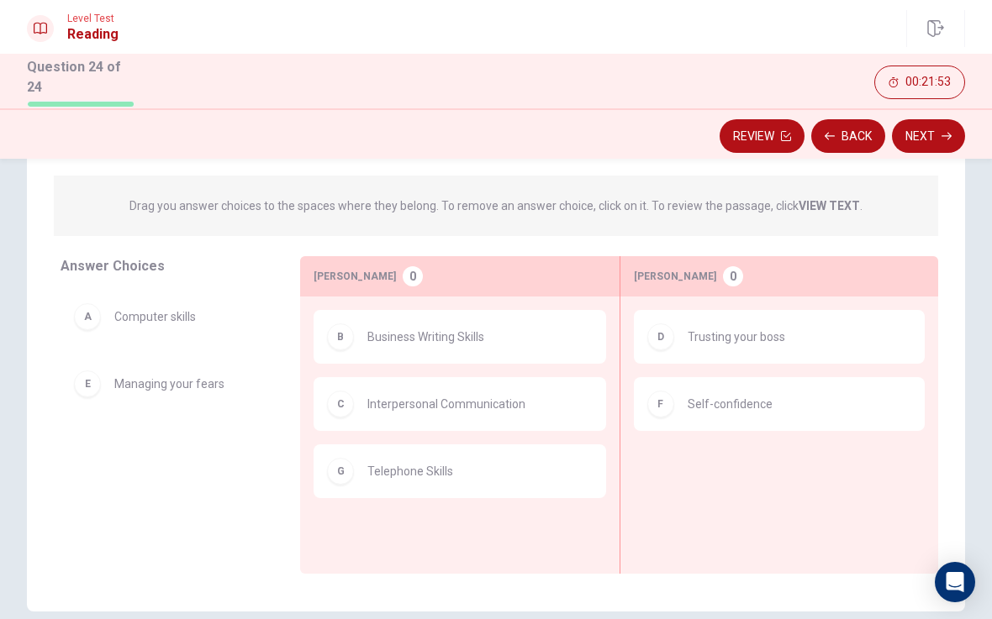
click at [935, 126] on button "Next" at bounding box center [928, 136] width 73 height 34
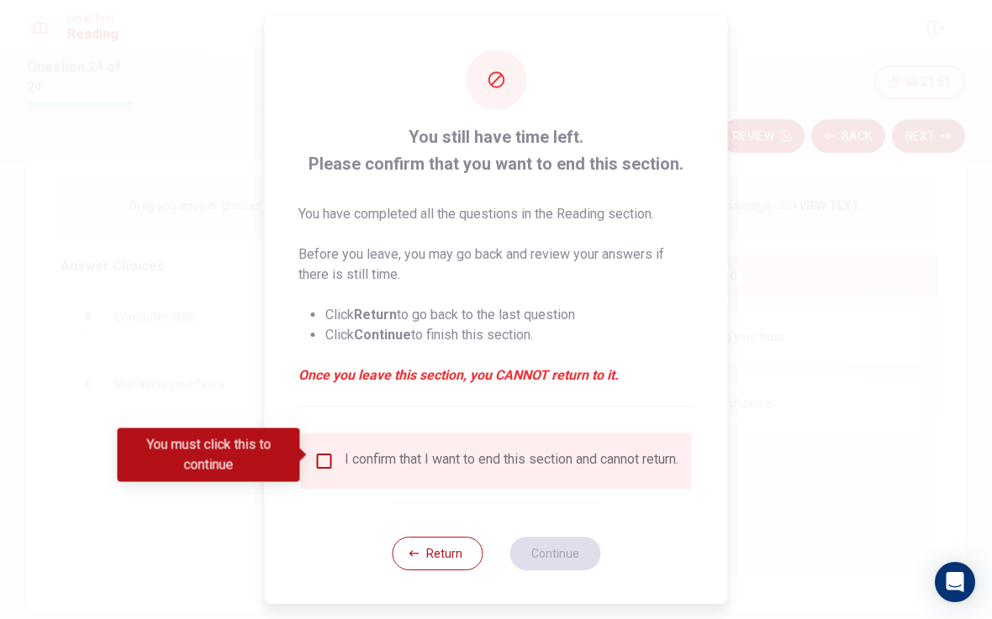
click at [328, 460] on input "You must click this to continue" at bounding box center [324, 461] width 20 height 20
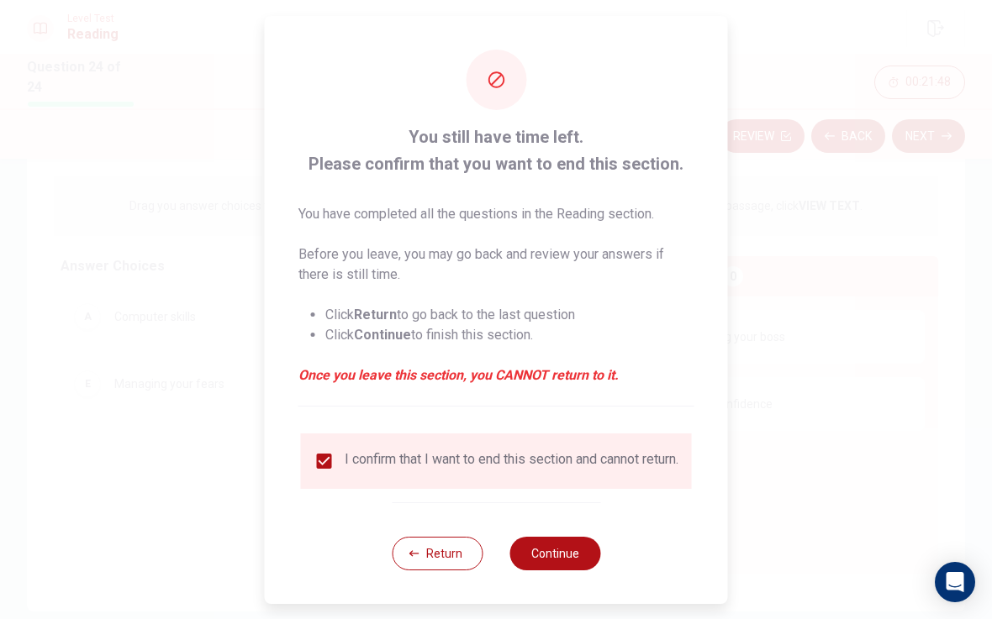
click at [559, 559] on button "Continue" at bounding box center [554, 554] width 91 height 34
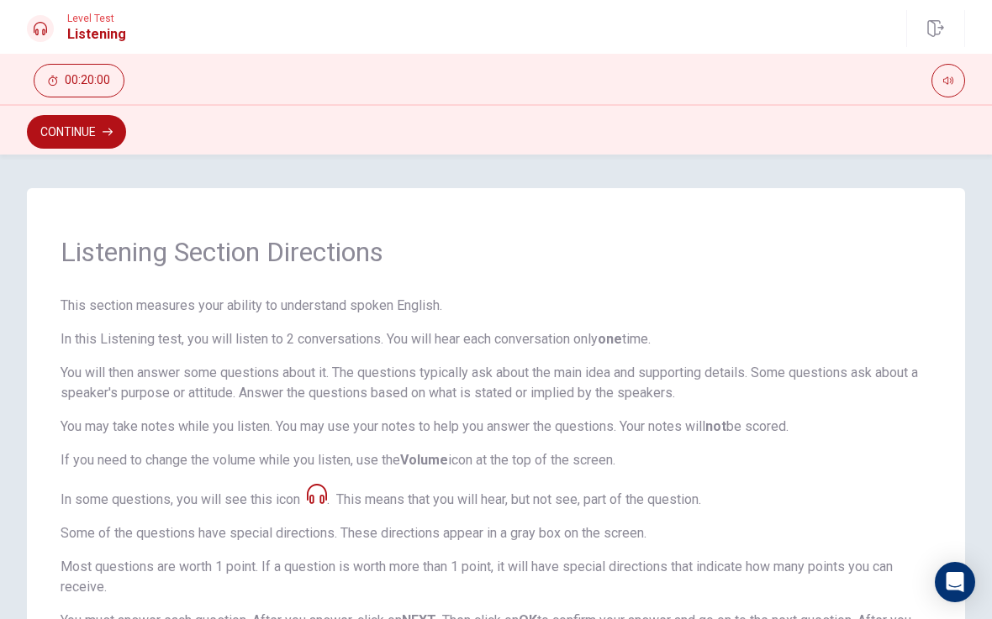
scroll to position [0, 0]
click at [100, 136] on button "Continue" at bounding box center [76, 132] width 99 height 34
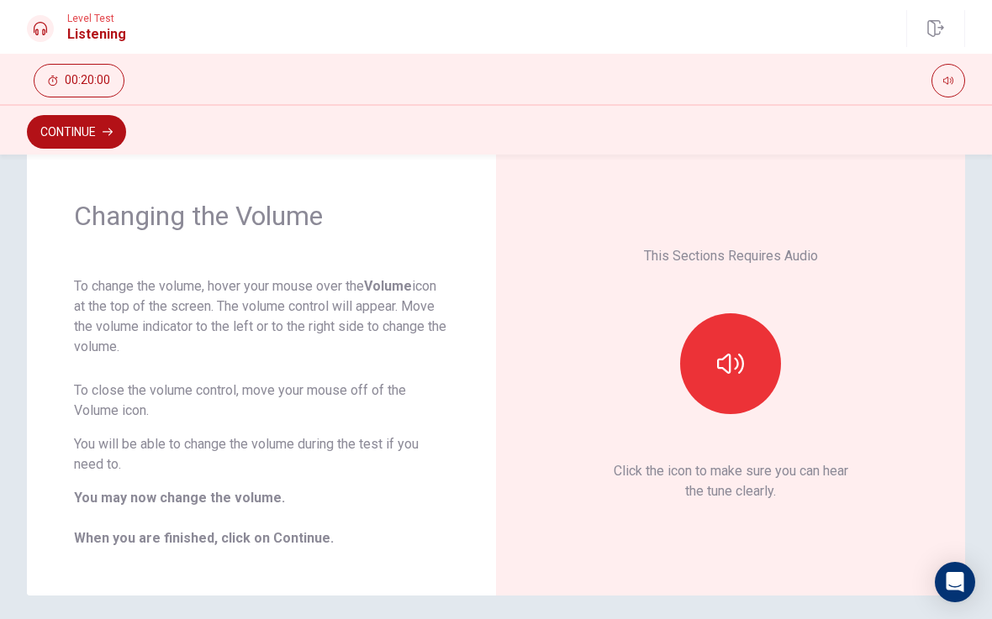
scroll to position [25, 0]
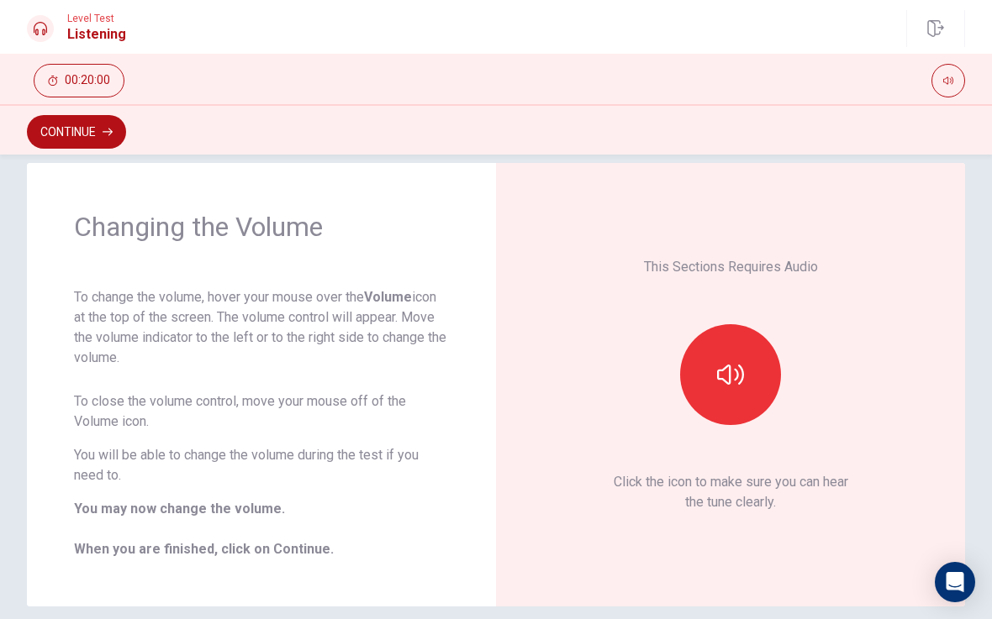
click at [94, 136] on button "Continue" at bounding box center [76, 132] width 99 height 34
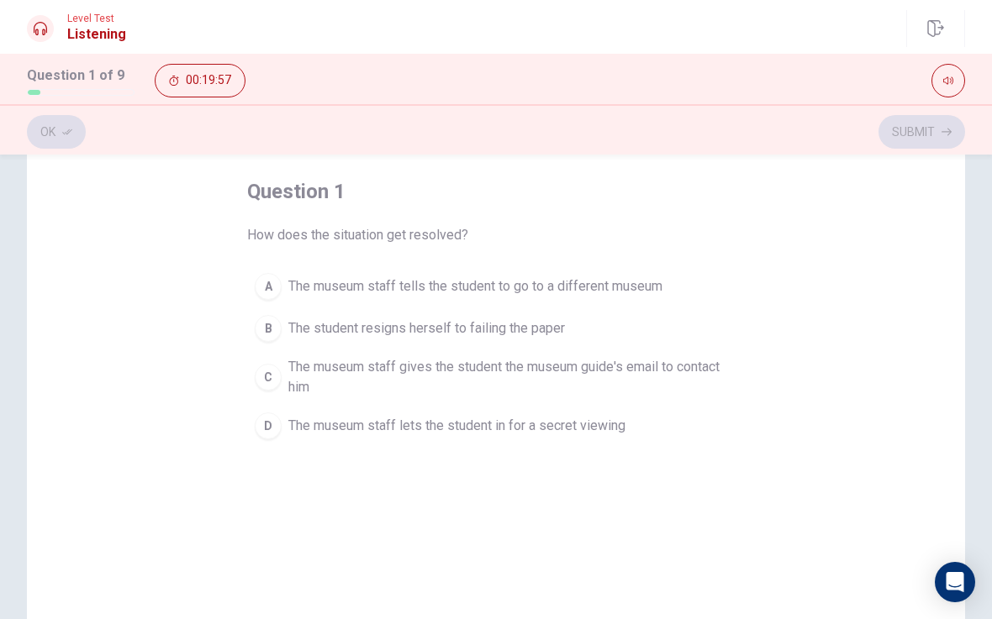
scroll to position [77, 0]
click at [664, 363] on span "The museum staff gives the student the museum guide's email to contact him" at bounding box center [512, 377] width 449 height 40
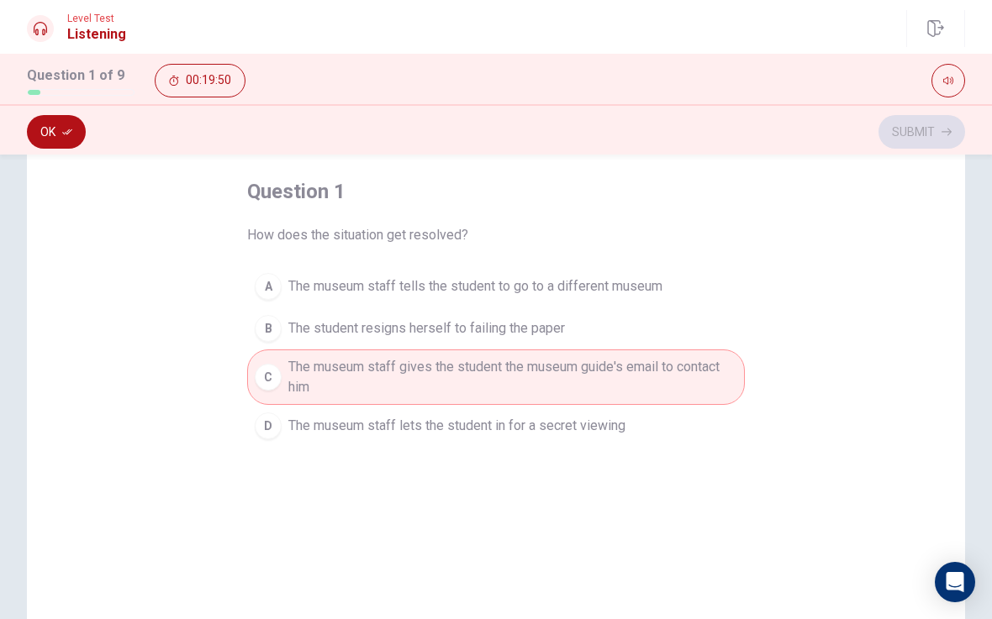
click at [53, 139] on button "Ok" at bounding box center [56, 132] width 59 height 34
click at [919, 134] on button "Submit" at bounding box center [921, 132] width 87 height 34
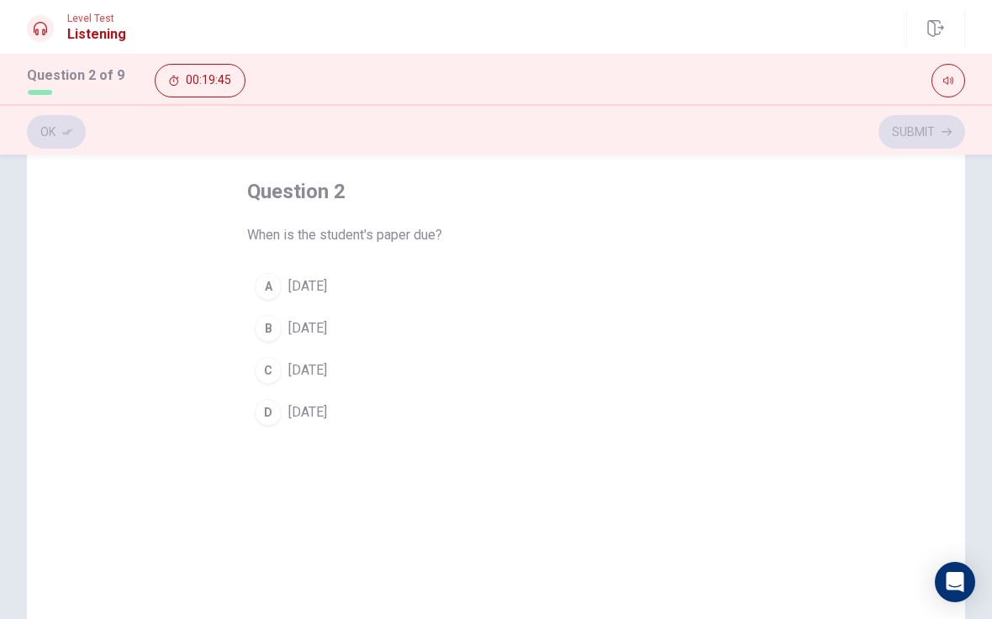
click at [273, 375] on div "C" at bounding box center [268, 370] width 27 height 27
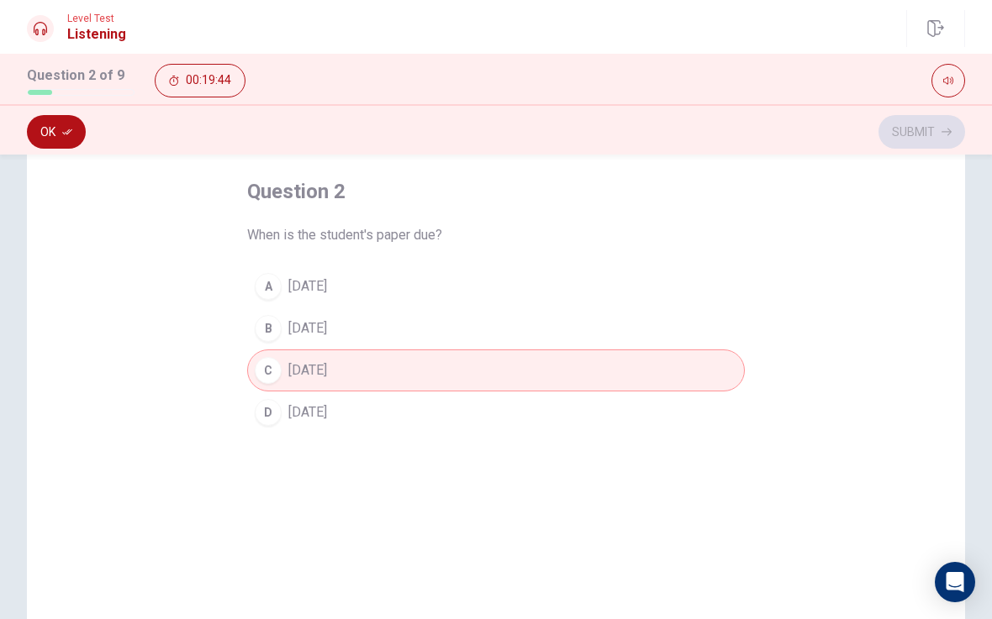
click at [62, 131] on icon "button" at bounding box center [67, 132] width 10 height 10
click at [924, 137] on button "Submit" at bounding box center [921, 132] width 87 height 34
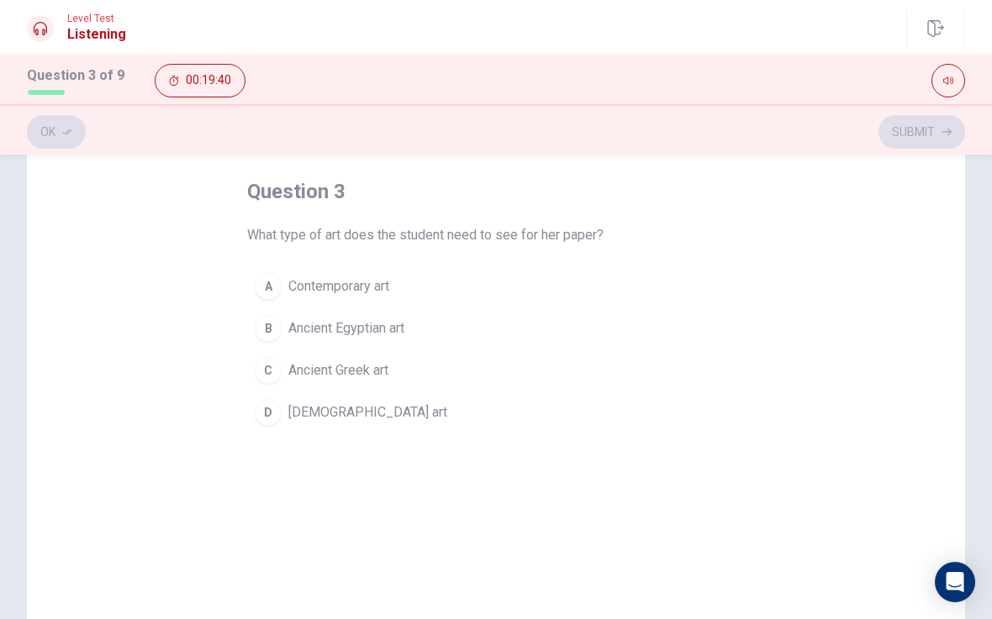
click at [286, 408] on button "D Native American art" at bounding box center [496, 413] width 498 height 42
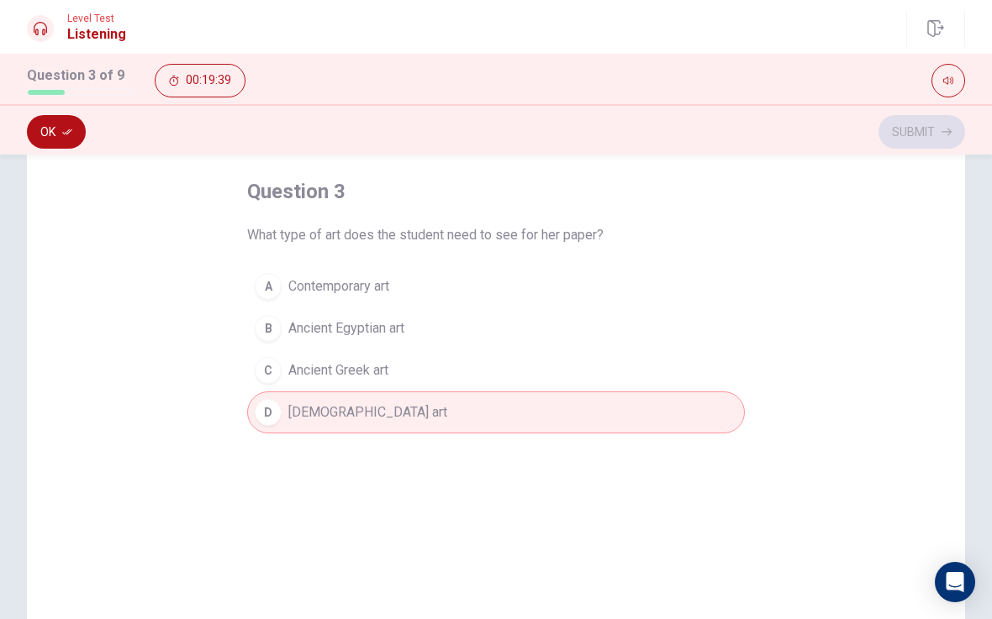
click at [61, 127] on button "Ok" at bounding box center [56, 132] width 59 height 34
click at [930, 134] on button "Submit" at bounding box center [921, 132] width 87 height 34
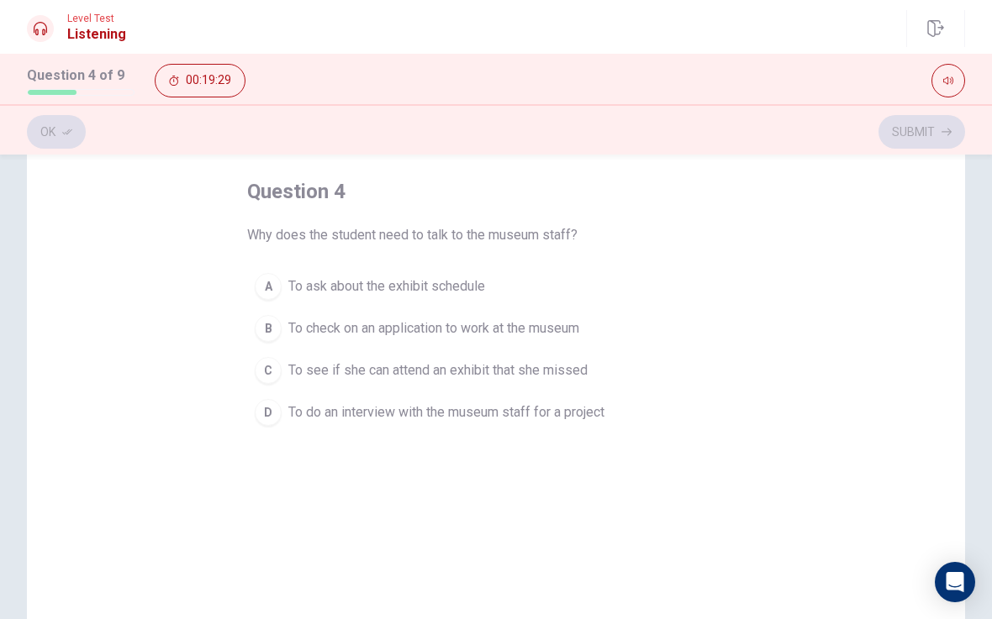
click at [266, 371] on div "C" at bounding box center [268, 370] width 27 height 27
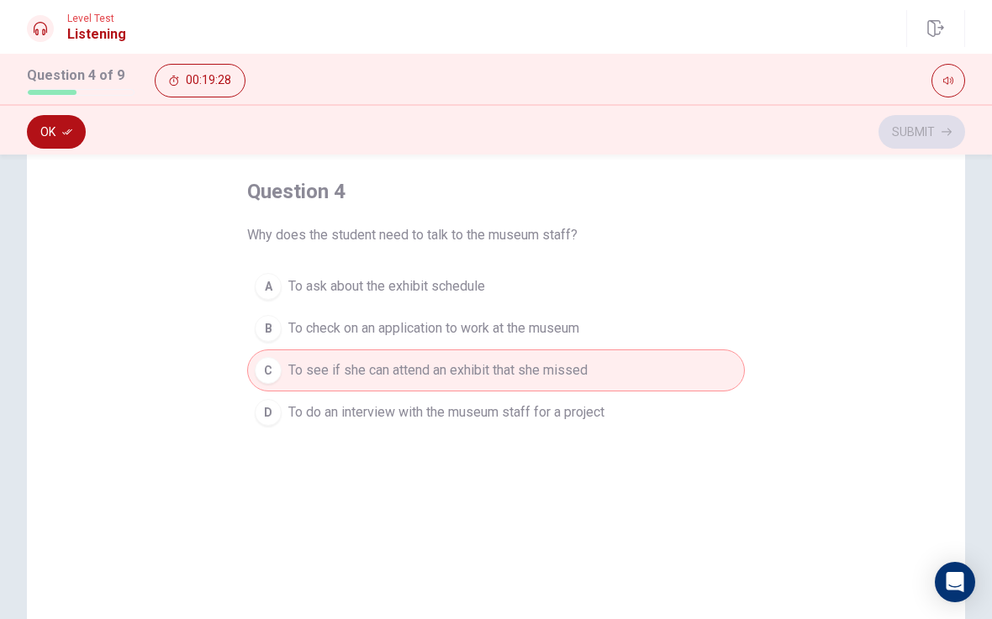
click at [50, 134] on button "Ok" at bounding box center [56, 132] width 59 height 34
click at [919, 128] on button "Submit" at bounding box center [921, 132] width 87 height 34
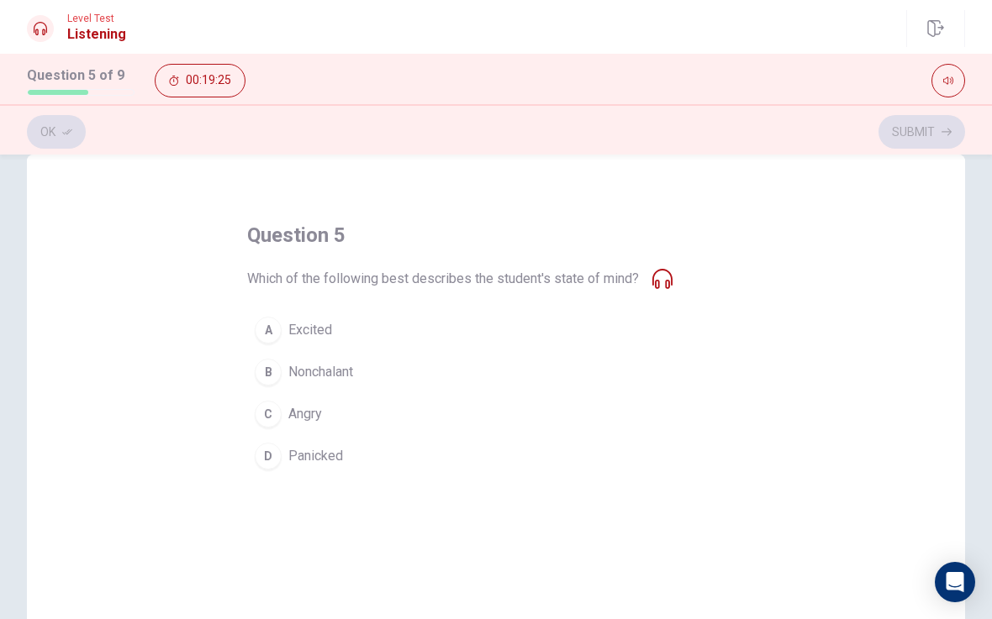
scroll to position [34, 0]
click at [273, 456] on div "D" at bounding box center [268, 455] width 27 height 27
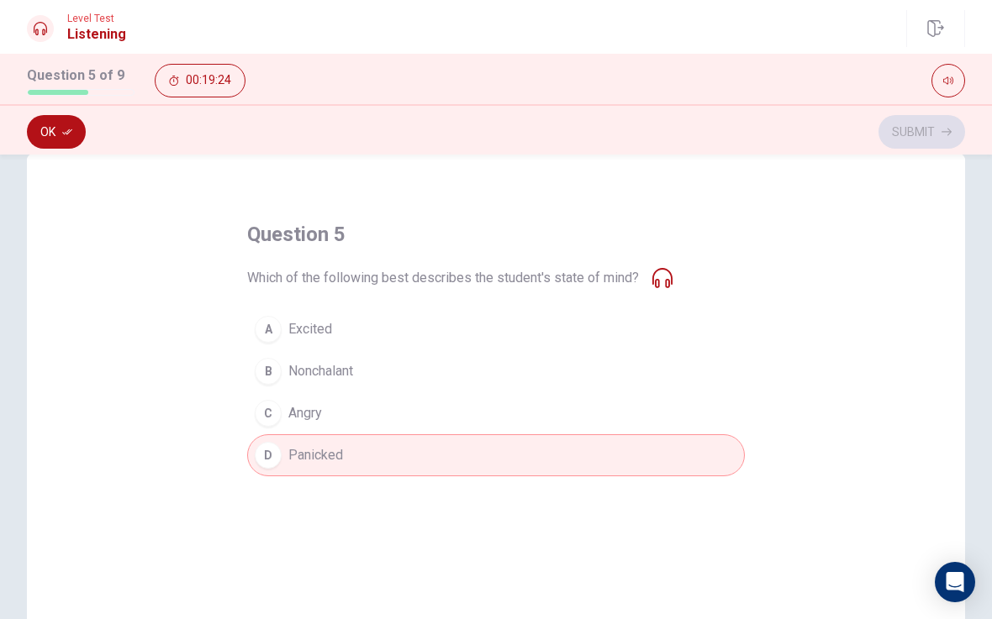
click at [64, 129] on icon "button" at bounding box center [67, 132] width 10 height 10
click at [935, 130] on button "Submit" at bounding box center [921, 132] width 87 height 34
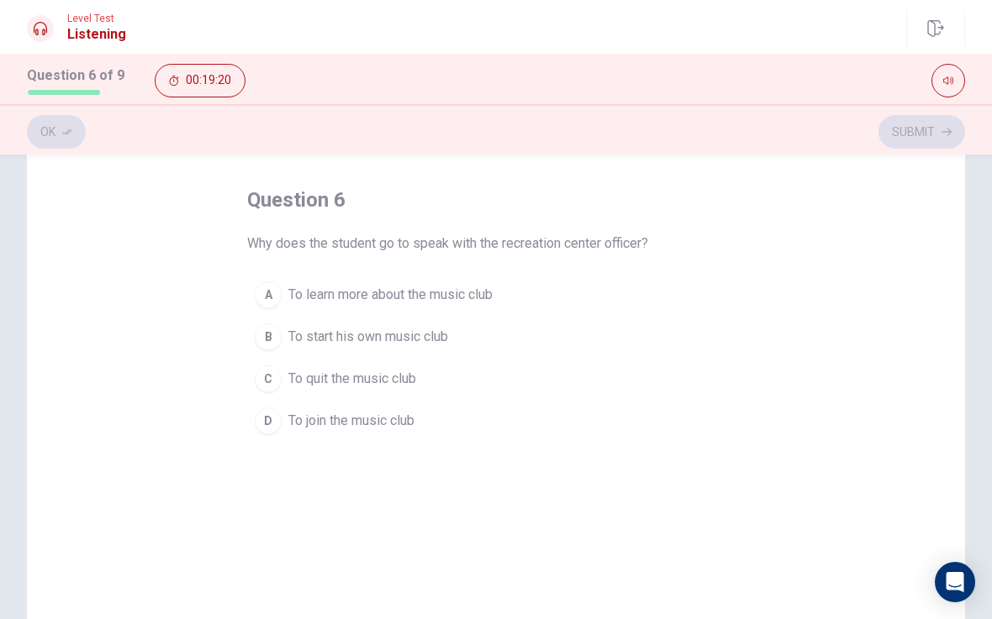
scroll to position [69, 0]
click at [317, 420] on span "To join the music club" at bounding box center [351, 421] width 126 height 20
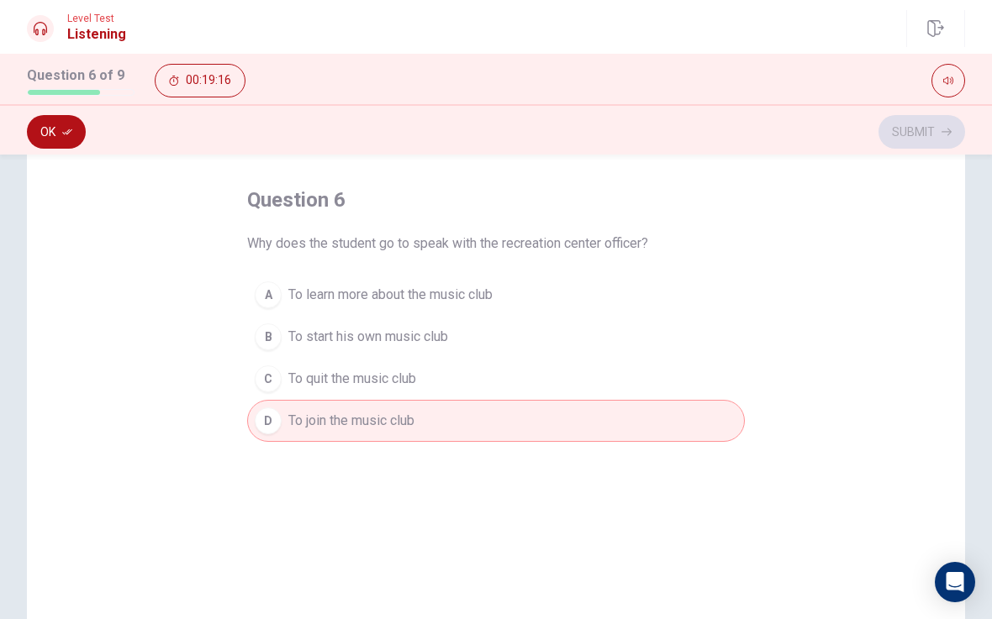
click at [36, 142] on button "Ok" at bounding box center [56, 132] width 59 height 34
click at [929, 125] on button "Submit" at bounding box center [921, 132] width 87 height 34
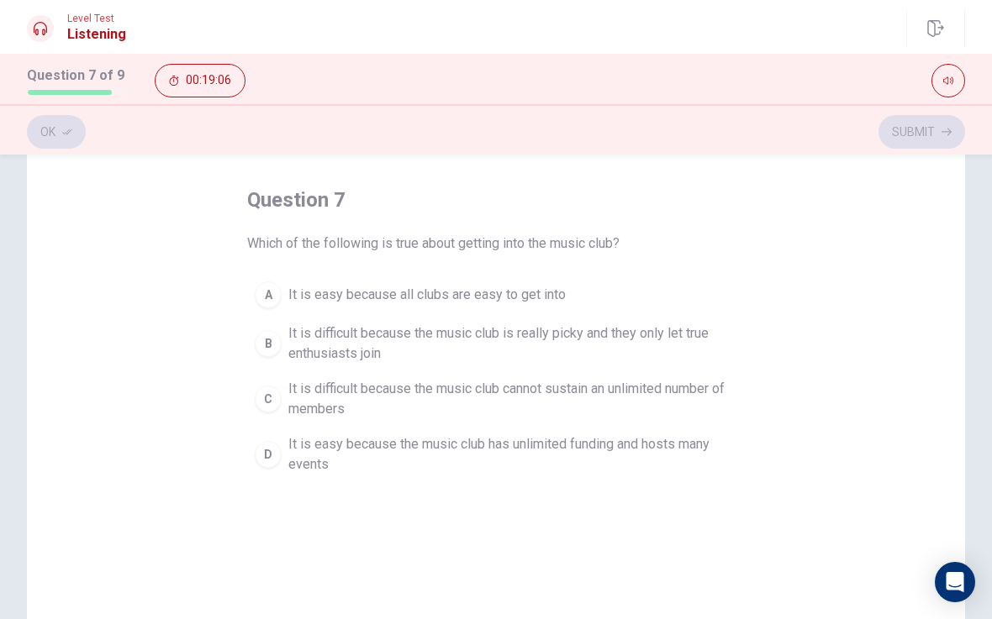
click at [269, 404] on div "C" at bounding box center [268, 399] width 27 height 27
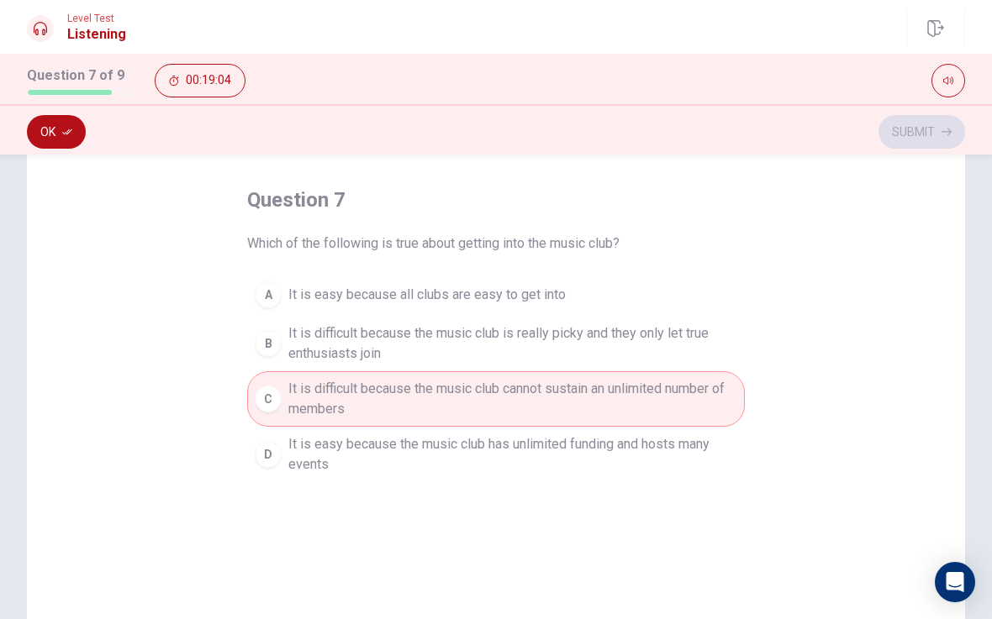
click at [47, 129] on button "Ok" at bounding box center [56, 132] width 59 height 34
click at [925, 132] on button "Submit" at bounding box center [921, 132] width 87 height 34
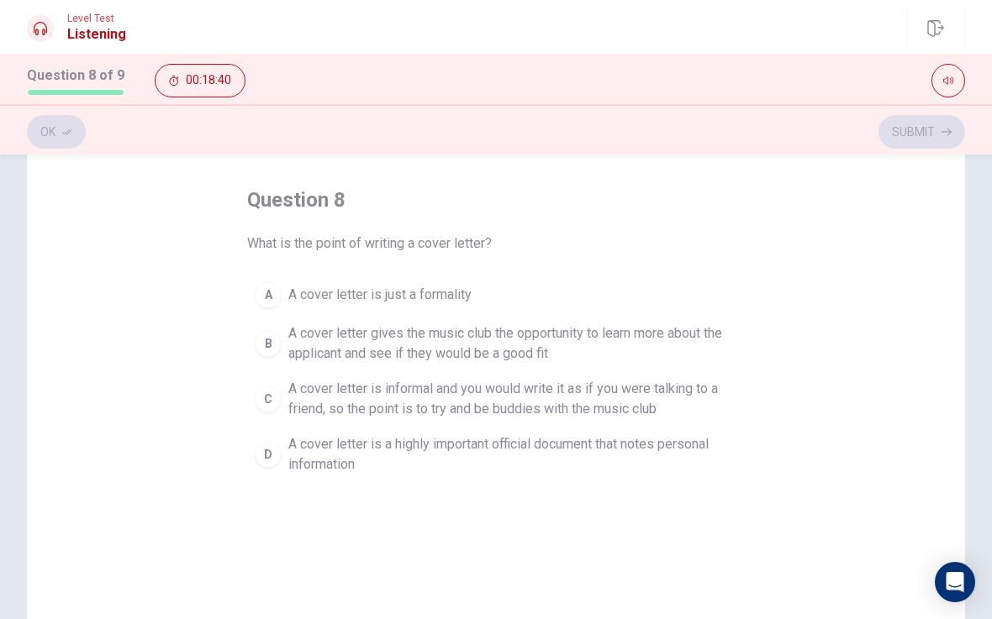
click at [268, 345] on div "B" at bounding box center [268, 343] width 27 height 27
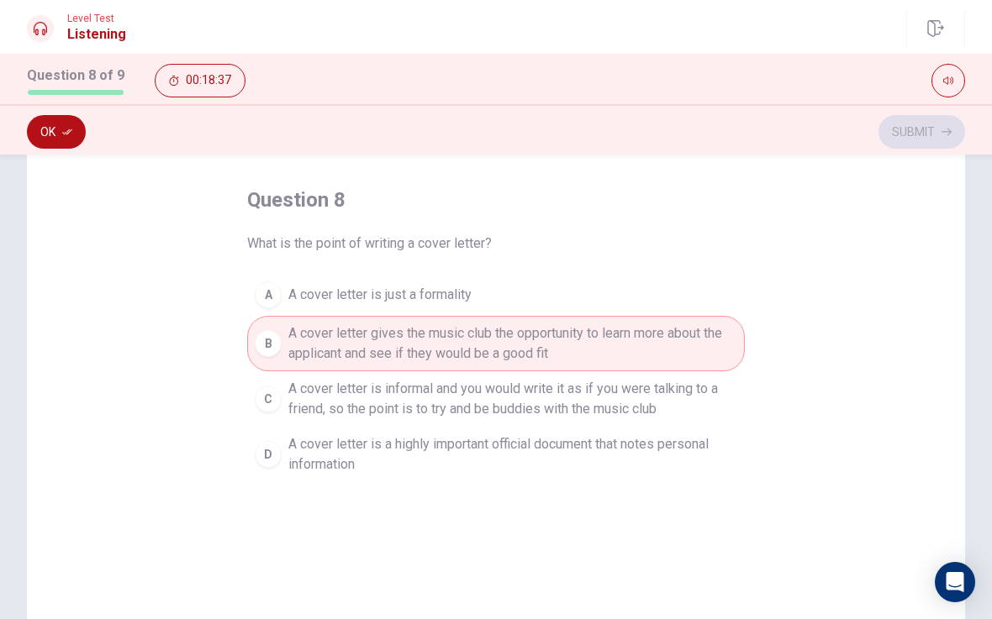
click at [65, 132] on icon "button" at bounding box center [67, 132] width 10 height 10
click at [906, 133] on button "Submit" at bounding box center [921, 132] width 87 height 34
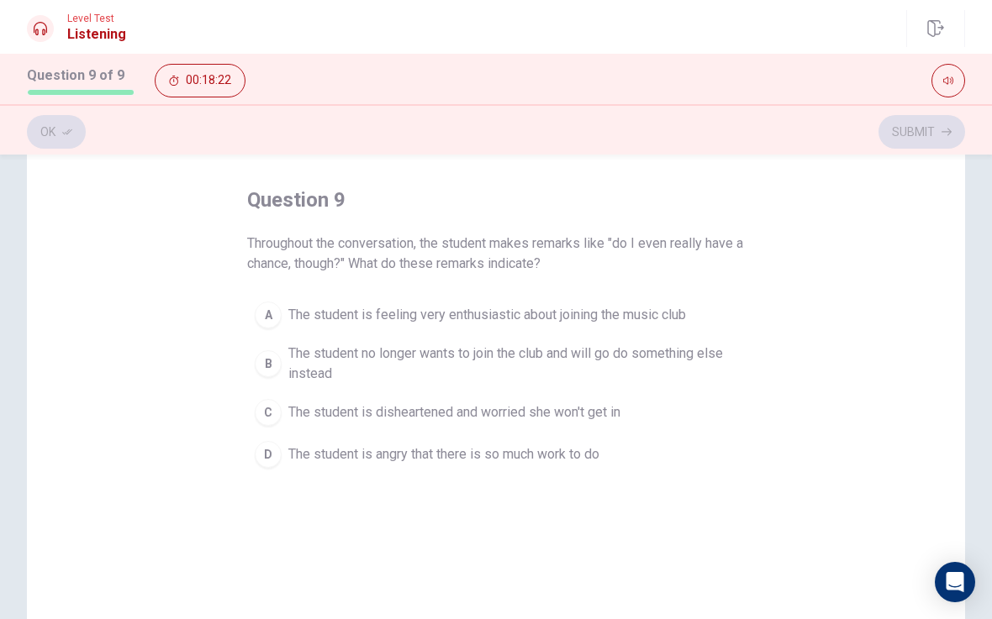
click at [271, 410] on div "C" at bounding box center [268, 412] width 27 height 27
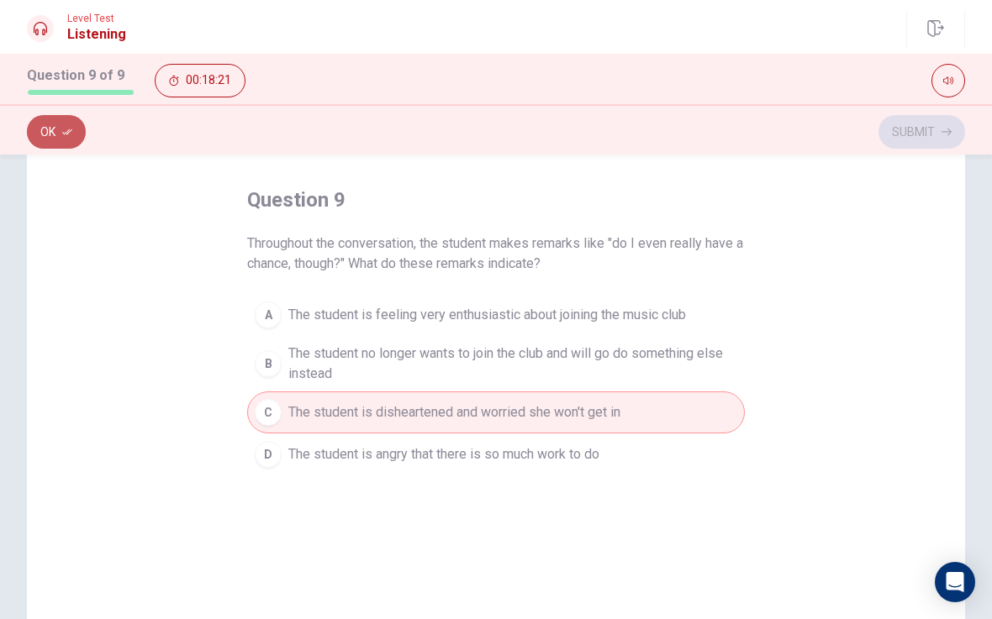
click at [69, 134] on icon "button" at bounding box center [67, 132] width 10 height 10
click at [921, 139] on button "Submit" at bounding box center [921, 132] width 87 height 34
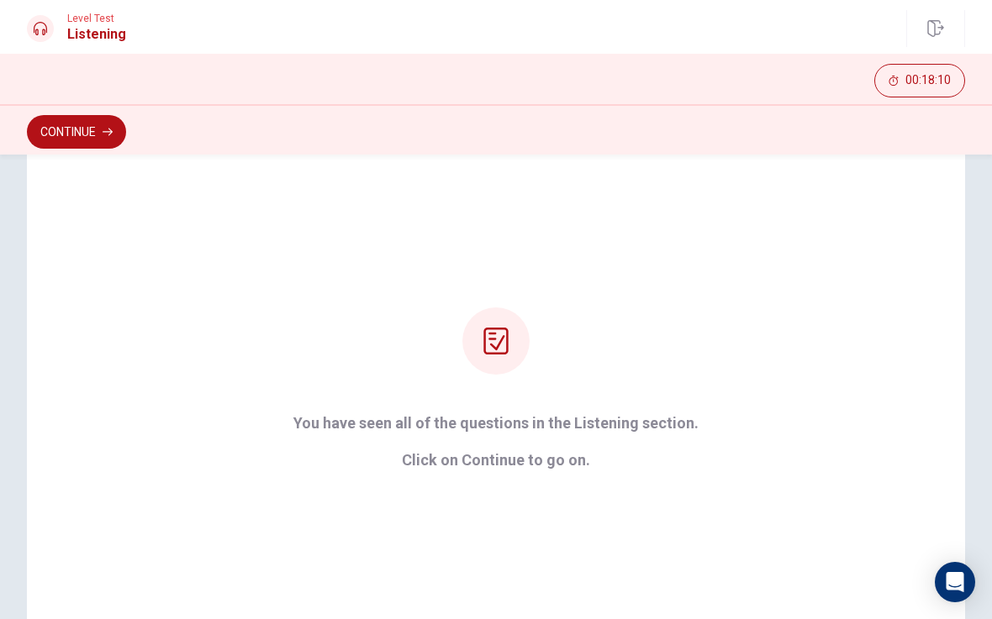
click at [97, 134] on button "Continue" at bounding box center [76, 132] width 99 height 34
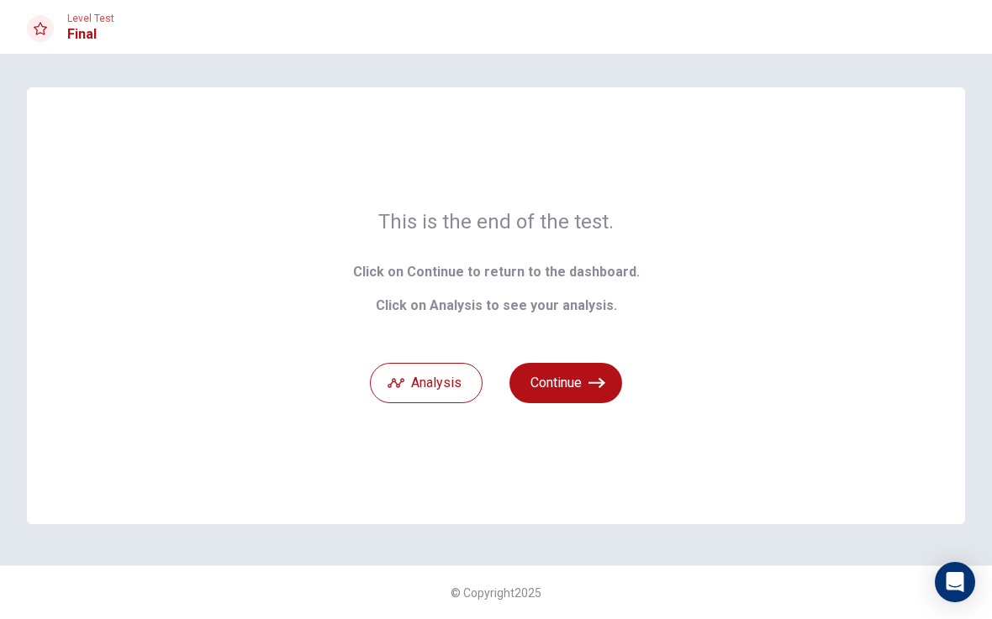
scroll to position [0, 0]
click at [578, 389] on button "Continue" at bounding box center [565, 383] width 113 height 40
